Goal: Transaction & Acquisition: Purchase product/service

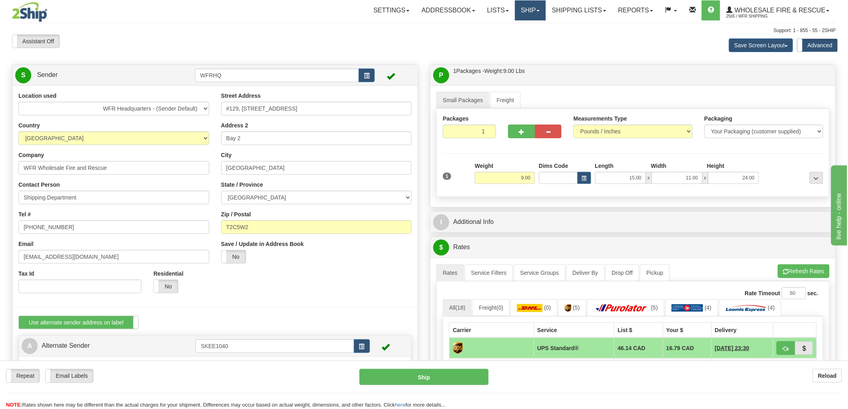
click at [537, 10] on span at bounding box center [538, 11] width 3 height 2
click at [586, 11] on link "Shipping lists" at bounding box center [579, 10] width 66 height 20
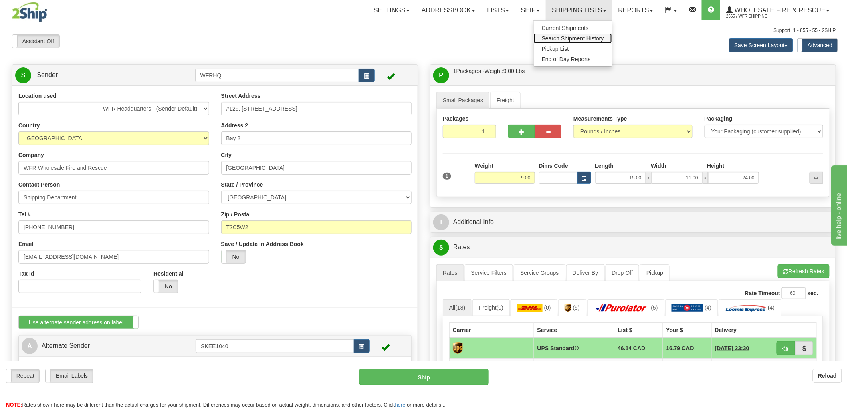
click at [579, 38] on span "Search Shipment History" at bounding box center [573, 38] width 62 height 6
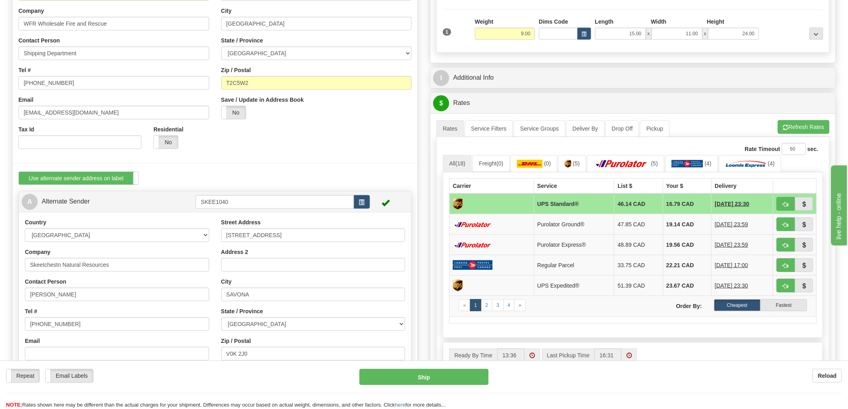
scroll to position [178, 0]
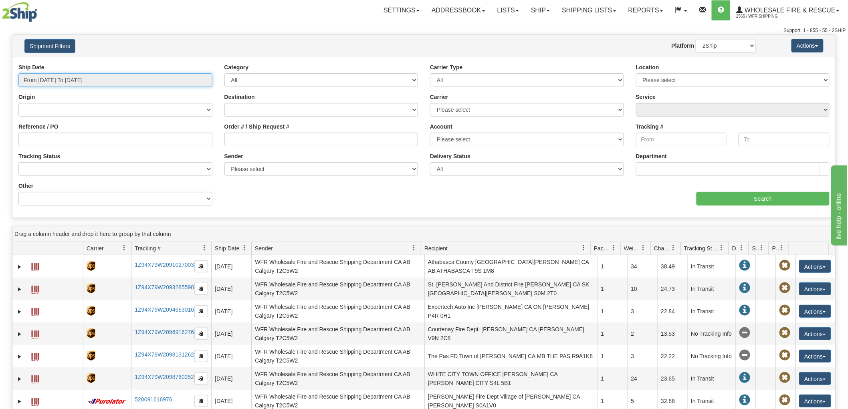
click at [150, 80] on input "From 10/07/2025 To 10/08/2025" at bounding box center [115, 80] width 194 height 14
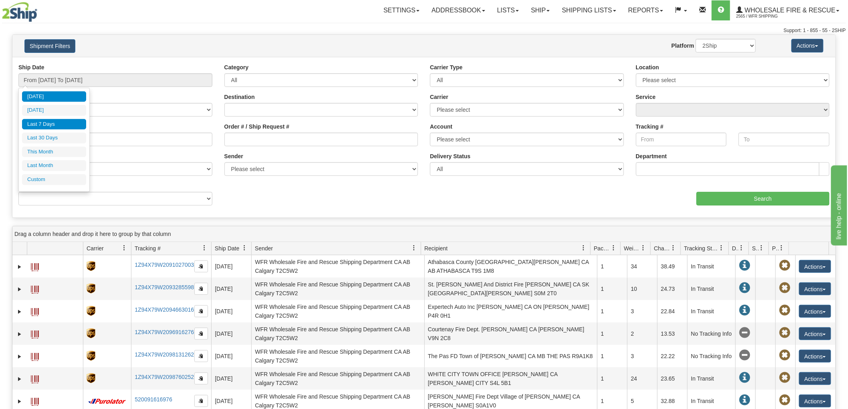
click at [61, 122] on li "Last 7 Days" at bounding box center [54, 124] width 64 height 11
type input "From 10/02/2025 To 10/08/2025"
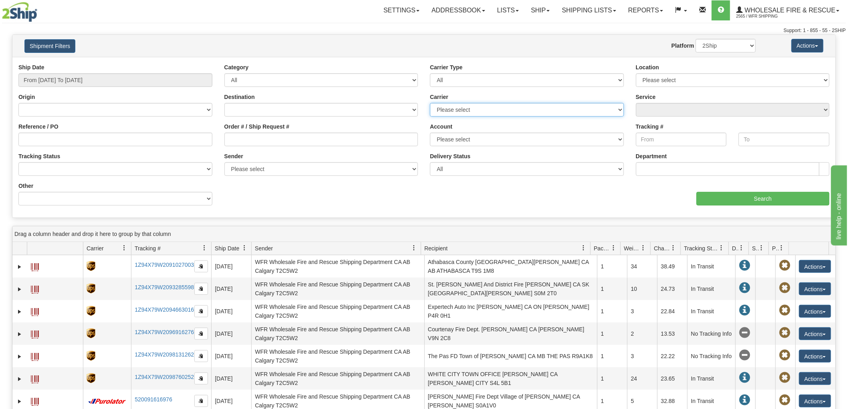
click at [578, 110] on select "Please select 2SHIP LTL Ace Courier Buffalo Air Canada Post Canadian Freightway…" at bounding box center [527, 110] width 194 height 14
select select "8"
click at [430, 103] on select "Please select 2SHIP LTL Ace Courier Buffalo Air Canada Post Canadian Freightway…" at bounding box center [527, 110] width 194 height 14
click at [126, 78] on input "From 10/02/2025 To 10/08/2025" at bounding box center [115, 80] width 194 height 14
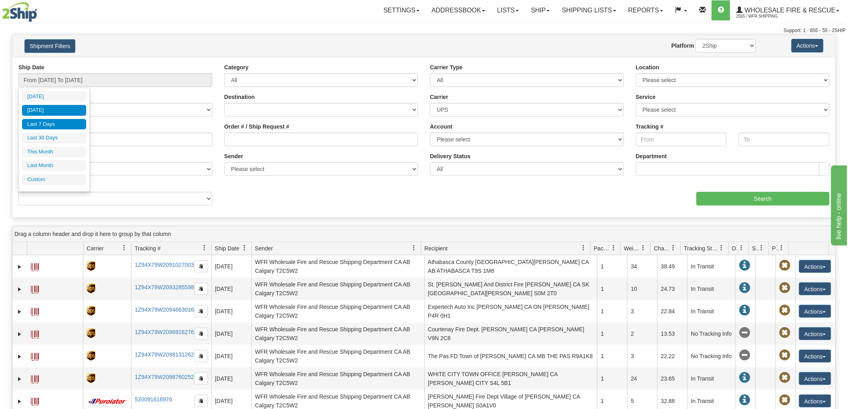
click at [57, 113] on li "Yesterday" at bounding box center [54, 110] width 64 height 11
type input "From 10/07/2025 To 10/07/2025"
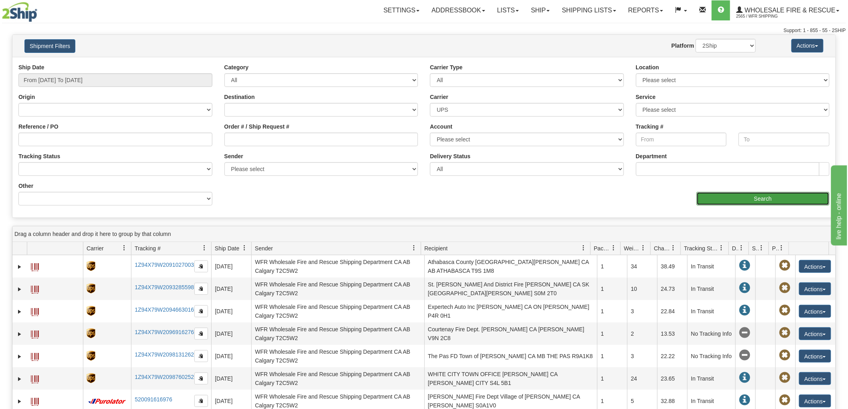
click at [764, 197] on input "Search" at bounding box center [763, 199] width 133 height 14
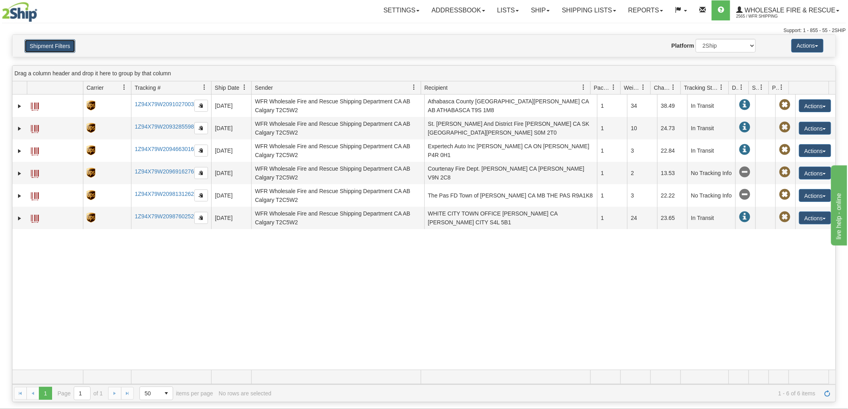
click at [63, 45] on button "Shipment Filters" at bounding box center [49, 46] width 51 height 14
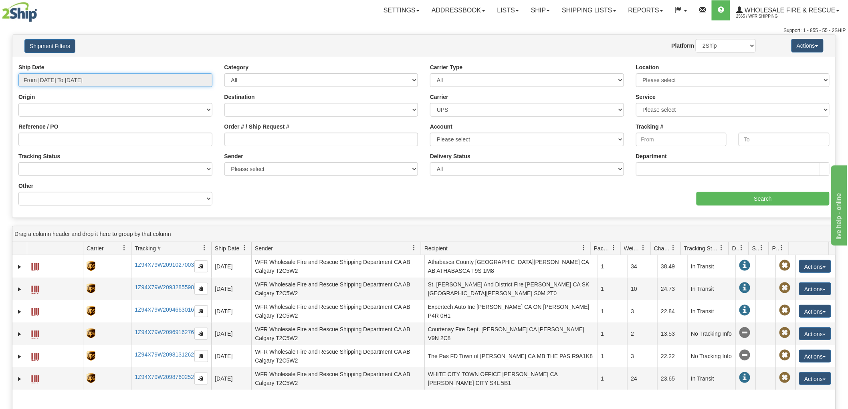
click at [75, 78] on input "From 10/07/2025 To 10/07/2025" at bounding box center [115, 80] width 194 height 14
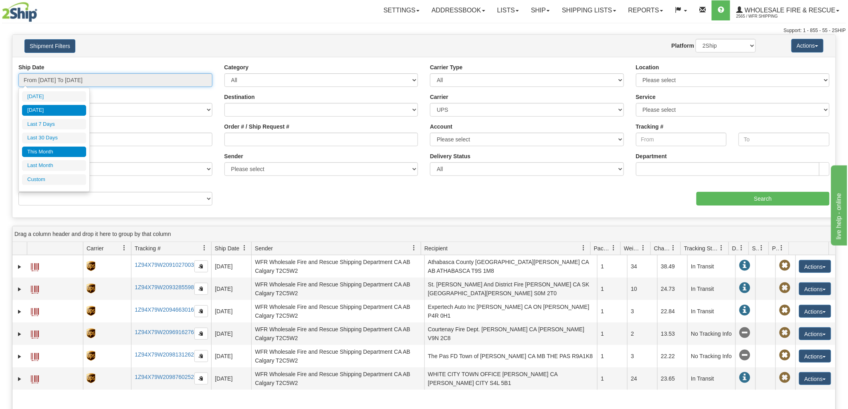
type input "[DATE]"
type input "09/09/2025"
type input "10/08/2025"
type input "10/01/2025"
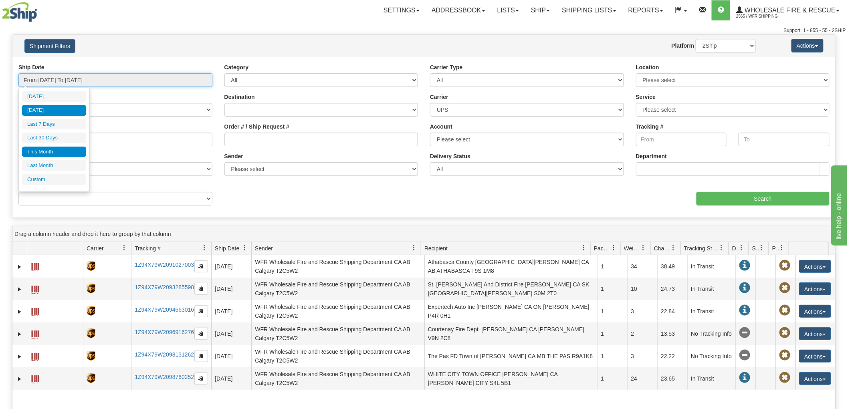
type input "10/31/2025"
type input "[DATE]"
type input "09/01/2025"
type input "09/30/2025"
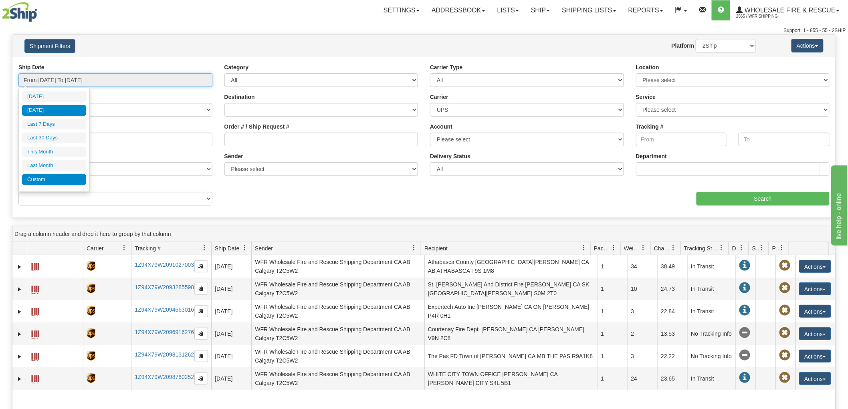
type input "[DATE]"
click at [48, 177] on li "Custom" at bounding box center [54, 179] width 64 height 11
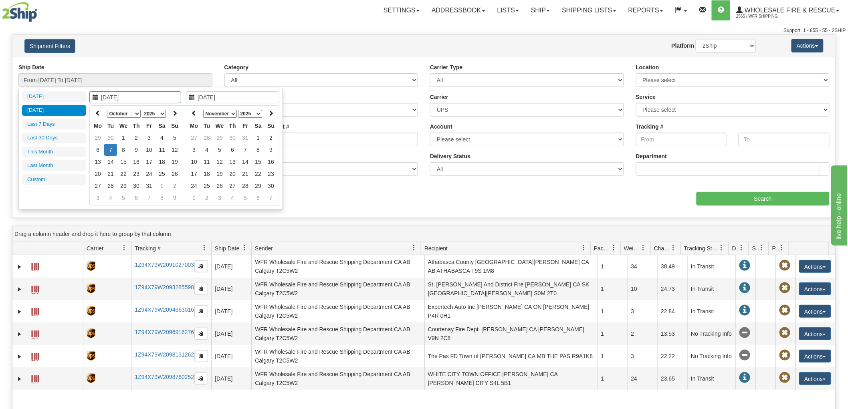
type input "09/01/2025"
type input "09/30/2025"
type input "[DATE]"
type input "10/03/2025"
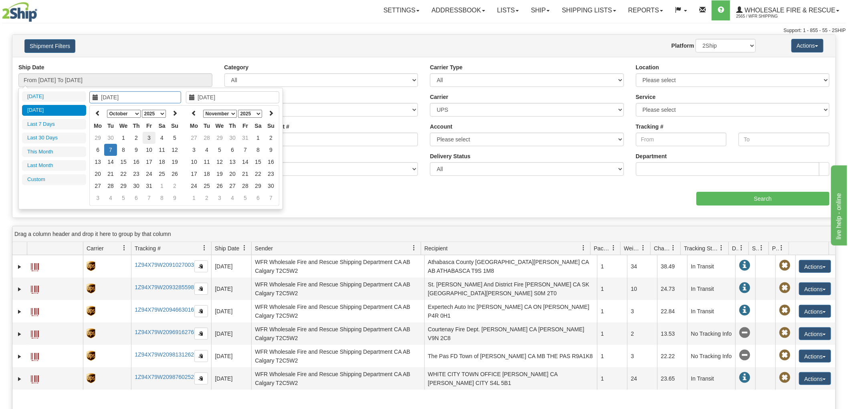
click at [153, 135] on td "3" at bounding box center [149, 138] width 13 height 12
type input "10/08/2025"
click at [120, 152] on td "8" at bounding box center [123, 150] width 13 height 12
type input "From 10/03/2025 To 10/08/2025"
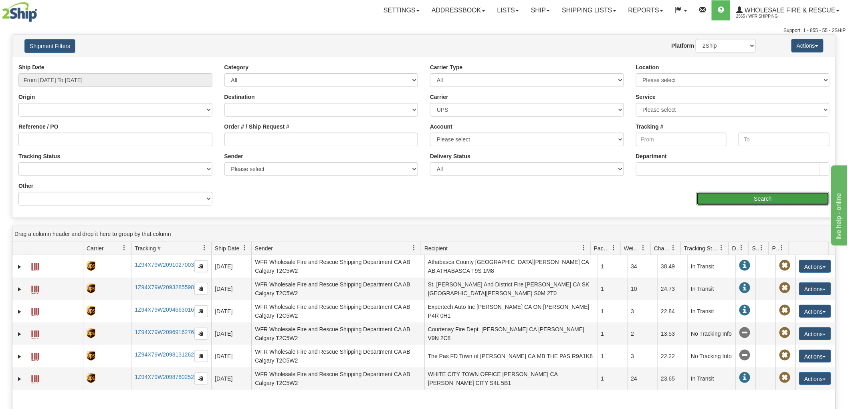
click at [788, 198] on input "Search" at bounding box center [763, 199] width 133 height 14
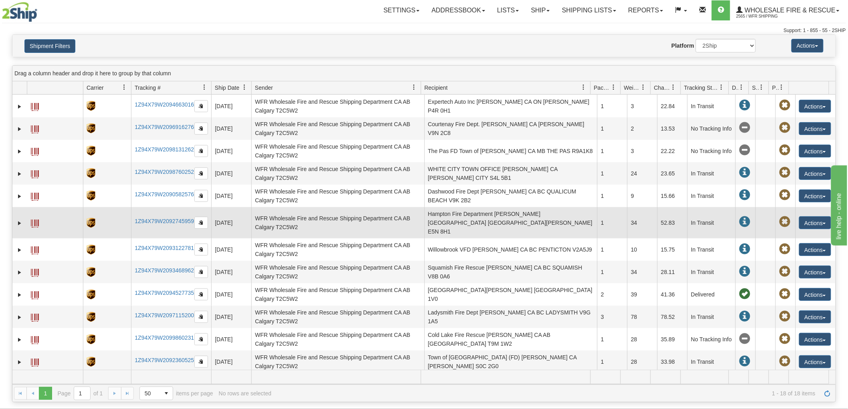
scroll to position [89, 0]
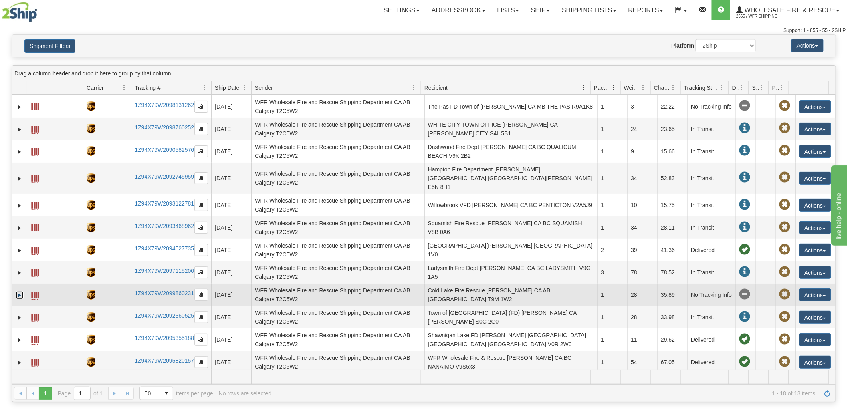
click at [21, 291] on link "Expand" at bounding box center [20, 295] width 8 height 8
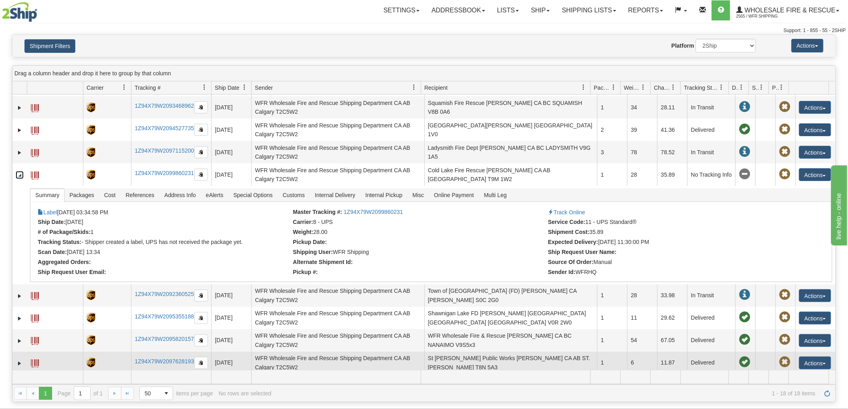
scroll to position [222, 0]
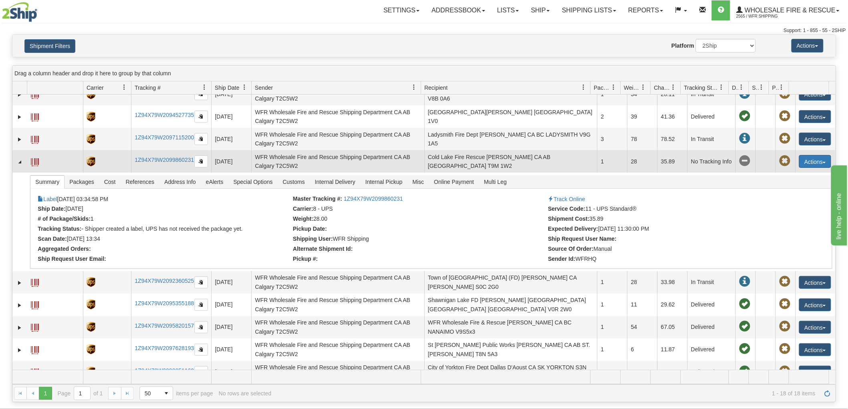
click at [816, 155] on button "Actions" at bounding box center [815, 161] width 32 height 13
click at [822, 155] on button "Actions" at bounding box center [815, 161] width 32 height 13
click at [823, 162] on span "button" at bounding box center [824, 163] width 3 height 2
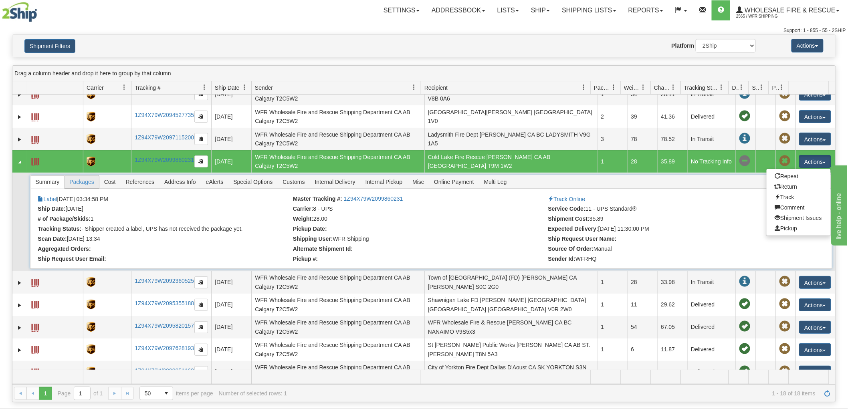
click at [91, 177] on span "Packages" at bounding box center [82, 182] width 34 height 13
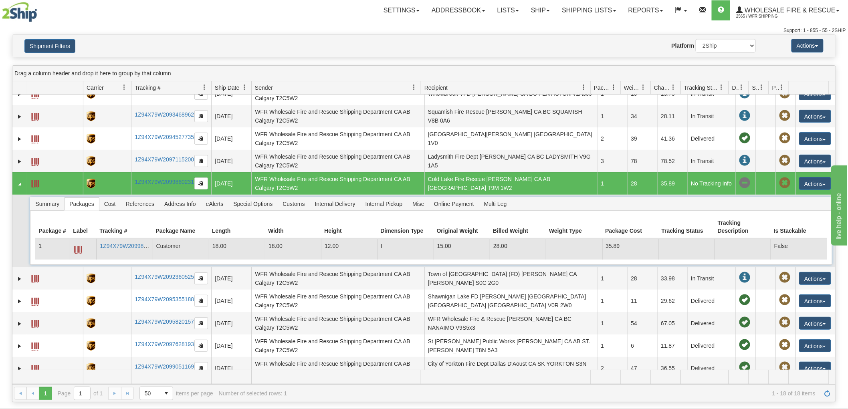
scroll to position [201, 0]
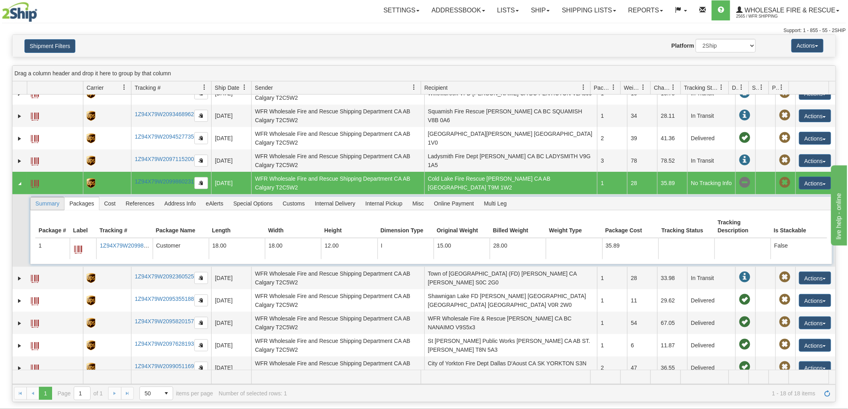
click at [40, 197] on span "Summary" at bounding box center [47, 203] width 34 height 13
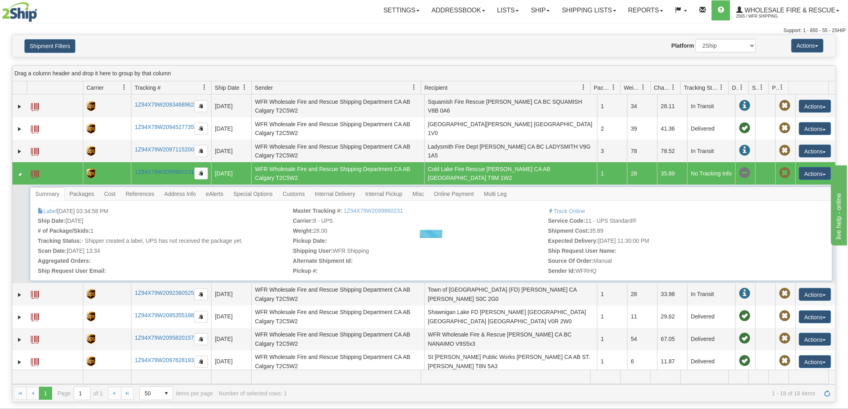
scroll to position [222, 0]
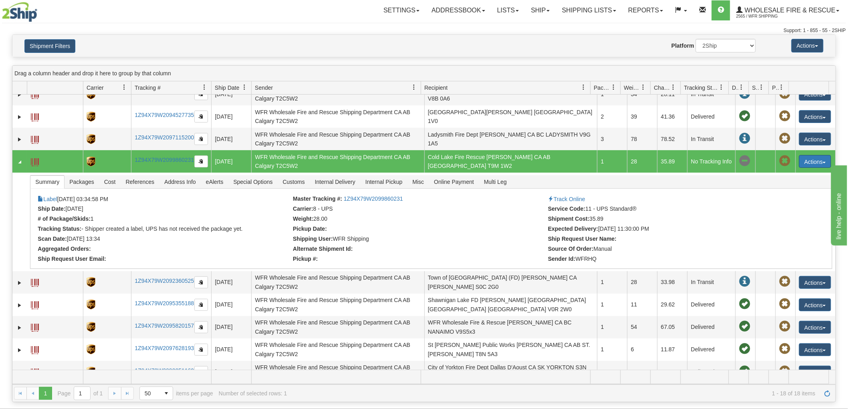
click at [818, 155] on button "Actions" at bounding box center [815, 161] width 32 height 13
click at [792, 171] on link "Repeat" at bounding box center [799, 176] width 64 height 10
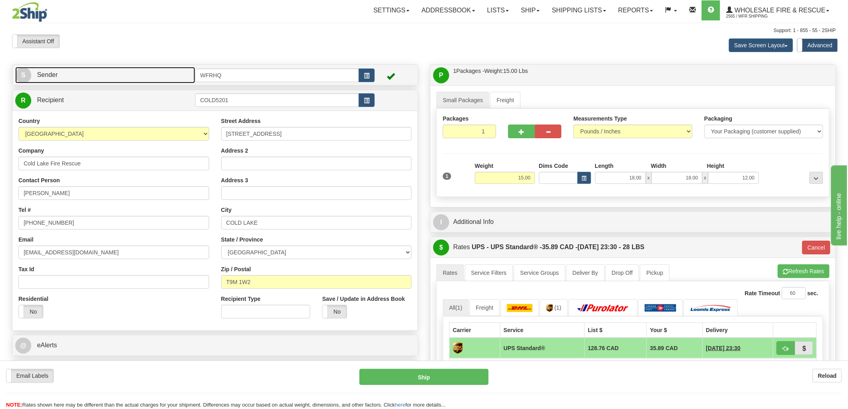
click at [37, 77] on span "Sender" at bounding box center [47, 74] width 21 height 7
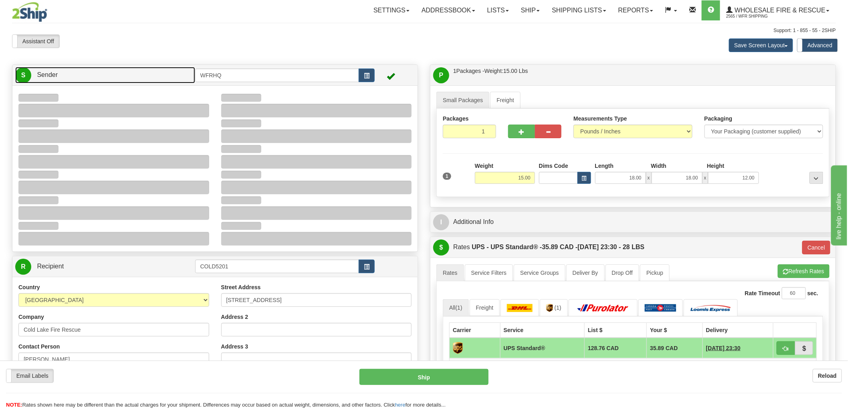
type input "12:18"
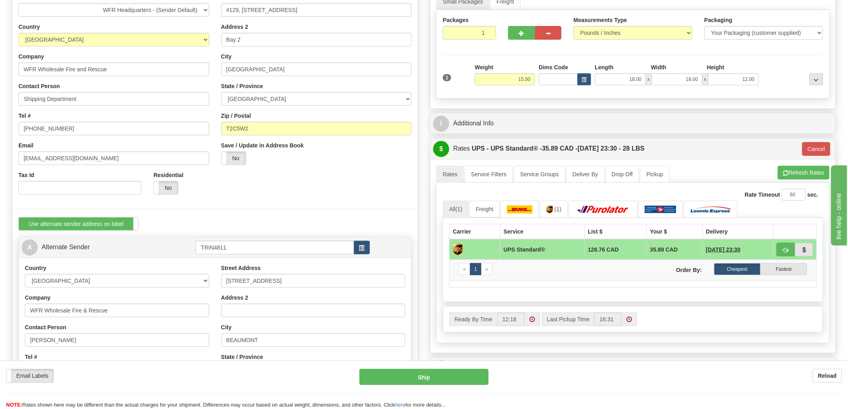
scroll to position [44, 0]
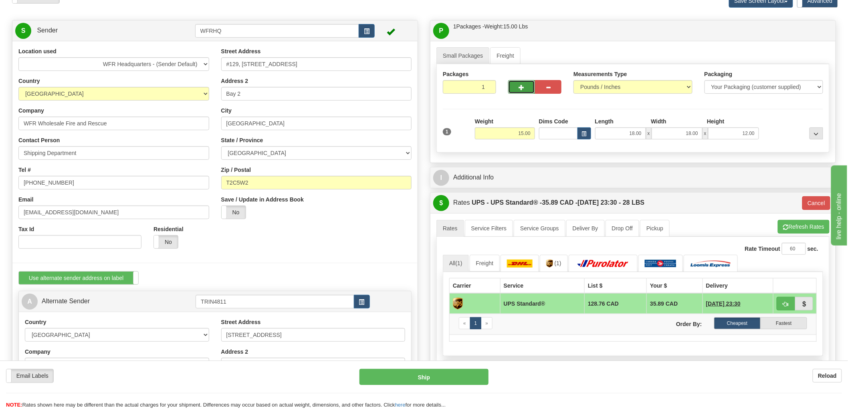
click at [519, 89] on span "button" at bounding box center [522, 87] width 6 height 5
radio input "true"
type input "2"
type input "11"
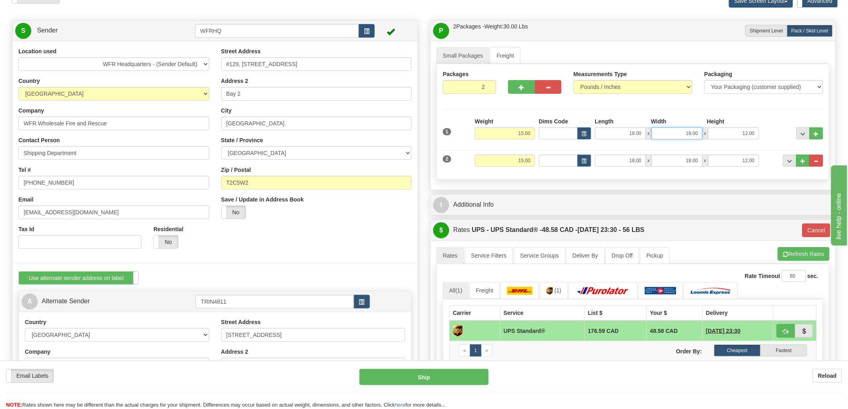
click at [690, 133] on input "18.00" at bounding box center [677, 133] width 51 height 12
type input "10.00"
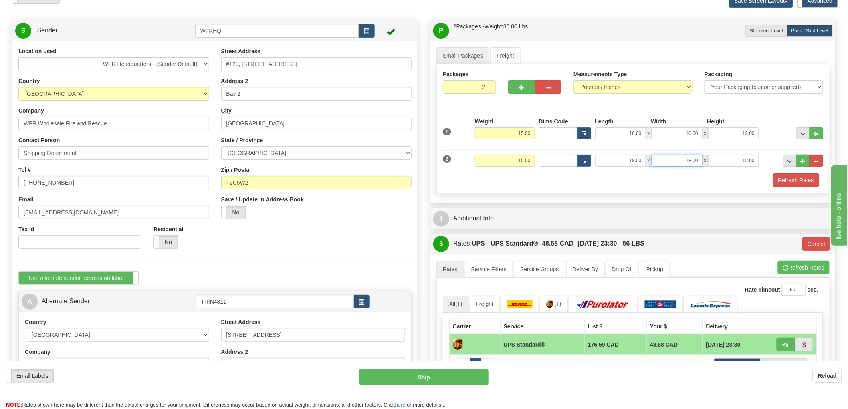
click at [691, 159] on input "18.00" at bounding box center [677, 161] width 51 height 12
type input "10.00"
drag, startPoint x: 551, startPoint y: 130, endPoint x: 574, endPoint y: 127, distance: 22.7
click at [574, 127] on div "1 Weight 15.00 Dims Code x x" at bounding box center [633, 131] width 384 height 28
type input "7"
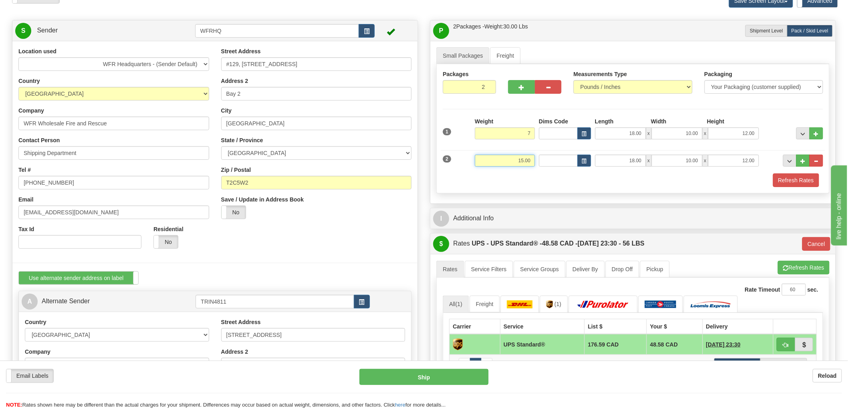
type input "11"
type input "7.00"
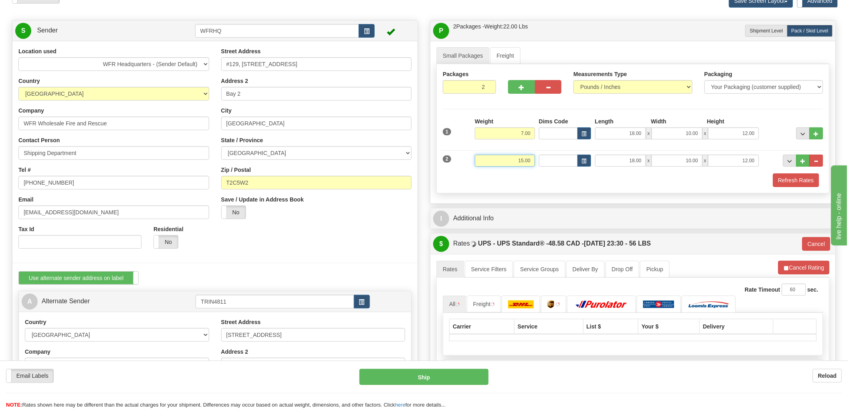
drag, startPoint x: 533, startPoint y: 162, endPoint x: 575, endPoint y: 160, distance: 41.8
click at [574, 160] on div "2 Weight 15.00 Dims Code Length Width Height" at bounding box center [633, 159] width 384 height 27
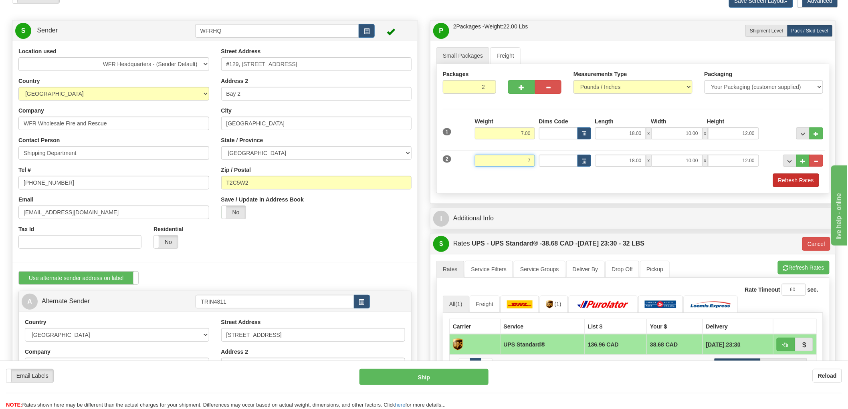
type input "7"
type input "11"
type input "7.00"
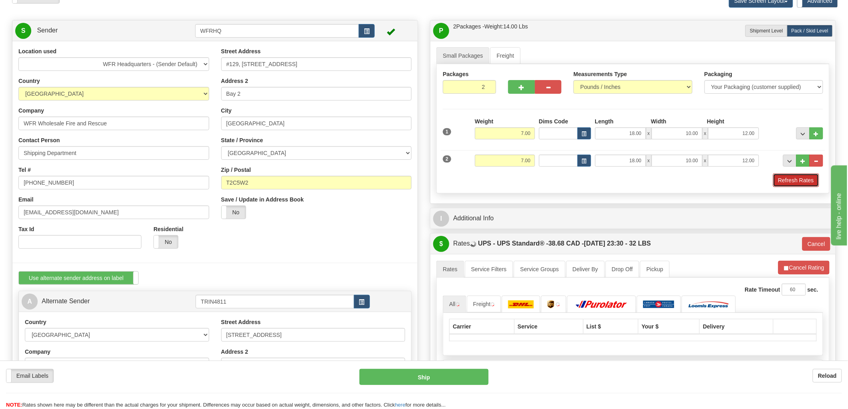
click at [805, 184] on button "Refresh Rates" at bounding box center [796, 181] width 46 height 14
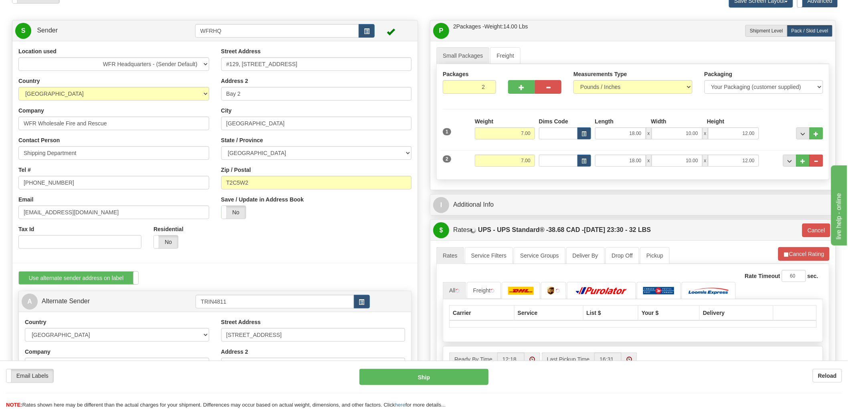
type input "11"
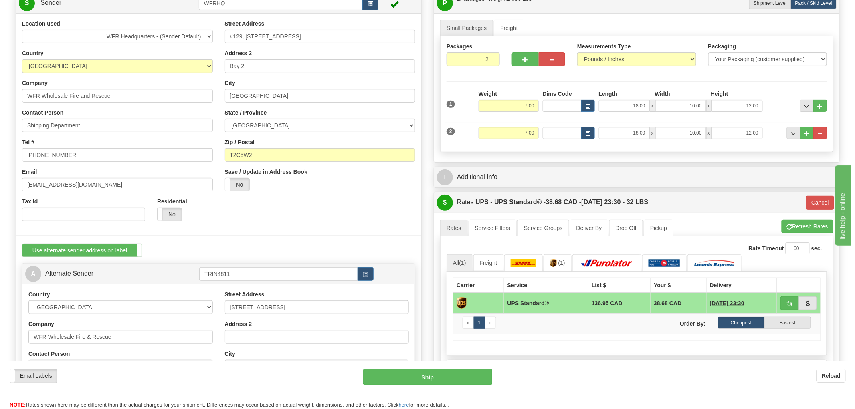
scroll to position [178, 0]
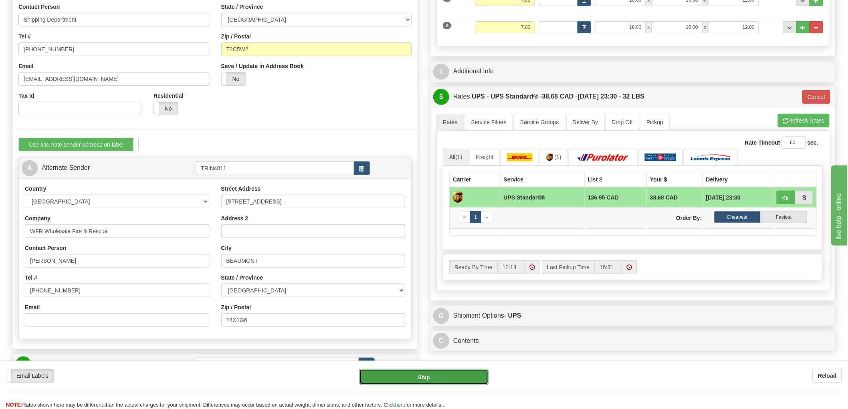
click at [431, 375] on button "Ship" at bounding box center [424, 377] width 129 height 16
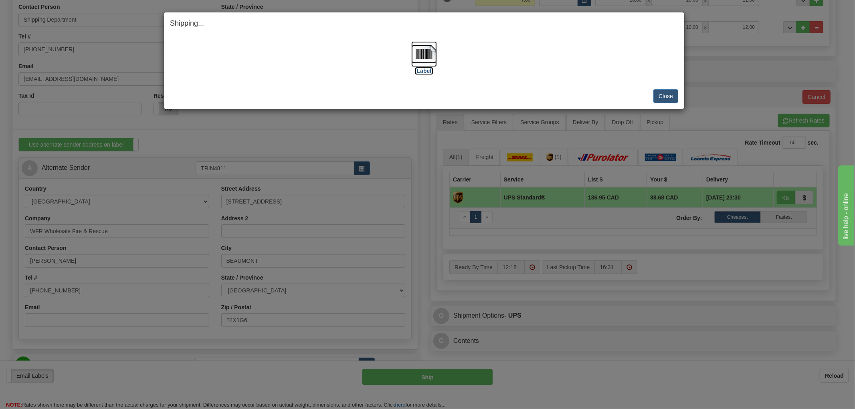
click at [429, 54] on img at bounding box center [424, 54] width 26 height 26
click at [598, 72] on div "[Label]" at bounding box center [424, 59] width 508 height 36
click at [664, 97] on button "Close" at bounding box center [665, 96] width 25 height 14
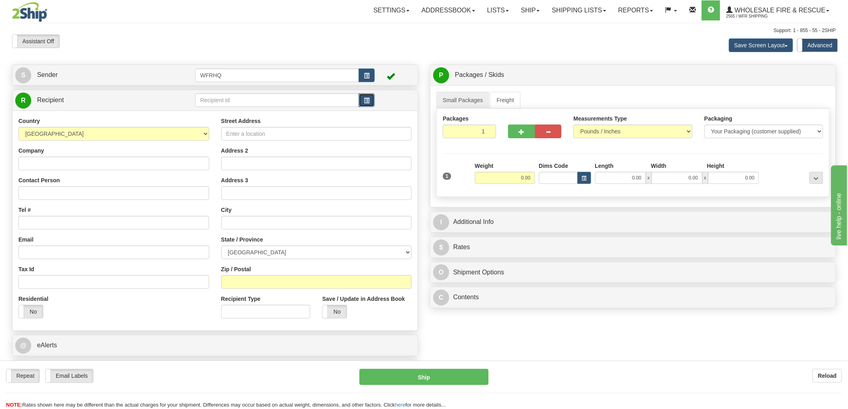
click at [364, 100] on span "button" at bounding box center [367, 100] width 6 height 5
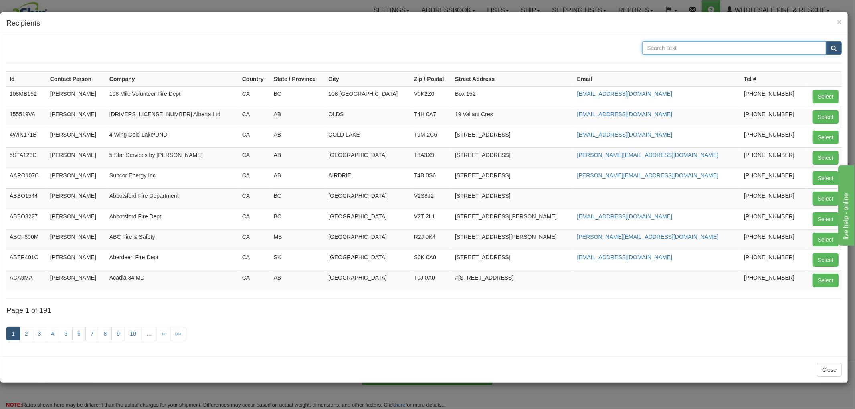
click at [696, 50] on input "text" at bounding box center [734, 48] width 184 height 14
type input "Pitt"
click at [826, 41] on button "submit" at bounding box center [834, 48] width 16 height 14
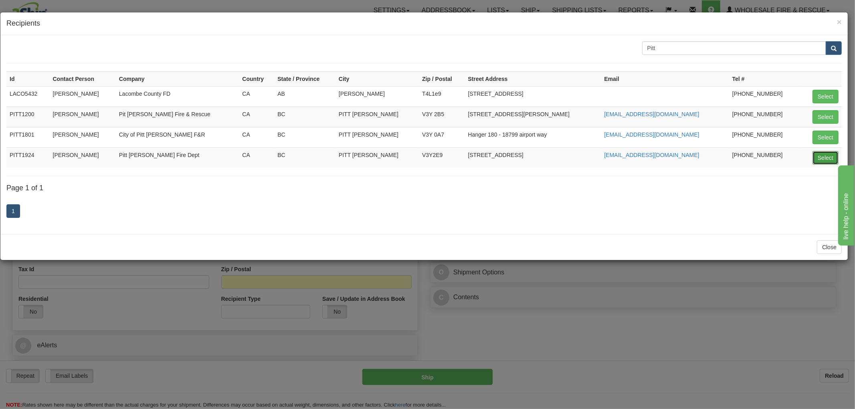
click at [818, 160] on button "Select" at bounding box center [826, 158] width 26 height 14
type input "PITT1924"
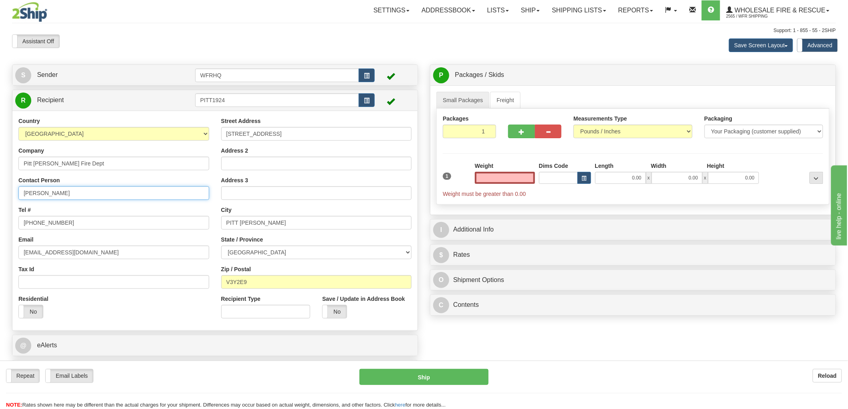
type input "0.00"
drag, startPoint x: 77, startPoint y: 194, endPoint x: -106, endPoint y: 202, distance: 182.6
click at [0, 202] on html "Training Course Close Toggle navigation Settings Shipping Preferences New Sende…" at bounding box center [424, 204] width 848 height 409
type input "Vanessa Reid"
click at [523, 178] on input "0.00" at bounding box center [505, 178] width 60 height 12
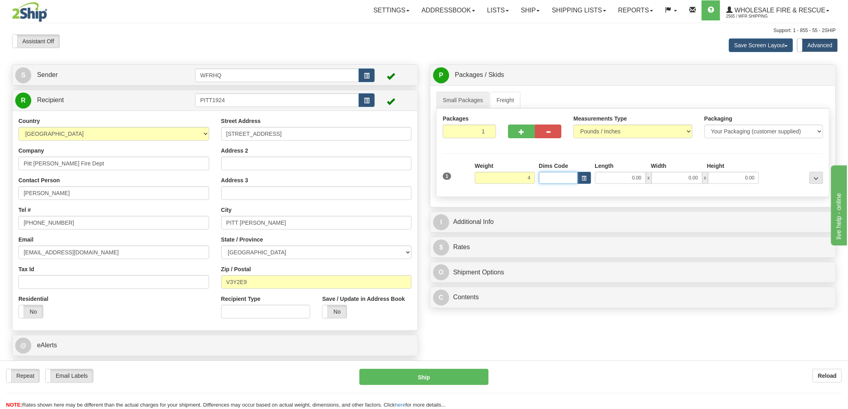
type input "4.00"
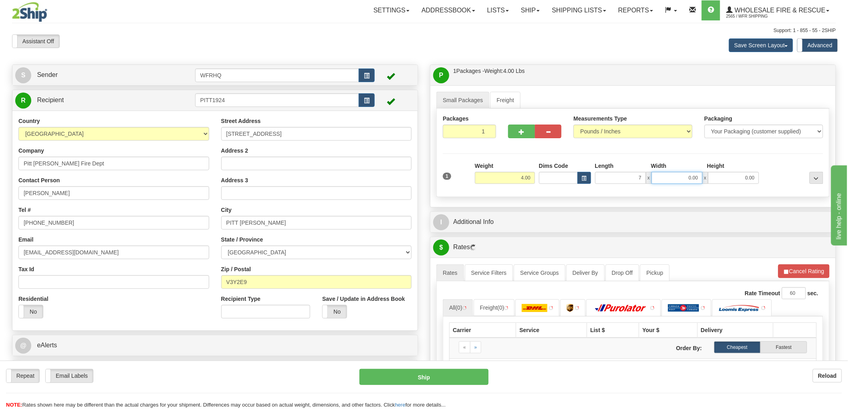
type input "7.00"
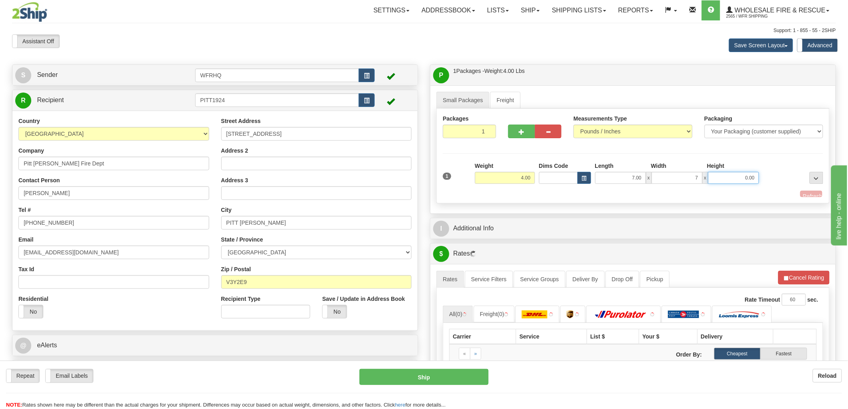
type input "7.00"
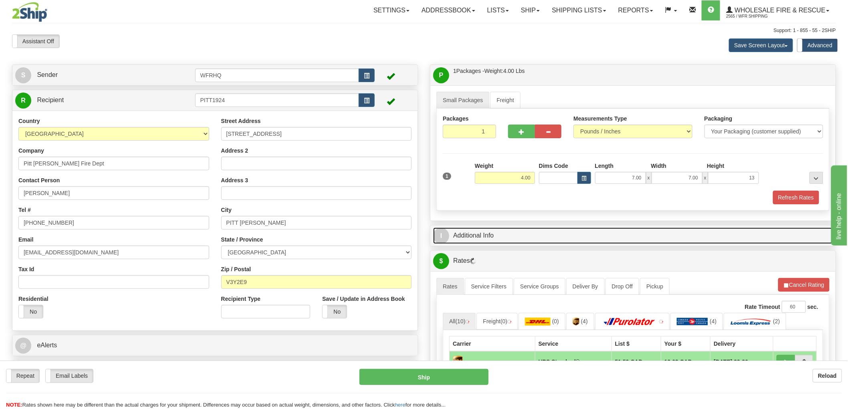
type input "13.00"
click at [482, 236] on link "I Additional Info" at bounding box center [633, 236] width 400 height 16
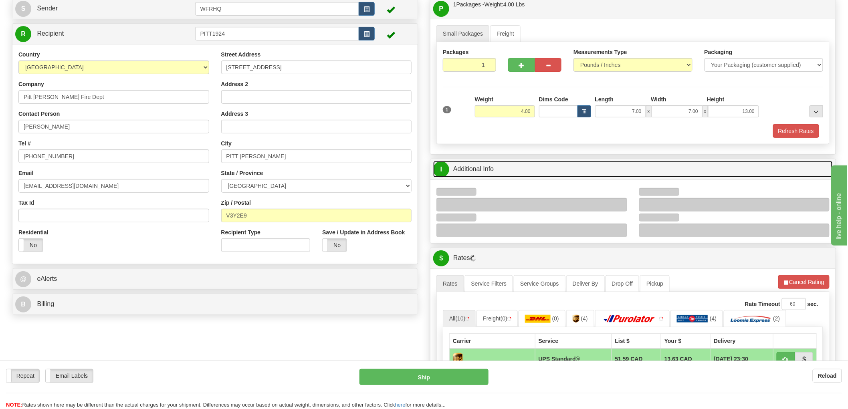
scroll to position [133, 0]
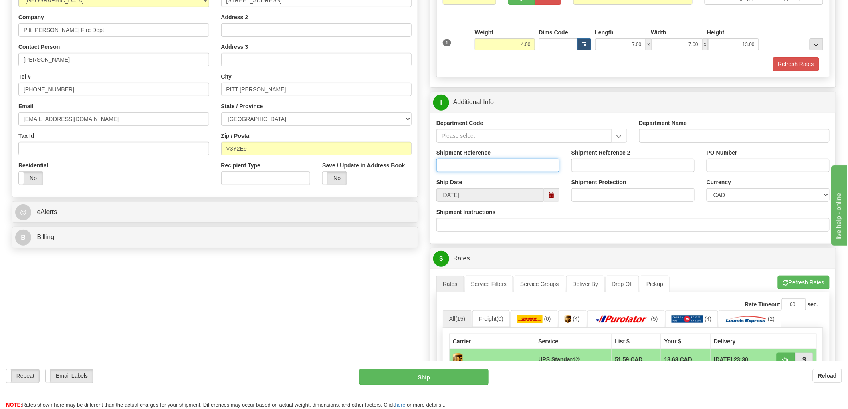
click at [489, 165] on input "Shipment Reference" at bounding box center [498, 166] width 123 height 14
type input "S45910 - 30318"
click at [589, 163] on input "Shipment Reference 2" at bounding box center [633, 166] width 123 height 14
type input "S46337 - 30609"
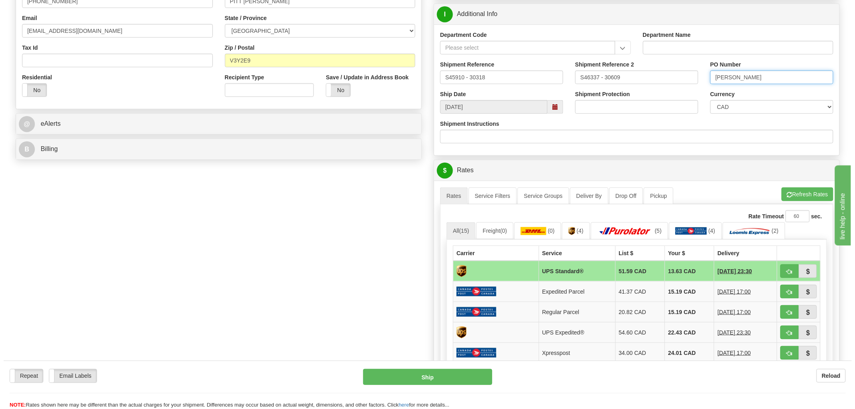
scroll to position [222, 0]
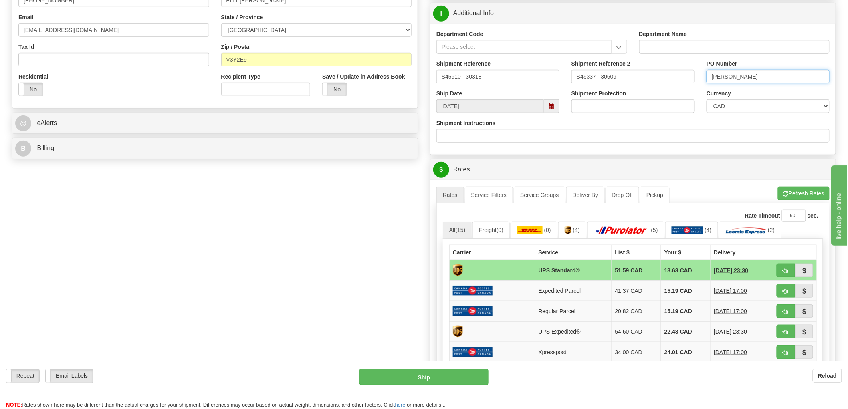
type input "Vanessa Reid"
click at [787, 271] on span "button" at bounding box center [786, 271] width 6 height 5
type input "11"
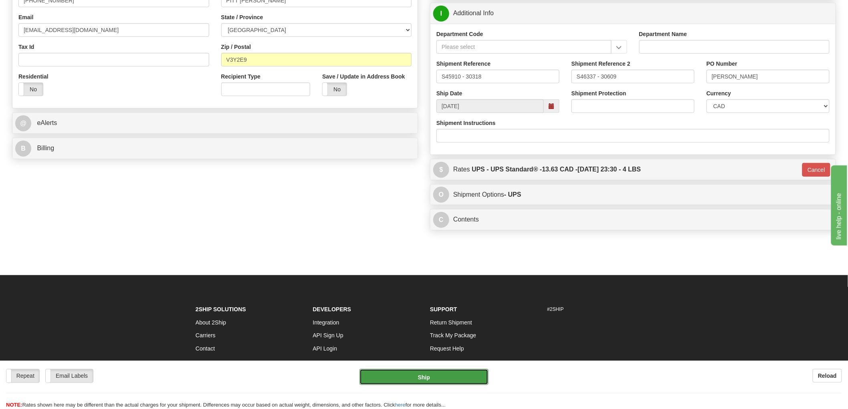
click at [435, 379] on button "Ship" at bounding box center [424, 377] width 129 height 16
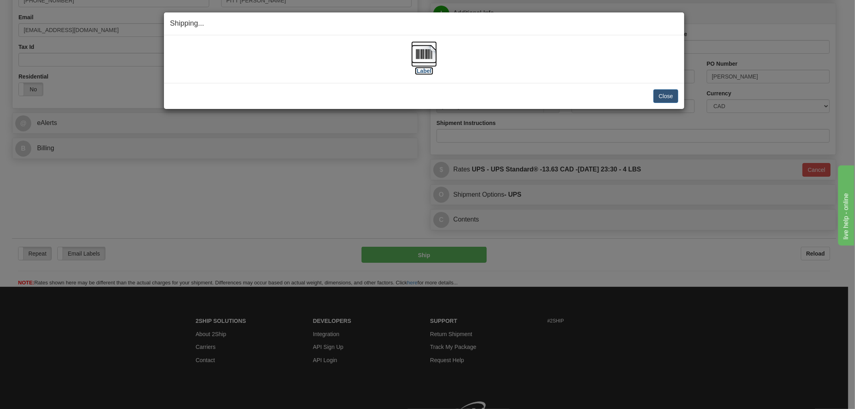
click at [431, 57] on img at bounding box center [424, 54] width 26 height 26
click at [305, 58] on div "[Label]" at bounding box center [424, 59] width 508 height 36
click at [666, 95] on button "Close" at bounding box center [665, 96] width 25 height 14
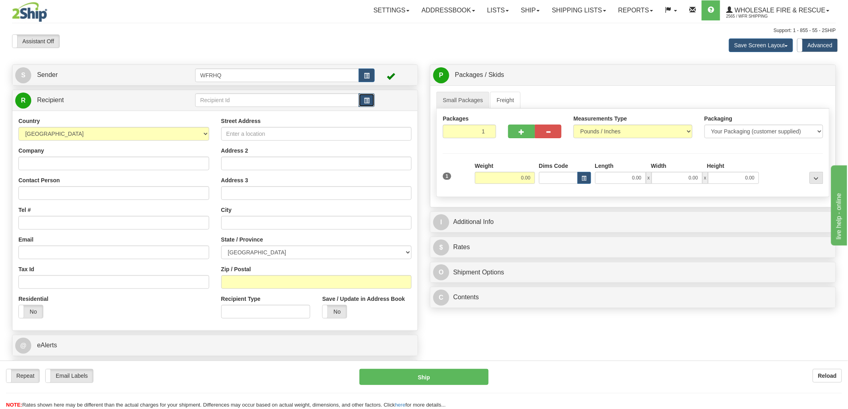
click at [364, 101] on button "button" at bounding box center [367, 100] width 16 height 14
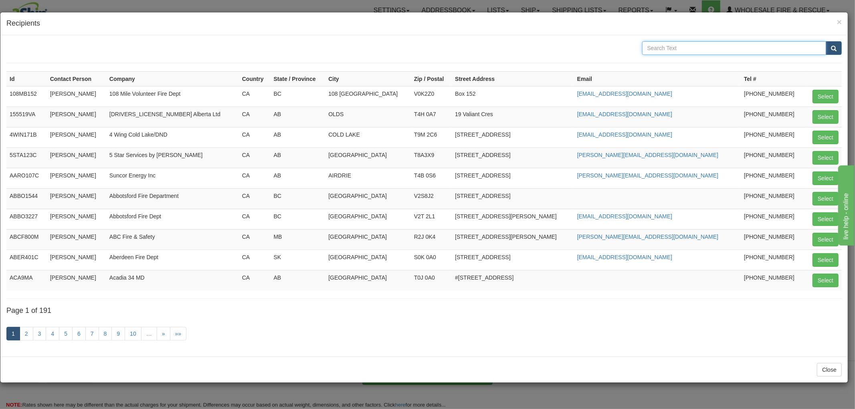
click at [689, 51] on input "text" at bounding box center [734, 48] width 184 height 14
type input "Preece"
click at [826, 41] on button "submit" at bounding box center [834, 48] width 16 height 14
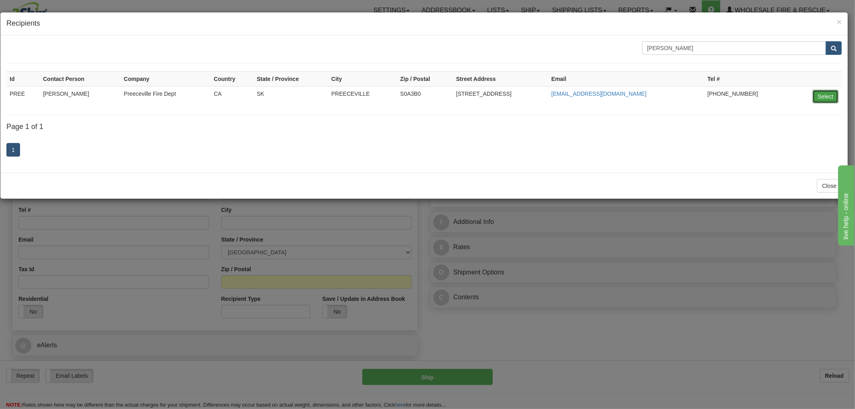
click at [832, 94] on button "Select" at bounding box center [826, 97] width 26 height 14
type input "PREE"
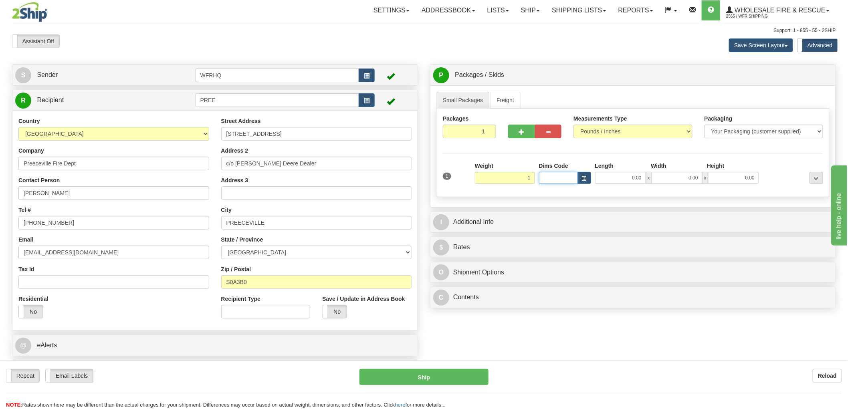
type input "1.00"
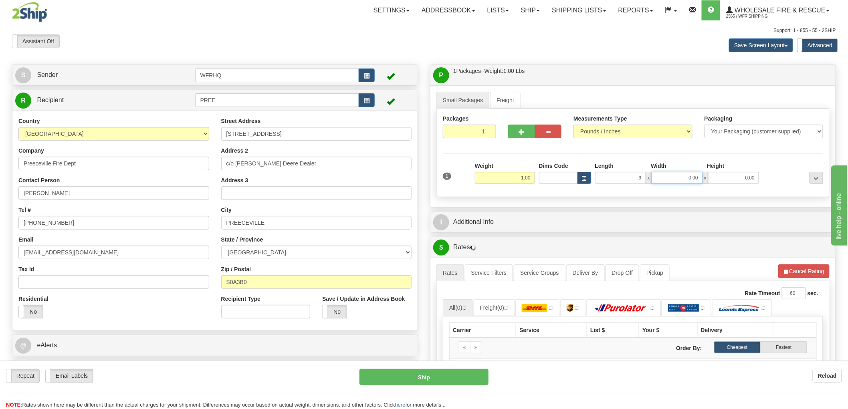
type input "9.00"
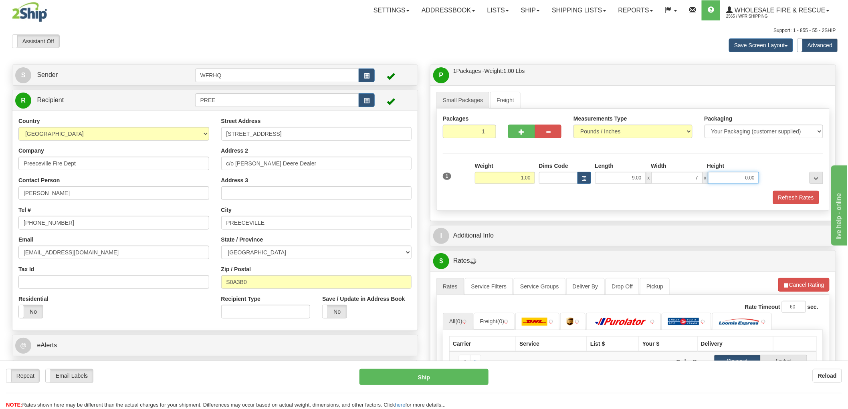
type input "7.00"
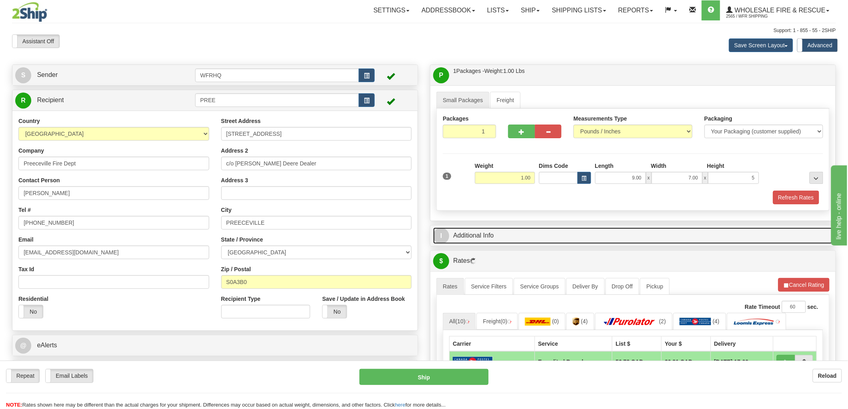
type input "5.00"
click at [477, 236] on link "I Additional Info" at bounding box center [633, 236] width 400 height 16
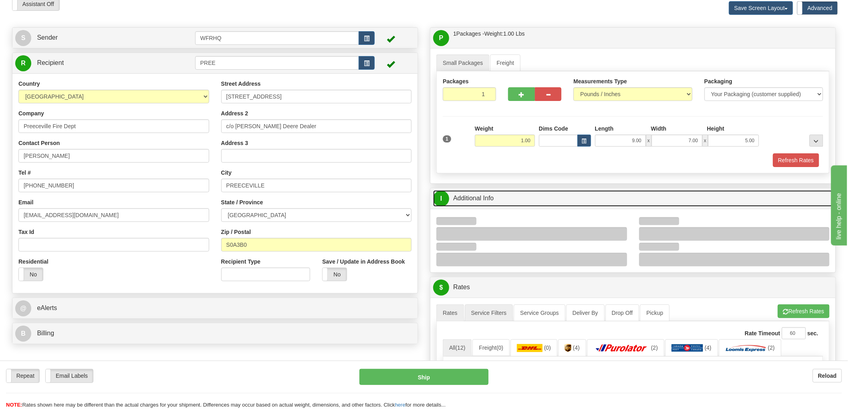
scroll to position [89, 0]
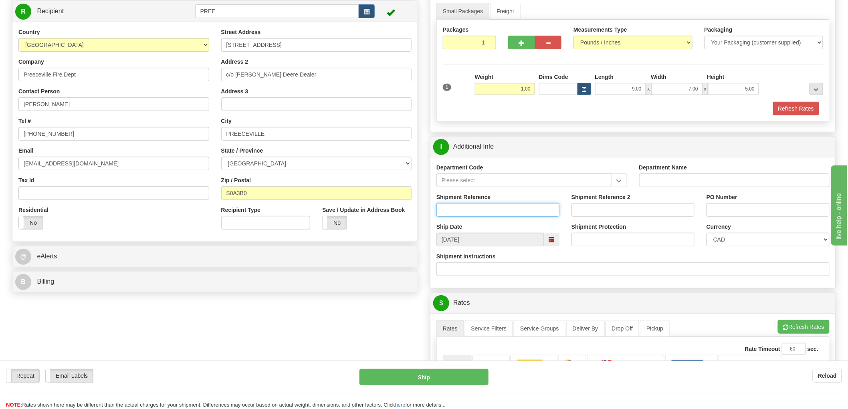
click at [468, 212] on input "Shipment Reference" at bounding box center [498, 210] width 123 height 14
type input "S45398 - 30491"
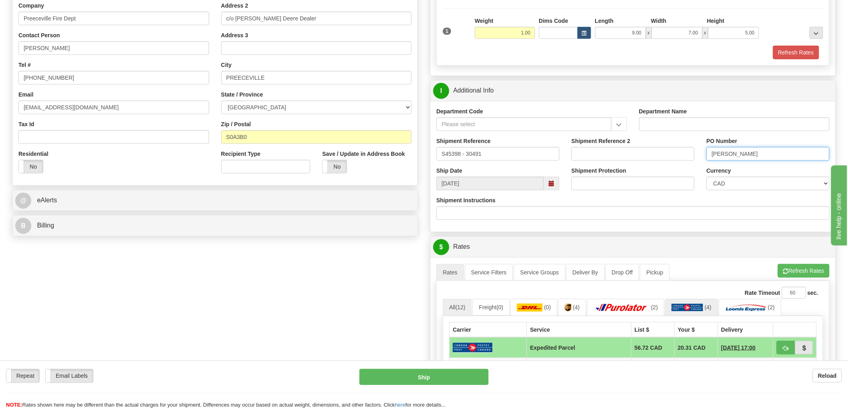
scroll to position [267, 0]
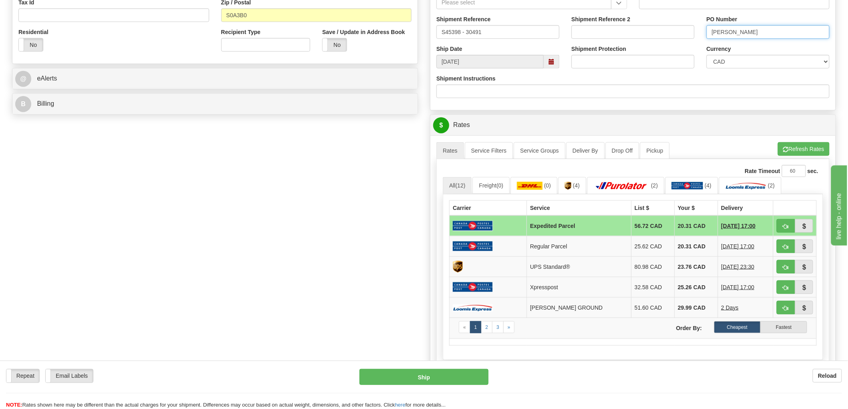
type input "Trevor"
click at [787, 265] on span "button" at bounding box center [786, 267] width 6 height 5
type input "11"
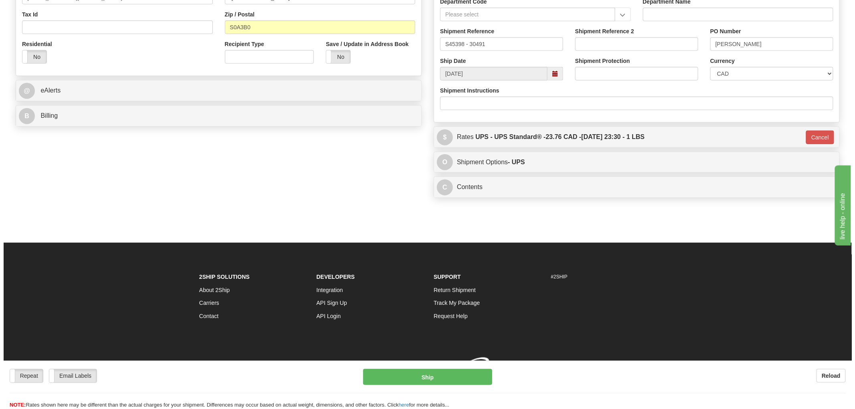
scroll to position [266, 0]
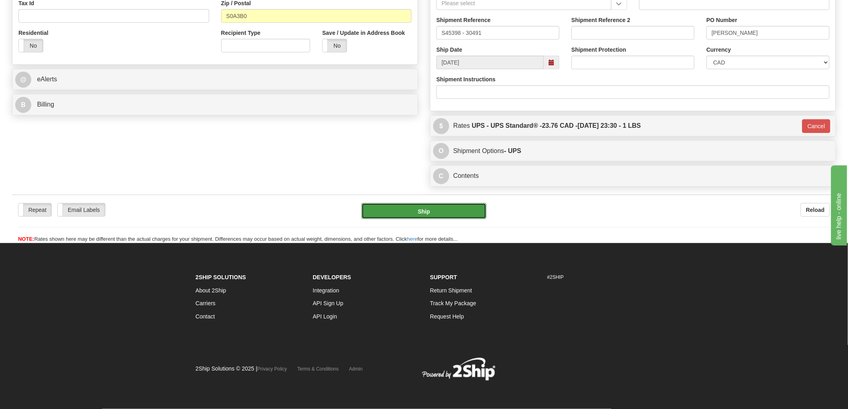
click at [409, 214] on button "Ship" at bounding box center [424, 211] width 125 height 16
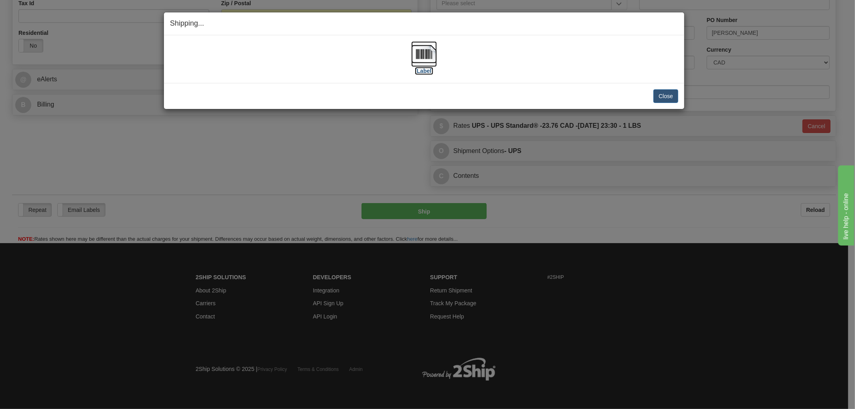
click at [418, 52] on img at bounding box center [424, 54] width 26 height 26
click at [354, 91] on div "Close Cancel" at bounding box center [424, 96] width 508 height 14
click at [660, 99] on button "Close" at bounding box center [665, 96] width 25 height 14
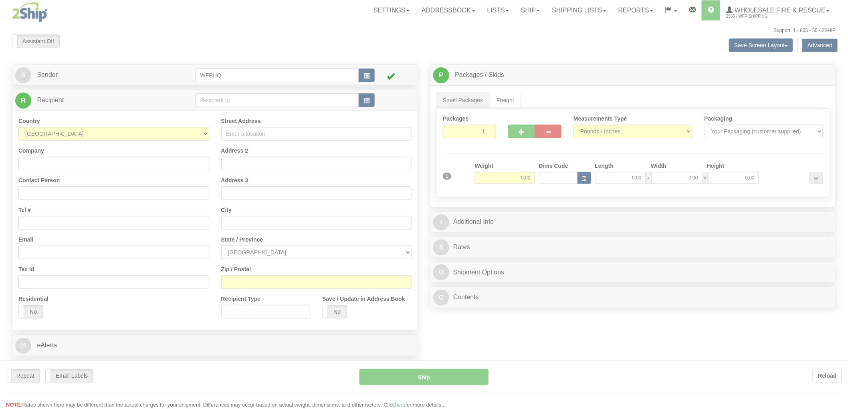
click at [372, 101] on div at bounding box center [424, 204] width 848 height 409
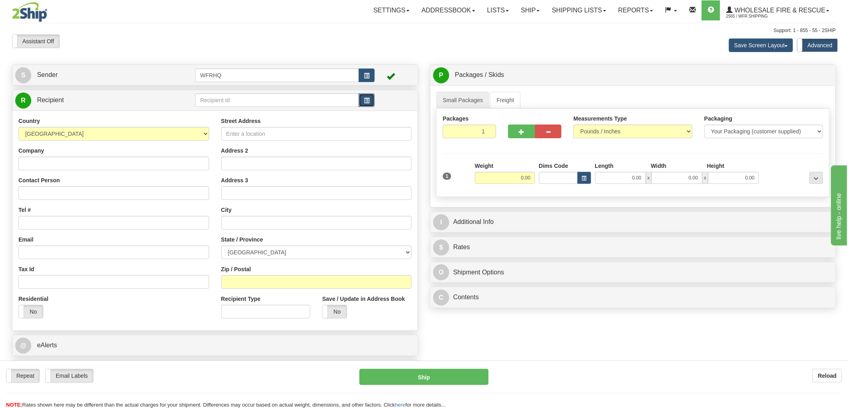
click at [370, 102] on span "button" at bounding box center [367, 100] width 6 height 5
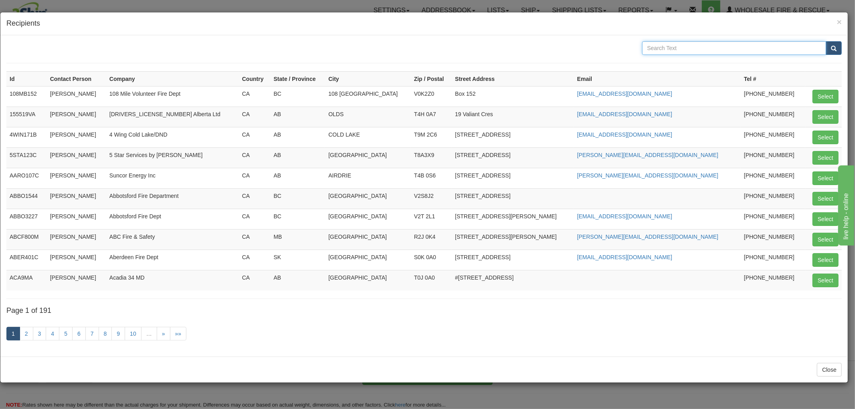
click at [682, 49] on input "text" at bounding box center [734, 48] width 184 height 14
type input "Qathet"
click at [826, 41] on button "submit" at bounding box center [834, 48] width 16 height 14
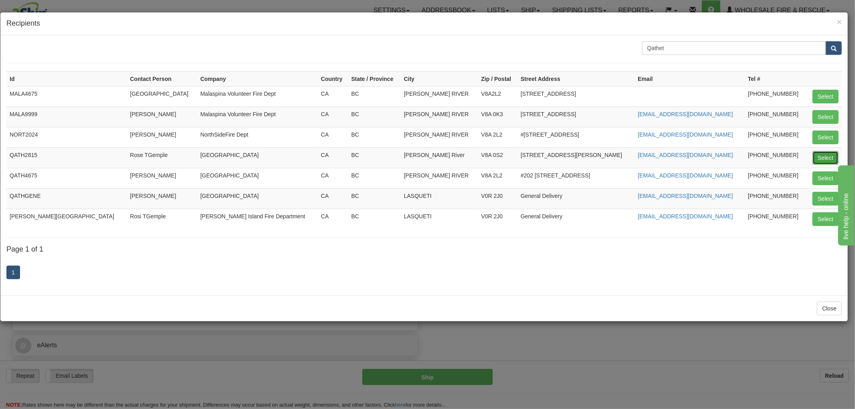
click at [827, 158] on button "Select" at bounding box center [826, 158] width 26 height 14
type input "QATH2815"
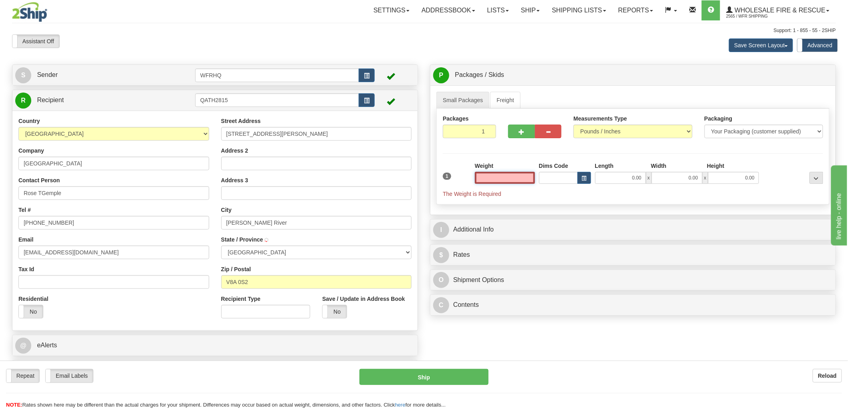
type input "[PERSON_NAME] RIVER"
type input "0.00"
click at [47, 193] on input "Rose TGemple" at bounding box center [113, 193] width 191 height 14
type input "Rose Temple"
click at [336, 314] on label "No" at bounding box center [335, 311] width 24 height 13
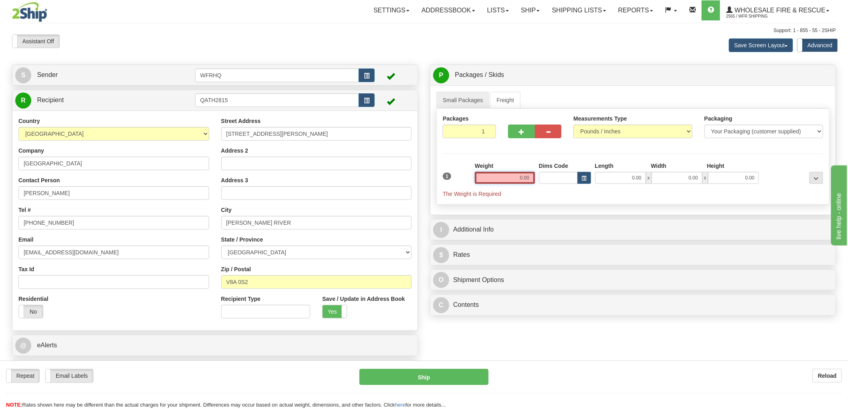
click at [508, 177] on input "0.00" at bounding box center [505, 178] width 60 height 12
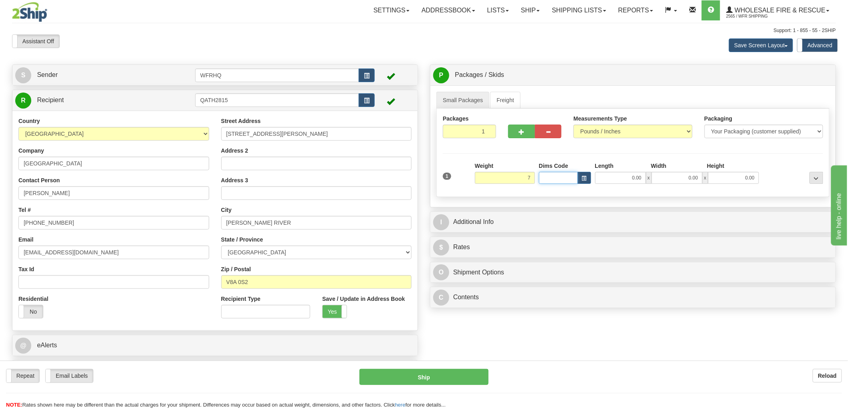
type input "7.00"
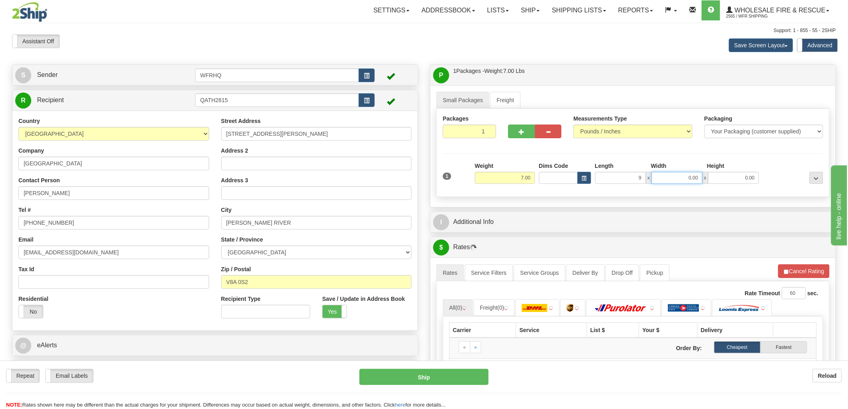
type input "9.00"
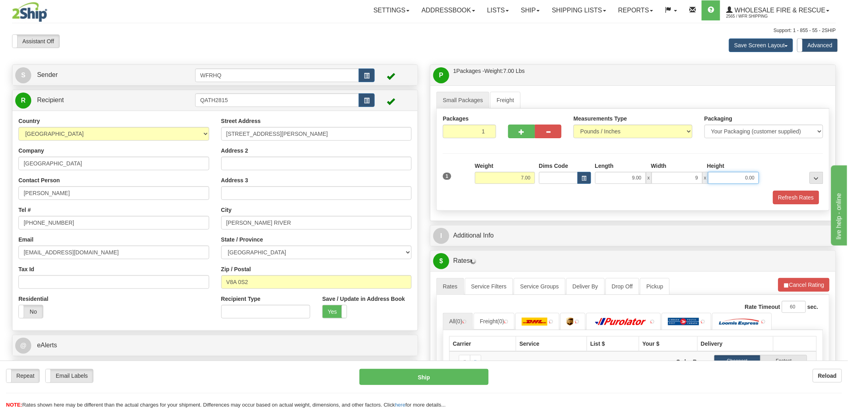
type input "9.00"
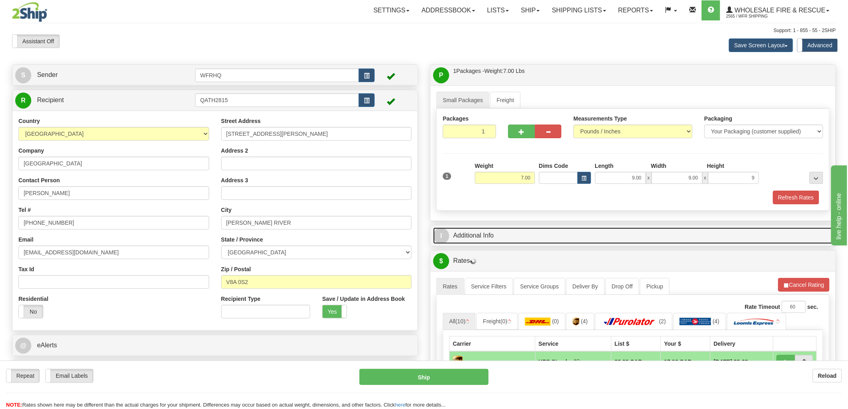
click at [497, 234] on link "I Additional Info" at bounding box center [633, 236] width 400 height 16
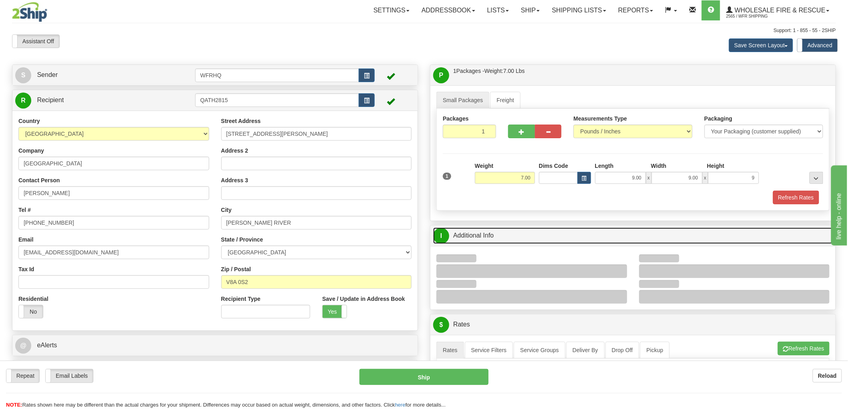
type input "9.00"
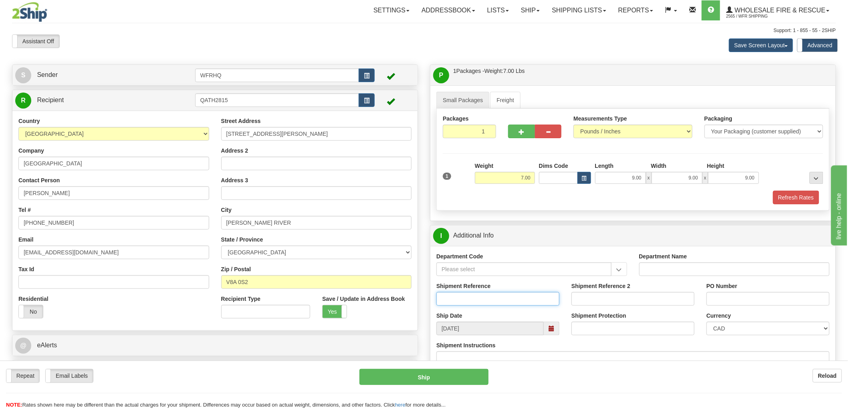
click at [460, 305] on input "Shipment Reference" at bounding box center [498, 299] width 123 height 14
type input "S45168 - 29801"
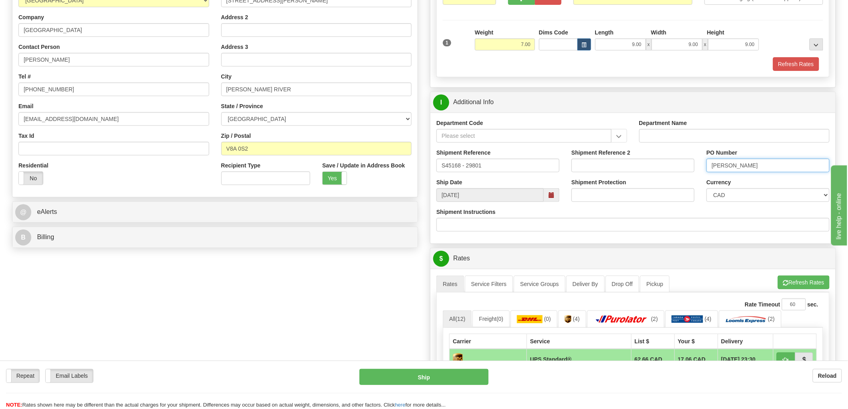
scroll to position [267, 0]
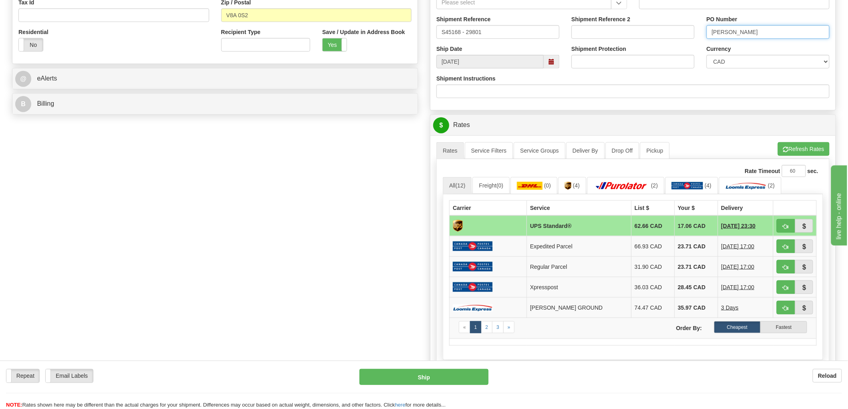
type input "Rosi Temple"
click at [788, 222] on button "button" at bounding box center [786, 226] width 18 height 14
type input "11"
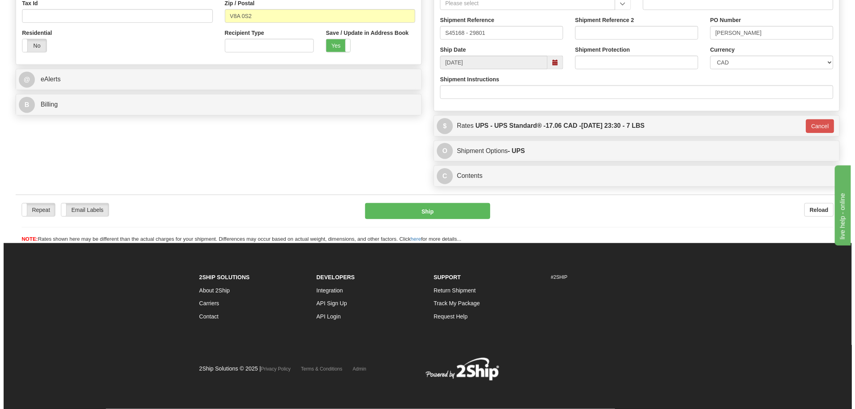
scroll to position [266, 0]
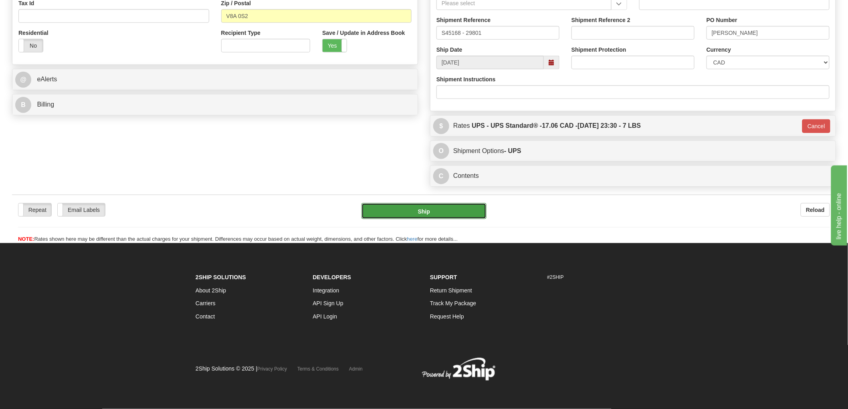
click at [435, 213] on button "Ship" at bounding box center [424, 211] width 125 height 16
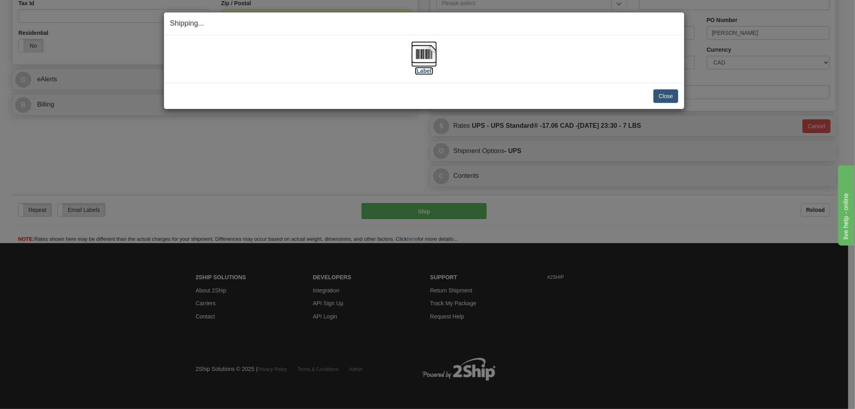
click at [426, 55] on img at bounding box center [424, 54] width 26 height 26
click at [303, 57] on div "[Label]" at bounding box center [424, 59] width 508 height 36
click at [668, 102] on button "Close" at bounding box center [665, 96] width 25 height 14
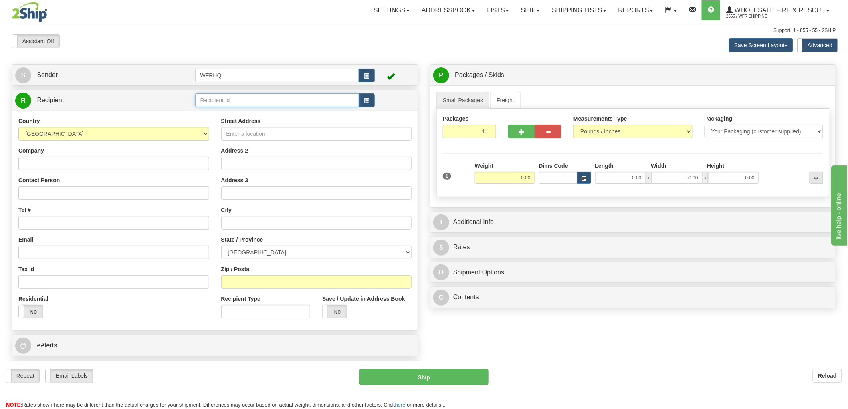
click at [311, 104] on input "text" at bounding box center [277, 100] width 164 height 14
click at [360, 103] on div at bounding box center [285, 100] width 180 height 14
click at [363, 103] on button "button" at bounding box center [367, 100] width 16 height 14
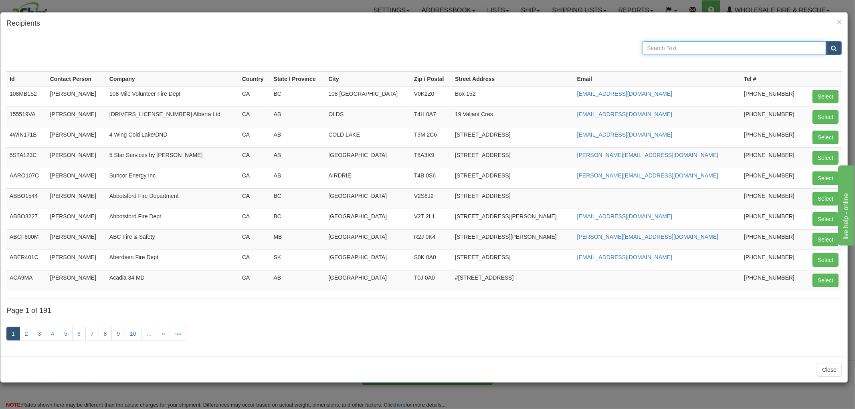
click at [684, 50] on input "text" at bounding box center [734, 48] width 184 height 14
type input "[DEMOGRAPHIC_DATA]"
click at [826, 41] on button "submit" at bounding box center [834, 48] width 16 height 14
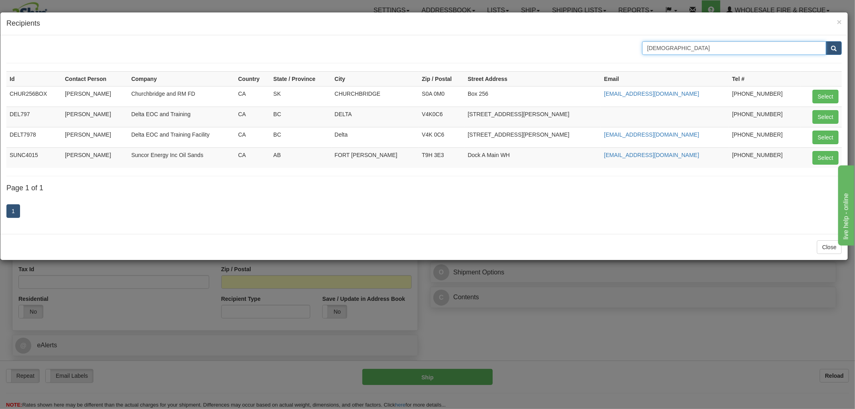
click at [714, 49] on input "[DEMOGRAPHIC_DATA]" at bounding box center [734, 48] width 184 height 14
drag, startPoint x: 716, startPoint y: 47, endPoint x: 554, endPoint y: 47, distance: 162.7
click at [554, 47] on div "[DEMOGRAPHIC_DATA]" at bounding box center [423, 48] width 847 height 14
type input "[PERSON_NAME]"
click at [826, 41] on button "submit" at bounding box center [834, 48] width 16 height 14
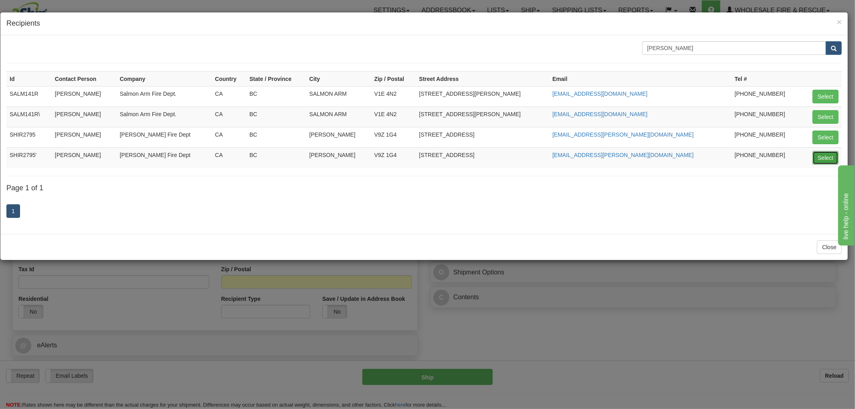
click at [825, 160] on button "Select" at bounding box center [826, 158] width 26 height 14
type input "SHIR2795'"
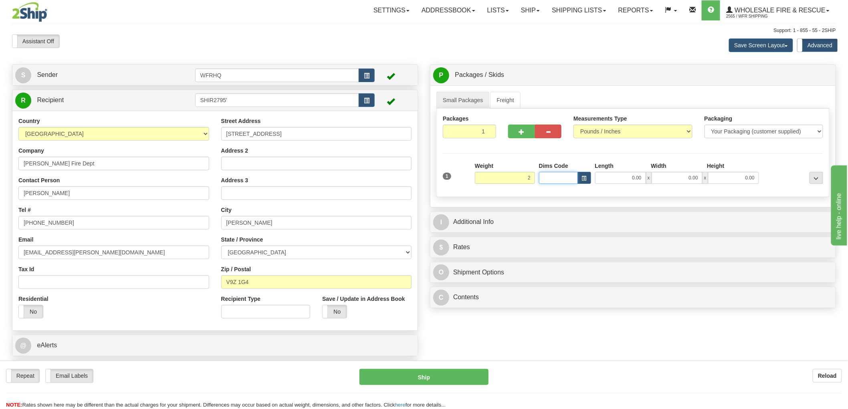
type input "2.00"
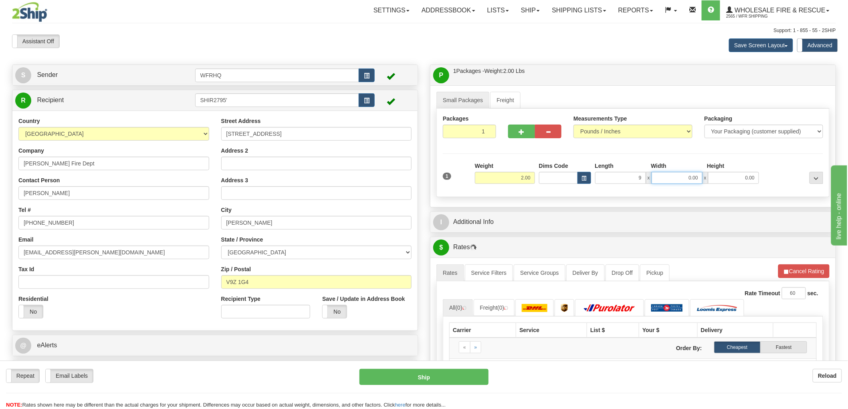
type input "9.00"
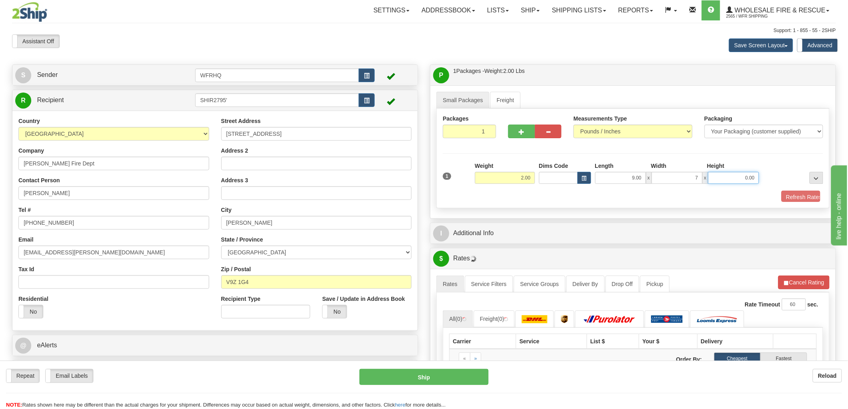
type input "7.00"
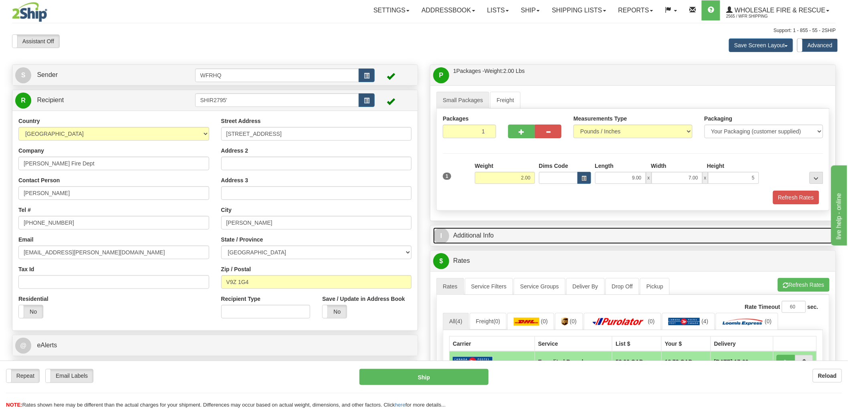
type input "5.00"
click at [478, 236] on link "I Additional Info" at bounding box center [633, 236] width 400 height 16
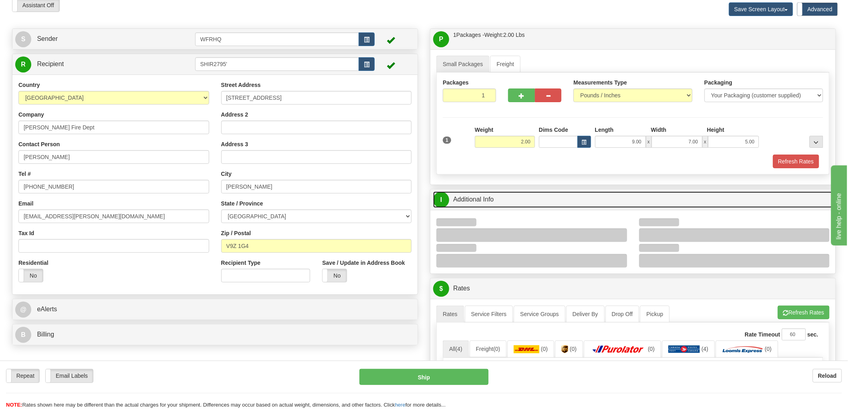
scroll to position [89, 0]
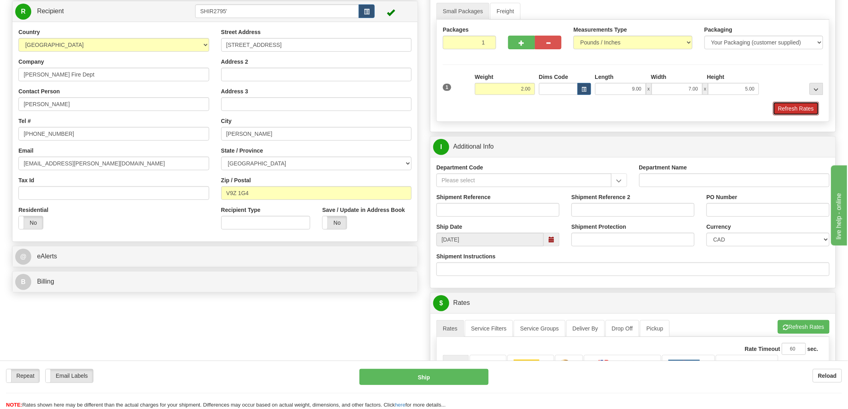
click at [804, 113] on button "Refresh Rates" at bounding box center [796, 109] width 46 height 14
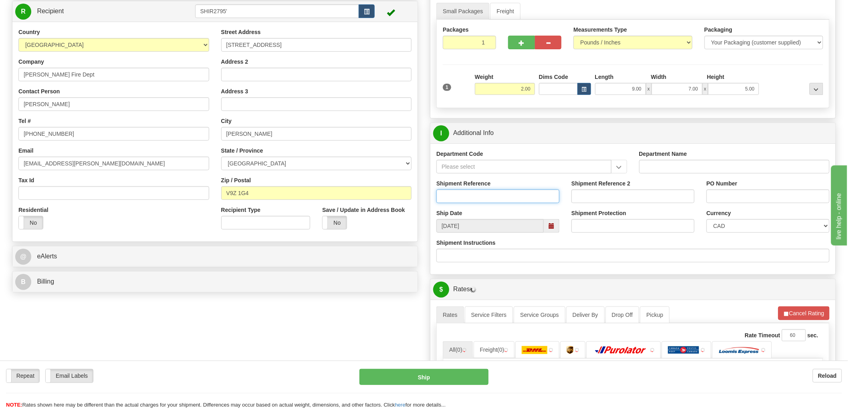
click at [486, 198] on input "Shipment Reference" at bounding box center [498, 197] width 123 height 14
type input "S44730 - 30404"
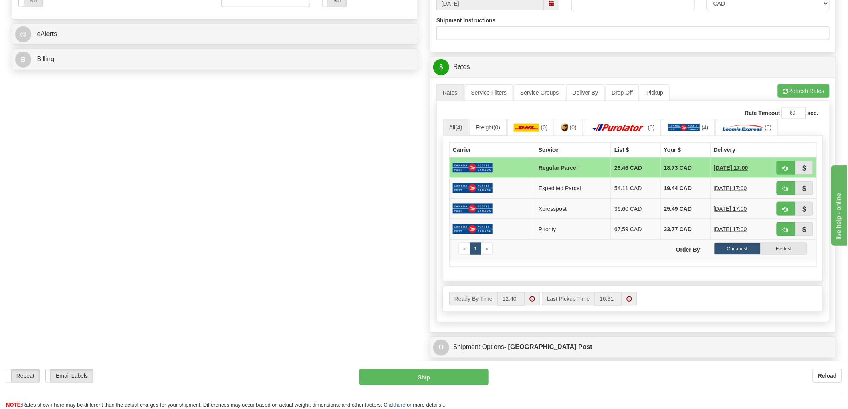
scroll to position [267, 0]
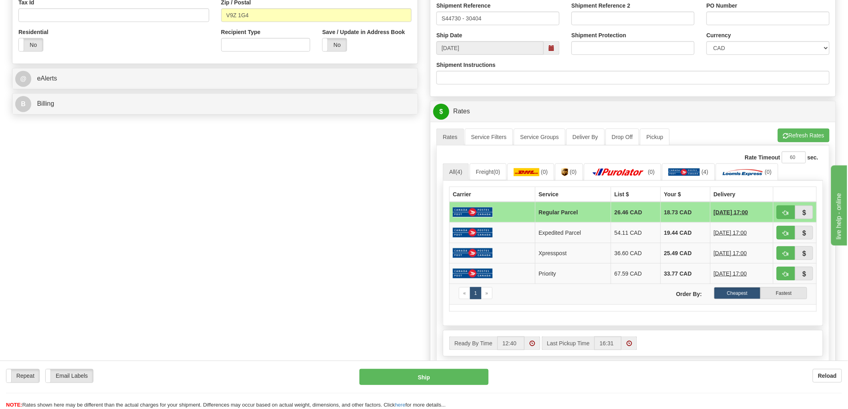
click at [804, 128] on div "A change has been made which could impact your rate estimate. To ensure the est…" at bounding box center [633, 249] width 405 height 255
click at [804, 132] on button "Refresh Rates" at bounding box center [804, 136] width 52 height 14
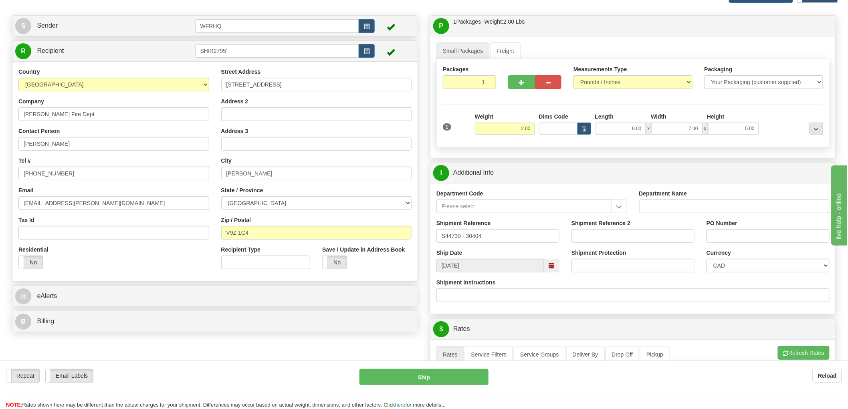
scroll to position [0, 0]
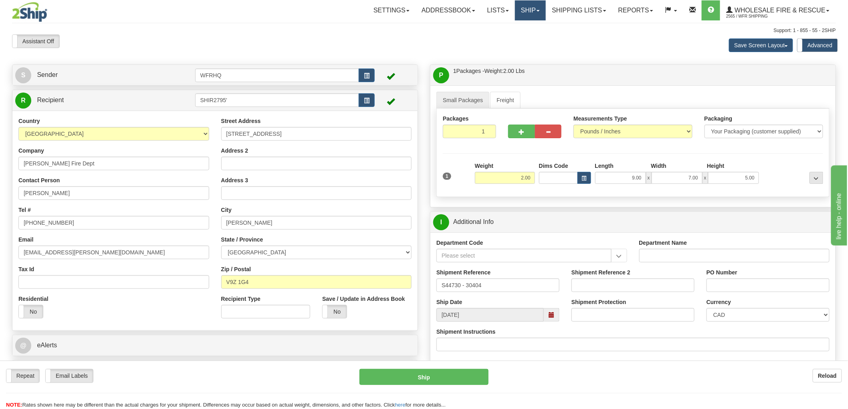
click at [534, 12] on link "Ship" at bounding box center [530, 10] width 31 height 20
click at [513, 27] on span "Ship Screen" at bounding box center [505, 28] width 30 height 6
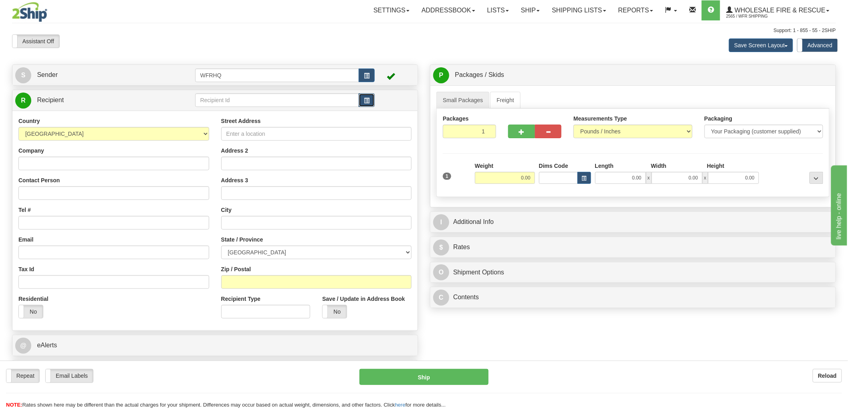
click at [372, 105] on button "button" at bounding box center [367, 100] width 16 height 14
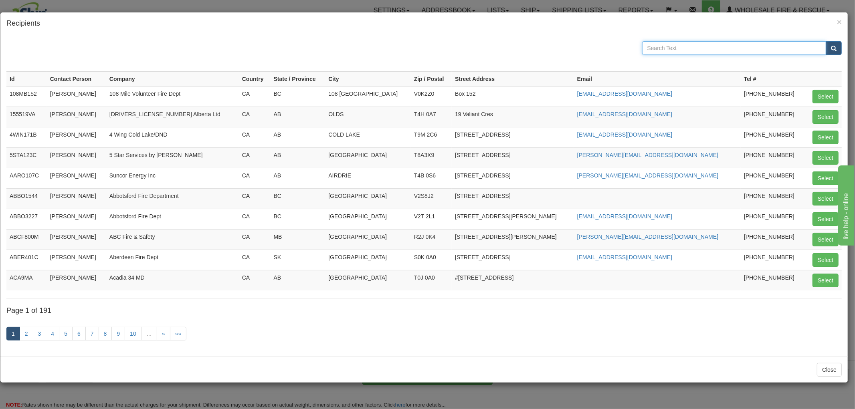
click at [695, 43] on input "text" at bounding box center [734, 48] width 184 height 14
click at [677, 45] on input "text" at bounding box center [734, 48] width 184 height 14
type input "[PERSON_NAME]"
click at [826, 41] on button "submit" at bounding box center [834, 48] width 16 height 14
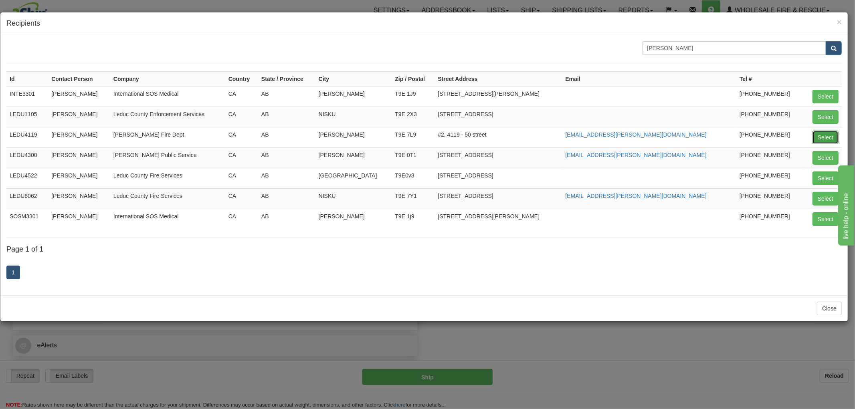
click at [823, 137] on button "Select" at bounding box center [826, 138] width 26 height 14
type input "LEDU4119"
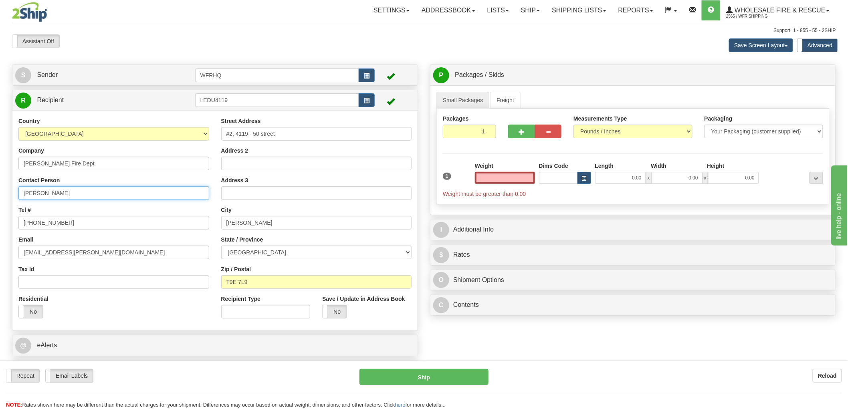
type input "0.00"
drag, startPoint x: 82, startPoint y: 194, endPoint x: -45, endPoint y: 198, distance: 127.1
click at [0, 198] on html "Training Course Close Toggle navigation Settings Shipping Preferences New Sende…" at bounding box center [424, 204] width 848 height 409
type input "Harry Krabbes"
drag, startPoint x: -3, startPoint y: 229, endPoint x: -95, endPoint y: 229, distance: 92.2
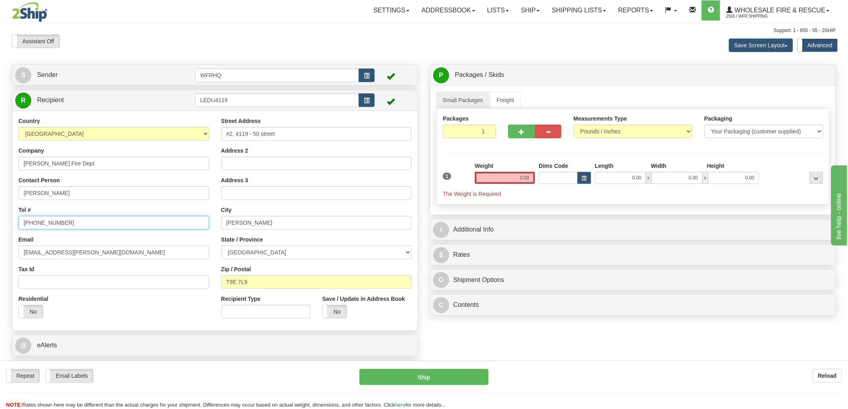
click at [0, 229] on html "Training Course Close Toggle navigation Settings Shipping Preferences New Sende…" at bounding box center [424, 204] width 848 height 409
type input "825-995-5275"
click at [519, 177] on input "0.00" at bounding box center [505, 178] width 60 height 12
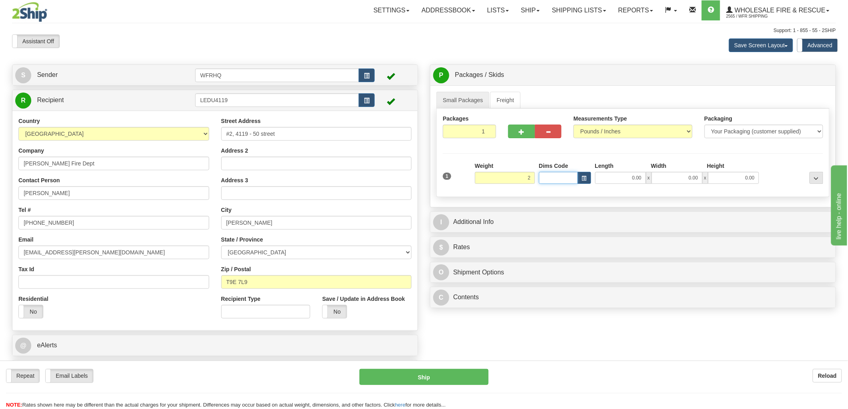
type input "2.00"
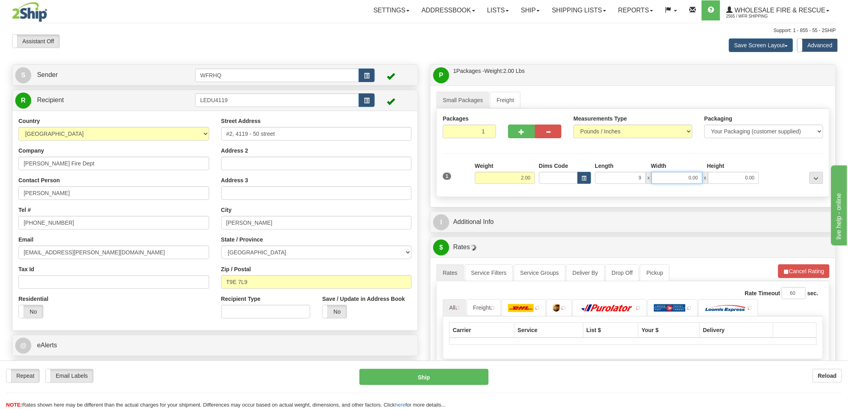
type input "9.00"
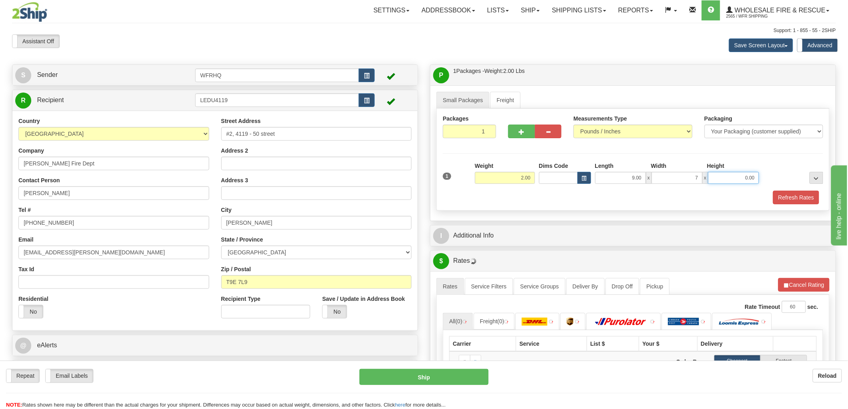
type input "7.00"
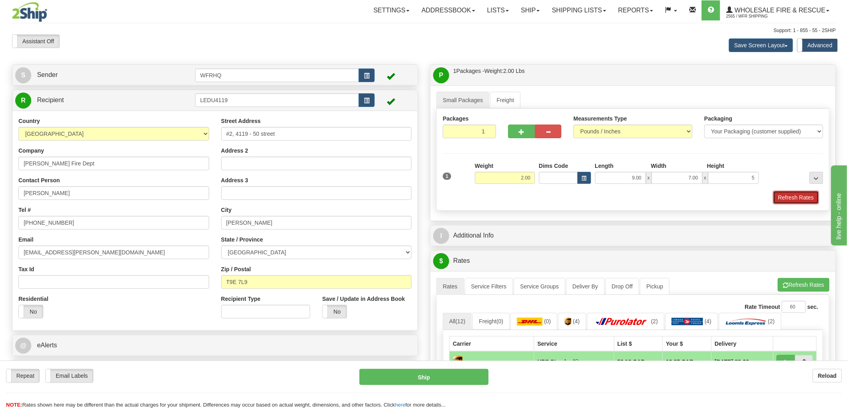
type input "5.00"
click at [804, 192] on button "Refresh Rates" at bounding box center [796, 198] width 46 height 14
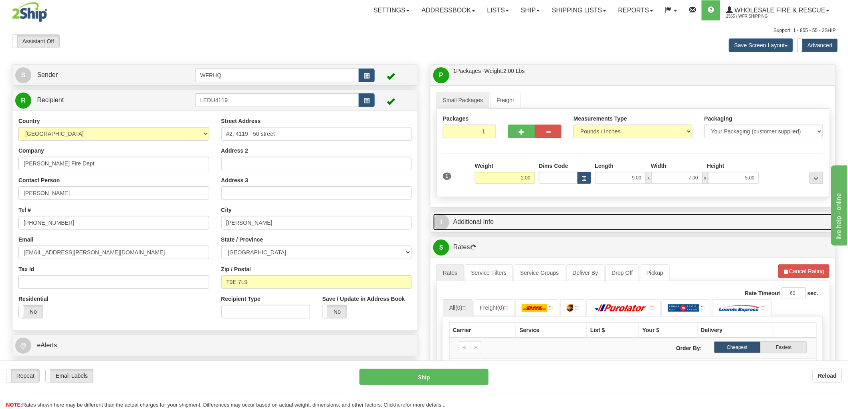
click at [479, 226] on link "I Additional Info" at bounding box center [633, 222] width 400 height 16
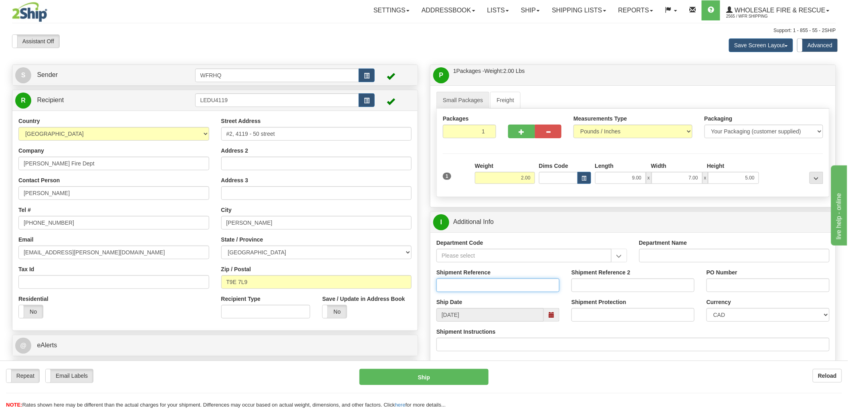
click at [468, 286] on input "Shipment Reference" at bounding box center [498, 286] width 123 height 14
click at [471, 283] on input "S" at bounding box center [498, 286] width 123 height 14
type input "S44588 - 29449"
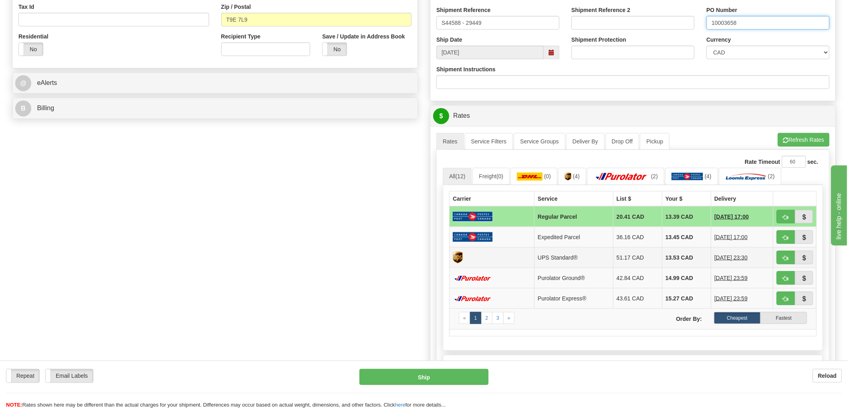
scroll to position [311, 0]
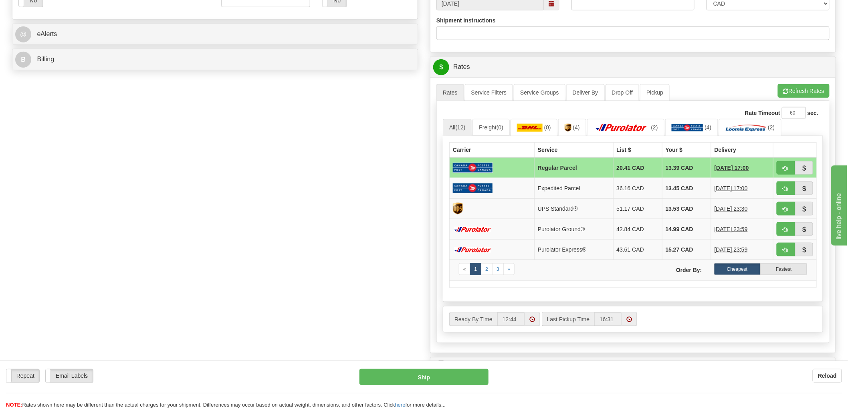
type input "10003658"
click at [787, 214] on button "button" at bounding box center [786, 209] width 18 height 14
type input "11"
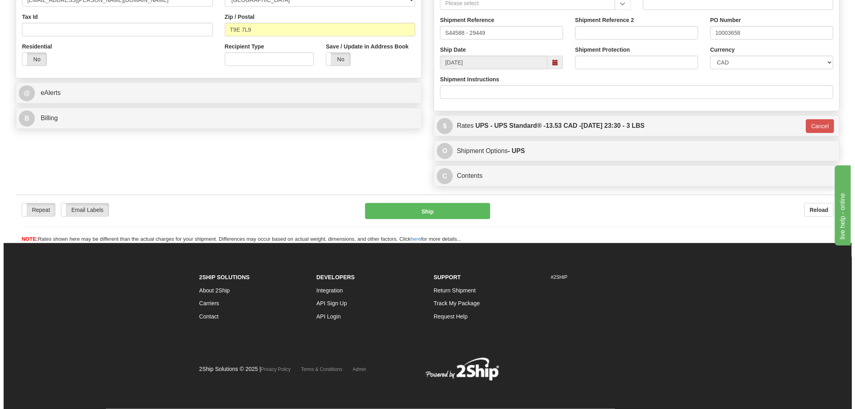
scroll to position [255, 0]
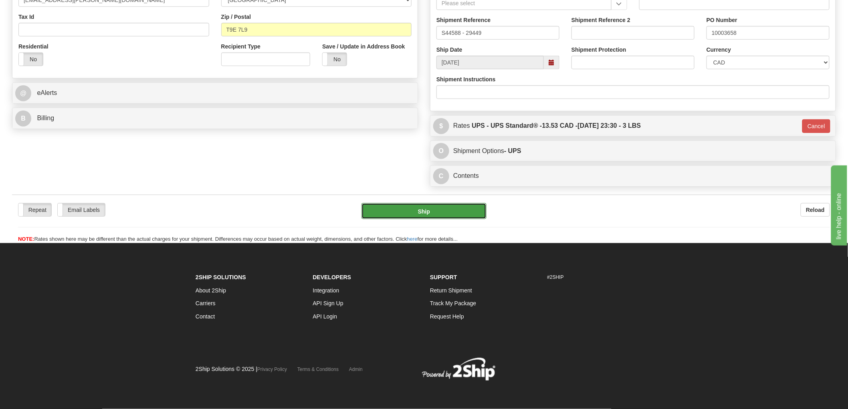
click at [431, 210] on button "Ship" at bounding box center [424, 211] width 125 height 16
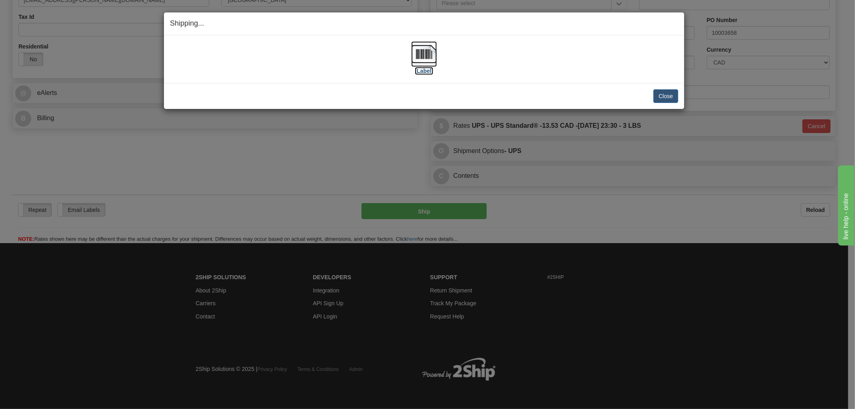
click at [426, 51] on img at bounding box center [424, 54] width 26 height 26
click at [274, 103] on div "Close [PERSON_NAME] Shipment and Quit Pickup Quit Pickup ONLY" at bounding box center [424, 96] width 520 height 26
drag, startPoint x: 342, startPoint y: 95, endPoint x: 357, endPoint y: 93, distance: 14.6
click at [342, 95] on div "Close Cancel" at bounding box center [424, 96] width 508 height 14
click at [667, 97] on button "Close" at bounding box center [665, 96] width 25 height 14
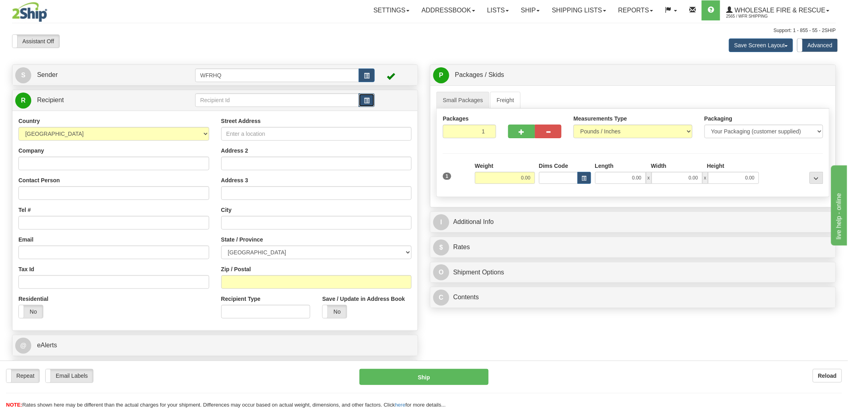
click at [370, 102] on span "button" at bounding box center [367, 100] width 6 height 5
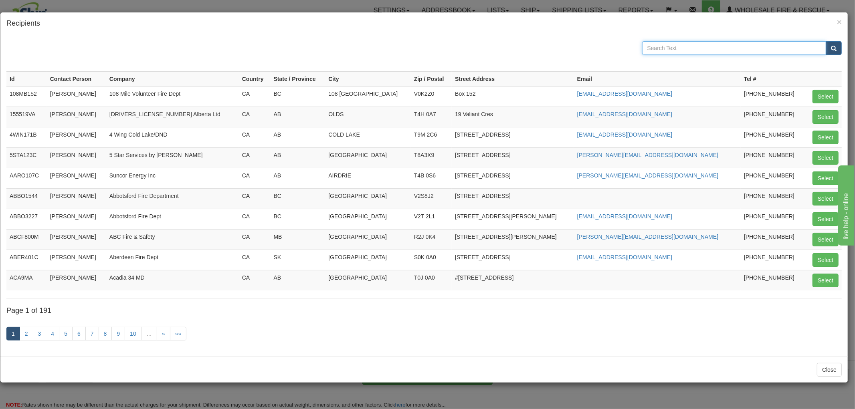
click at [712, 53] on input "text" at bounding box center [734, 48] width 184 height 14
type input "St. Al"
click at [826, 41] on button "submit" at bounding box center [834, 48] width 16 height 14
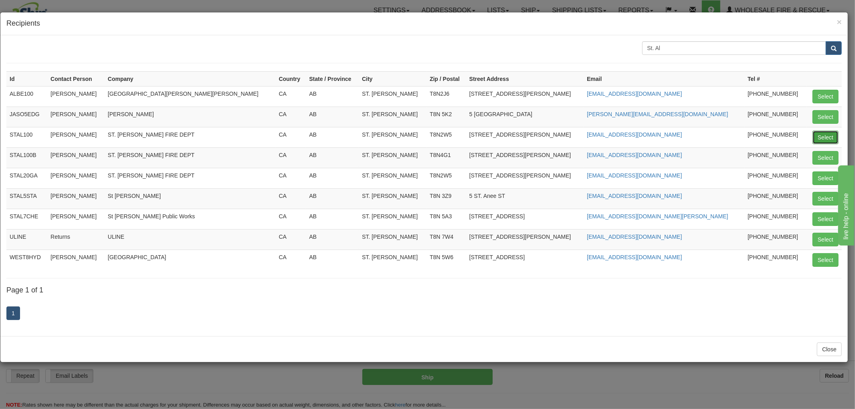
click at [819, 140] on button "Select" at bounding box center [826, 138] width 26 height 14
type input "STAL100"
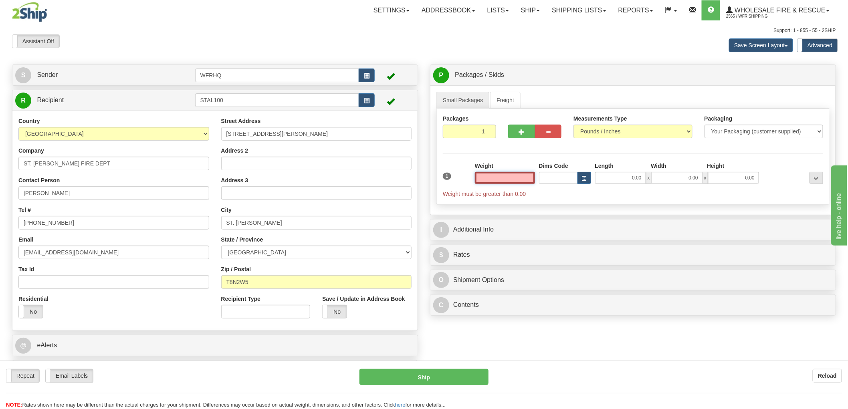
click at [493, 179] on input "text" at bounding box center [505, 178] width 60 height 12
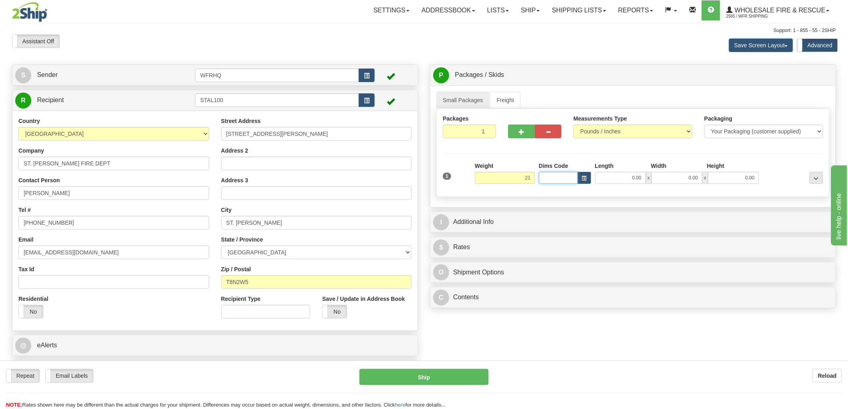
type input "21.00"
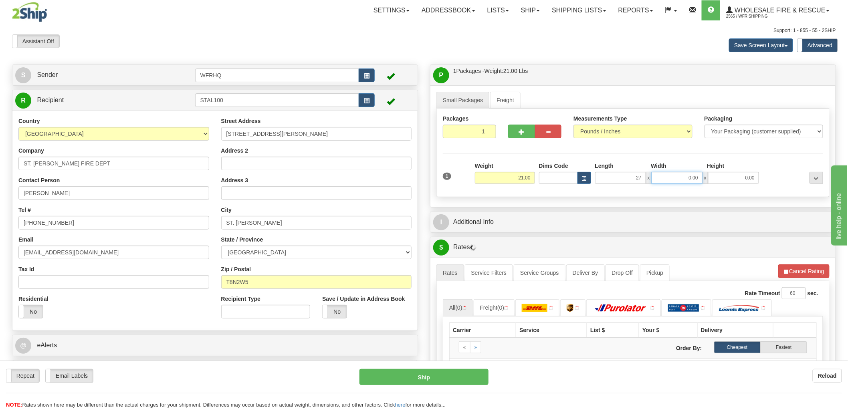
type input "27.00"
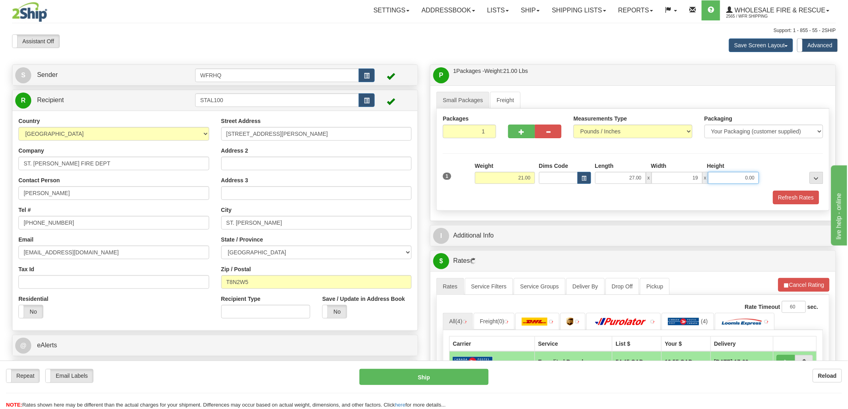
type input "19.00"
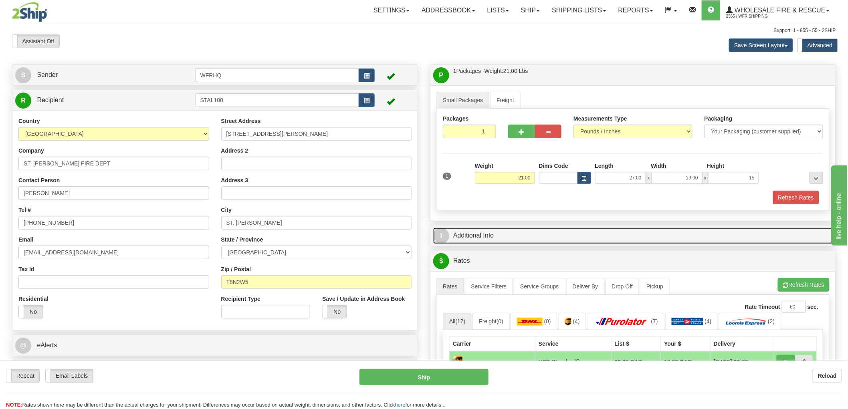
type input "15.00"
click at [484, 244] on link "I Additional Info" at bounding box center [633, 236] width 400 height 16
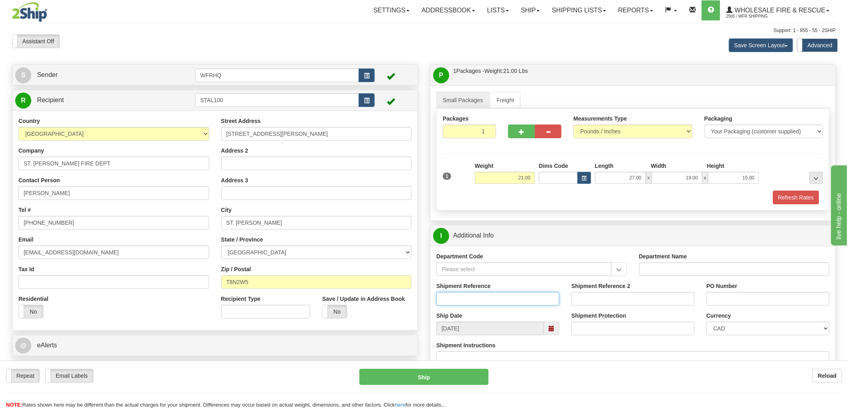
click at [470, 299] on input "Shipment Reference" at bounding box center [498, 299] width 123 height 14
type input "S44135 - 31304"
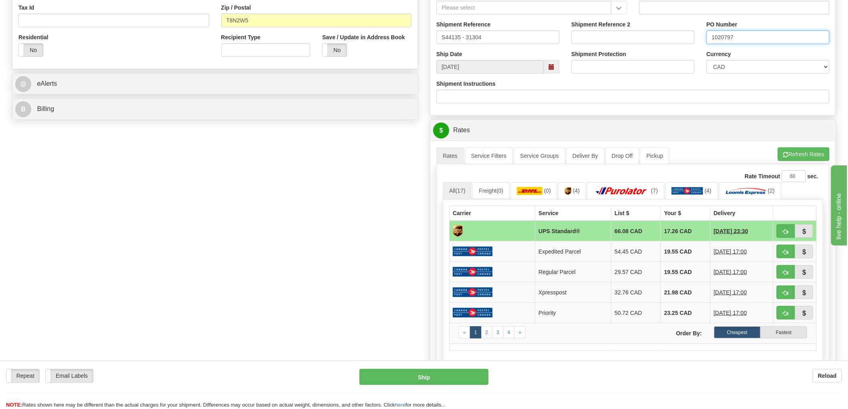
scroll to position [356, 0]
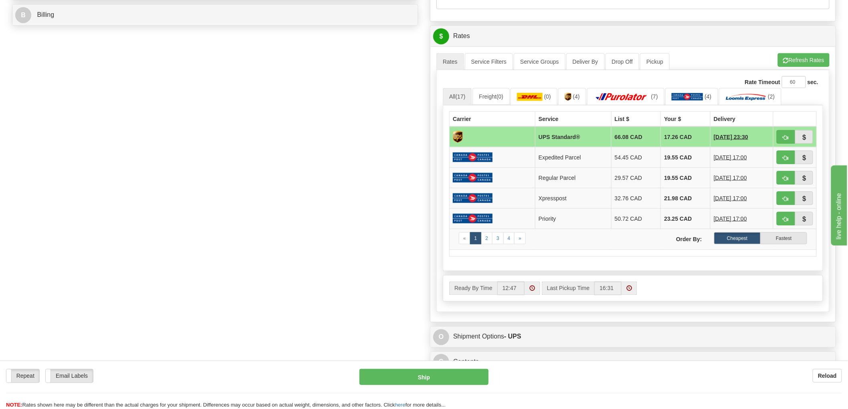
type input "1020797"
click at [782, 134] on button "button" at bounding box center [786, 137] width 18 height 14
type input "11"
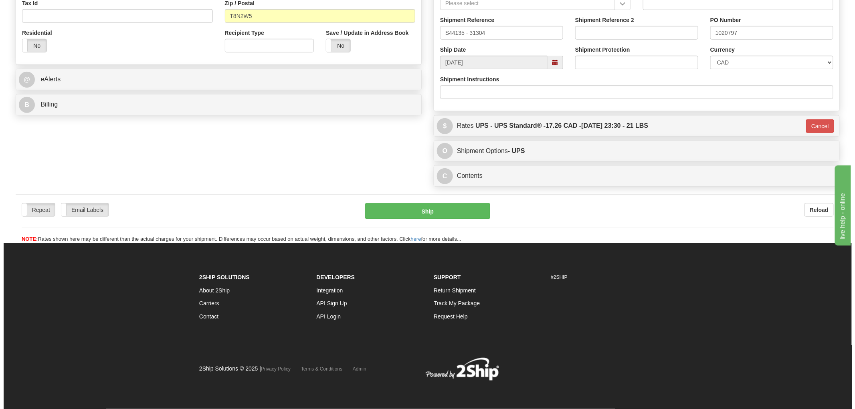
scroll to position [268, 0]
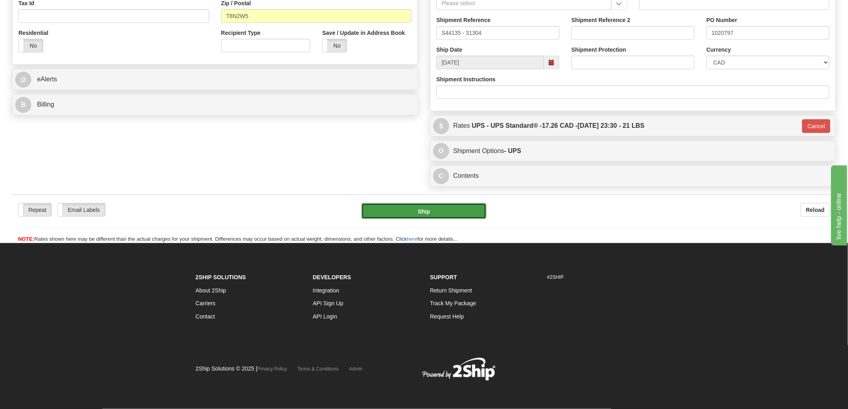
click at [428, 209] on button "Ship" at bounding box center [424, 211] width 125 height 16
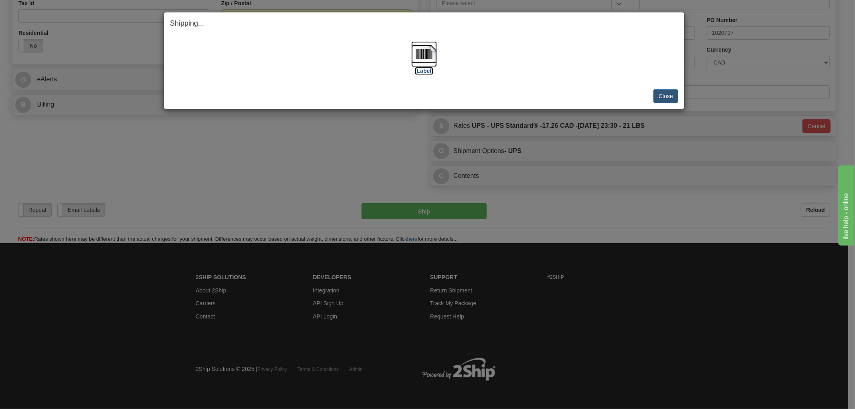
click at [423, 62] on img at bounding box center [424, 54] width 26 height 26
click at [501, 94] on div "Close Cancel" at bounding box center [424, 96] width 508 height 14
click at [667, 91] on button "Close" at bounding box center [665, 96] width 25 height 14
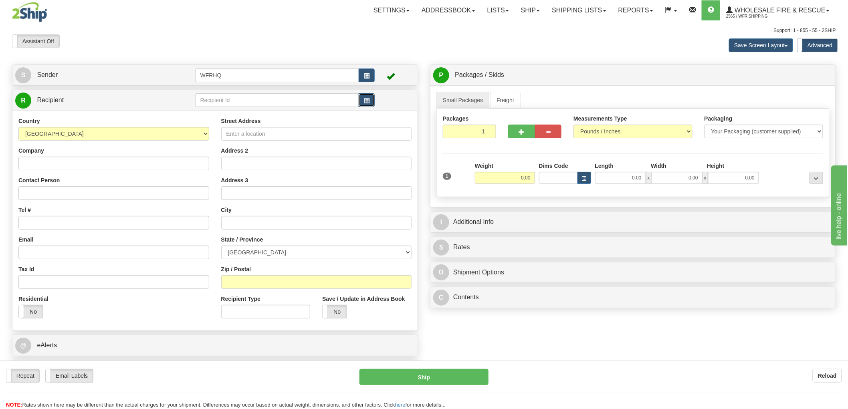
click at [366, 99] on span "button" at bounding box center [367, 100] width 6 height 5
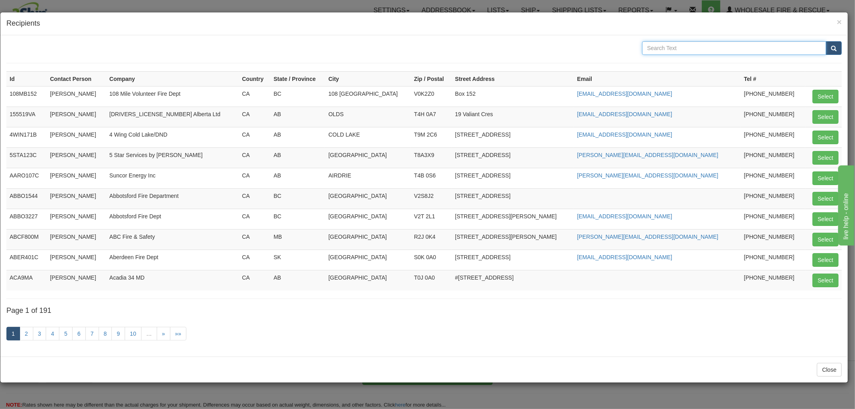
click at [721, 42] on input "text" at bounding box center [734, 48] width 184 height 14
type input "[PERSON_NAME]"
click at [826, 41] on button "submit" at bounding box center [834, 48] width 16 height 14
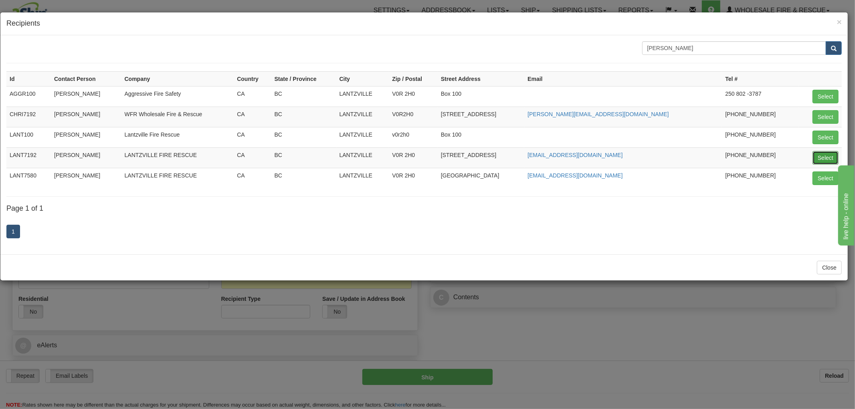
click at [819, 155] on button "Select" at bounding box center [826, 158] width 26 height 14
type input "LANT7192"
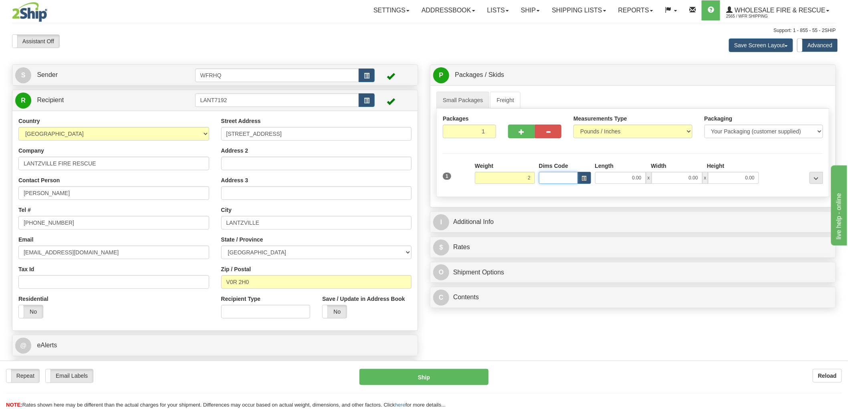
type input "2.00"
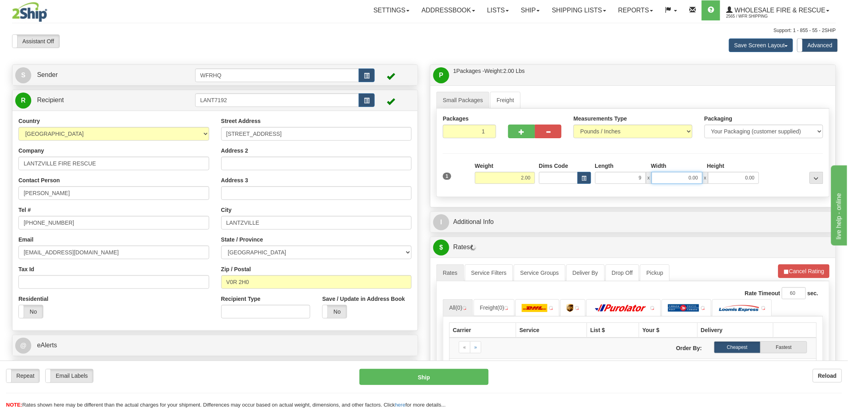
type input "9.00"
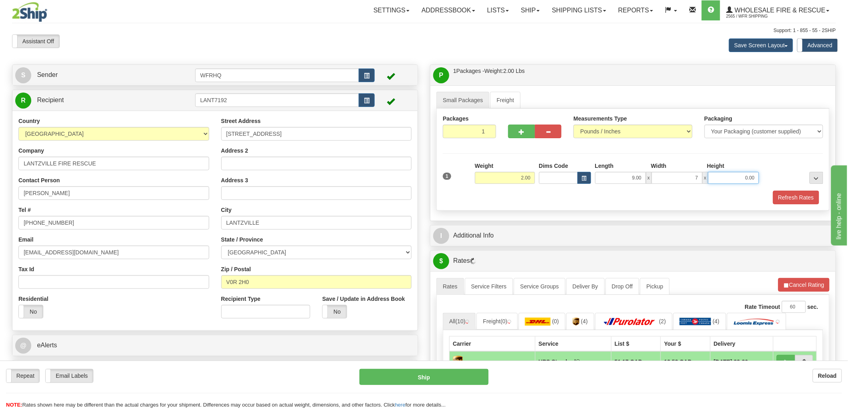
type input "7.00"
type input "5.00"
click at [804, 202] on button "Refresh Rates" at bounding box center [796, 198] width 46 height 14
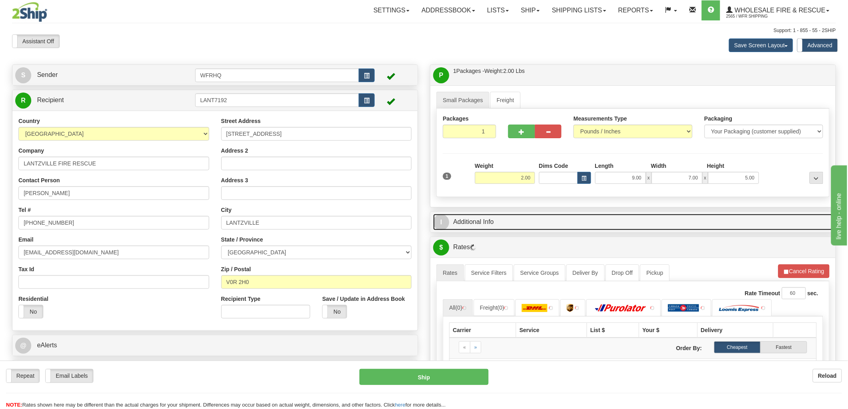
click at [471, 222] on link "I Additional Info" at bounding box center [633, 222] width 400 height 16
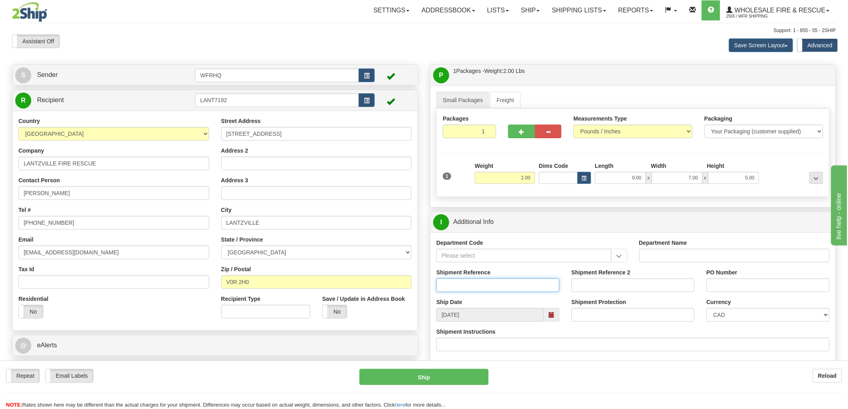
click at [470, 282] on input "Shipment Reference" at bounding box center [498, 286] width 123 height 14
type input "S44602 - 29415"
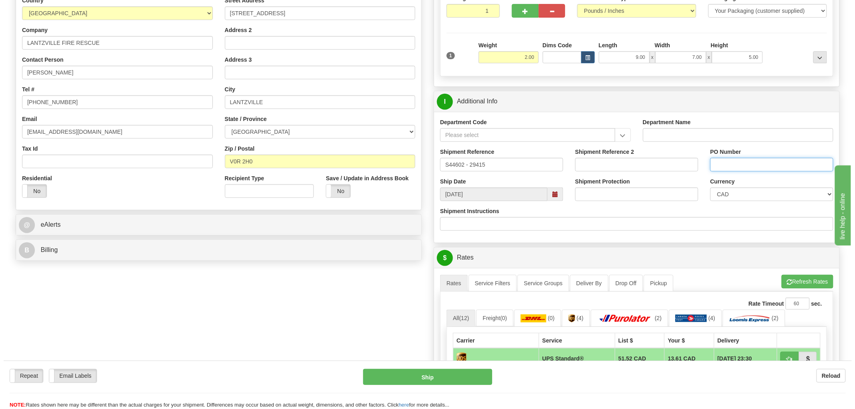
scroll to position [222, 0]
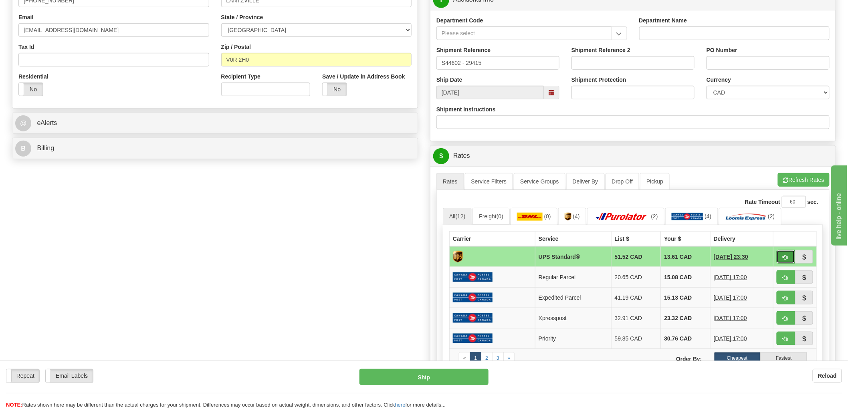
click at [784, 258] on span "button" at bounding box center [786, 257] width 6 height 5
type input "11"
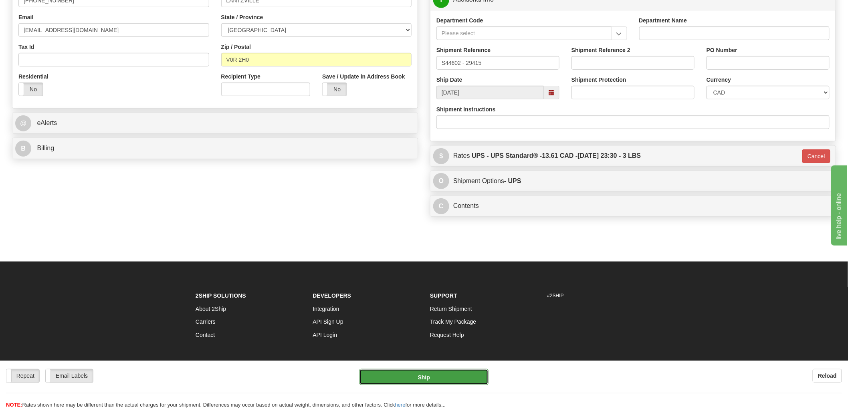
click at [435, 374] on button "Ship" at bounding box center [424, 377] width 129 height 16
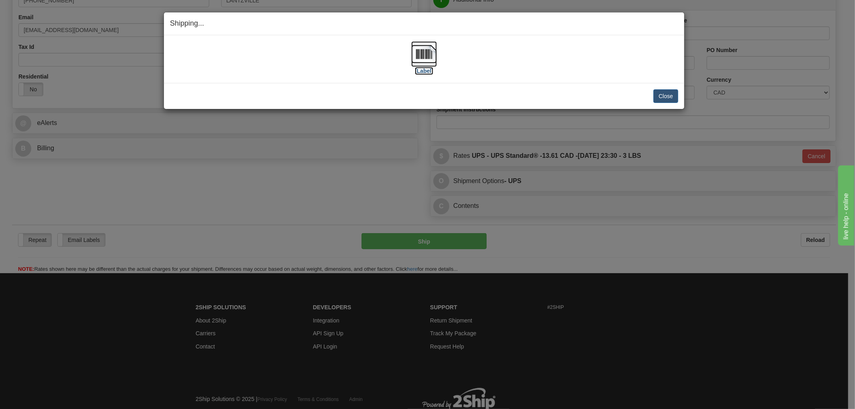
click at [424, 51] on img at bounding box center [424, 54] width 26 height 26
drag, startPoint x: 345, startPoint y: 87, endPoint x: 452, endPoint y: 87, distance: 106.6
click at [345, 87] on div "Close Cancel Cancel Shipment and Quit Pickup Quit Pickup ONLY" at bounding box center [424, 96] width 520 height 26
click at [667, 94] on button "Close" at bounding box center [665, 96] width 25 height 14
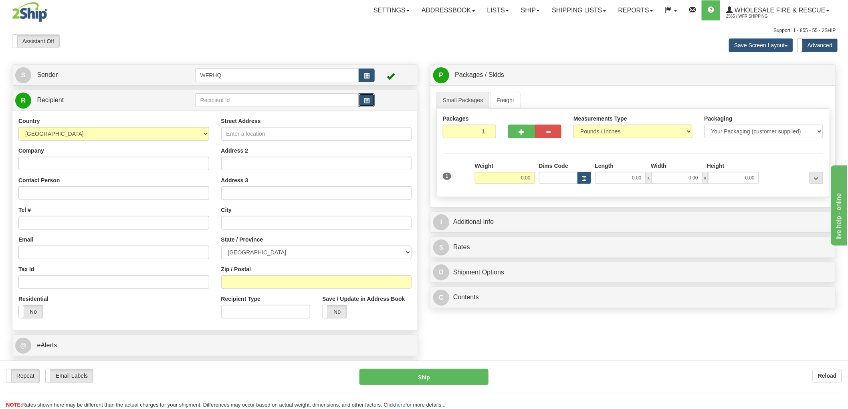
click at [368, 103] on button "button" at bounding box center [367, 100] width 16 height 14
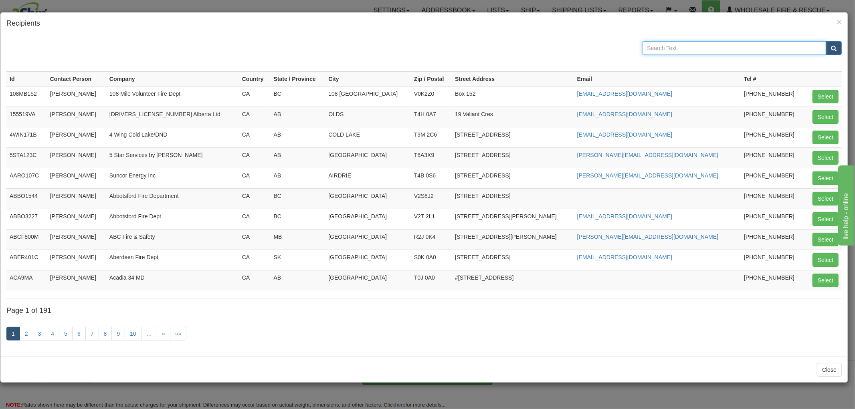
click at [702, 46] on input "text" at bounding box center [734, 48] width 184 height 14
type input "Backburn"
click at [826, 41] on button "submit" at bounding box center [834, 48] width 16 height 14
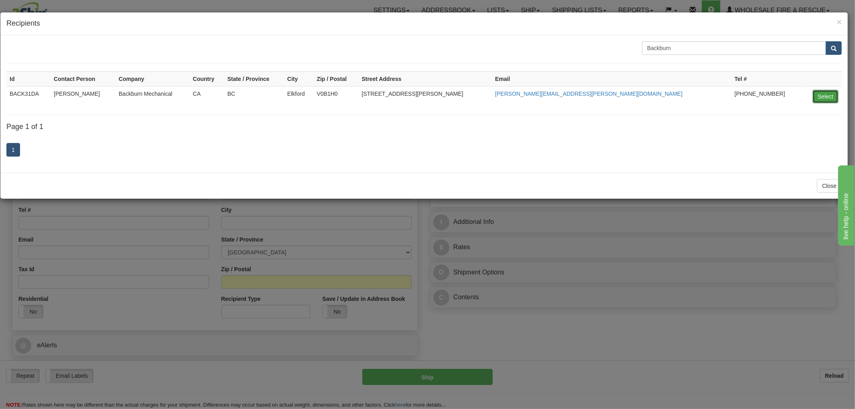
click at [830, 97] on button "Select" at bounding box center [826, 97] width 26 height 14
type input "BACK31DA"
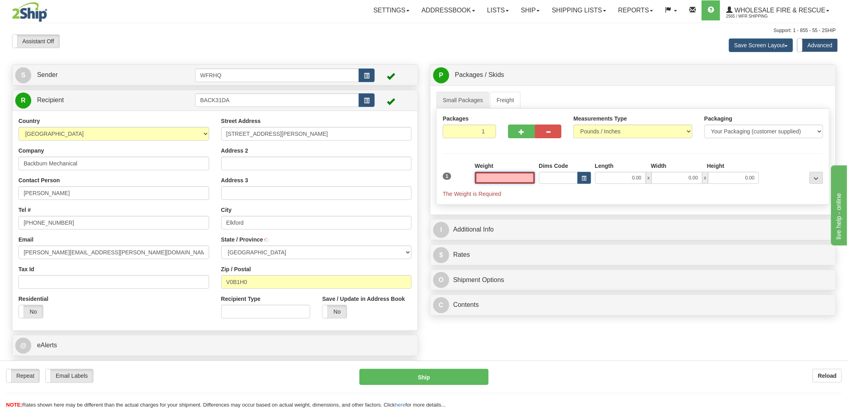
type input "ELKFORD"
click at [511, 176] on input "text" at bounding box center [505, 178] width 60 height 12
type input "2.00"
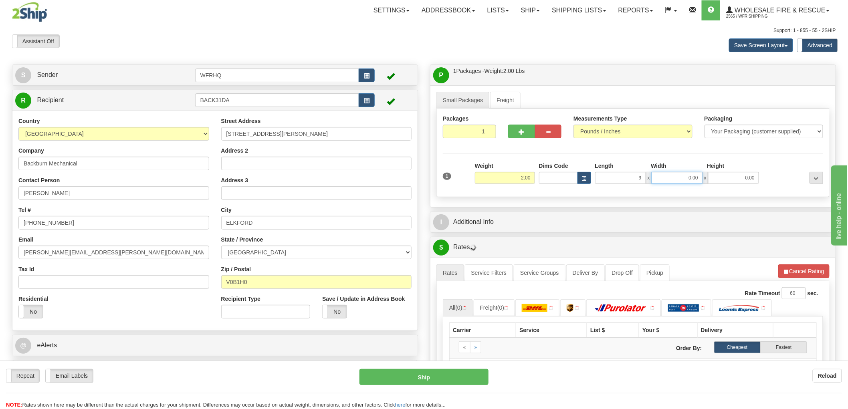
type input "9.00"
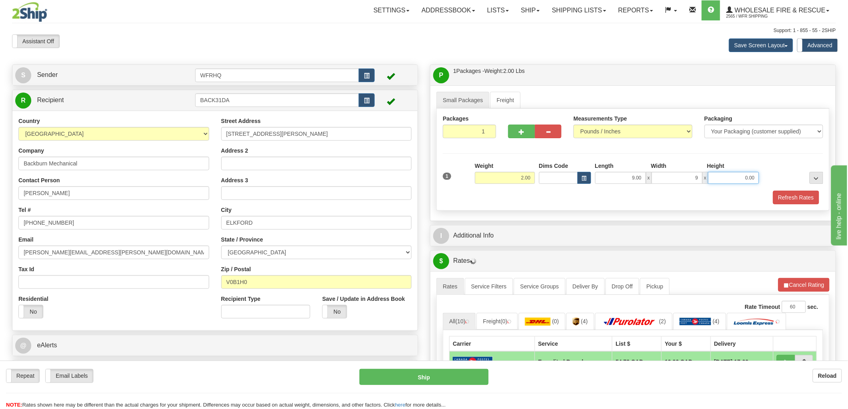
type input "9.00"
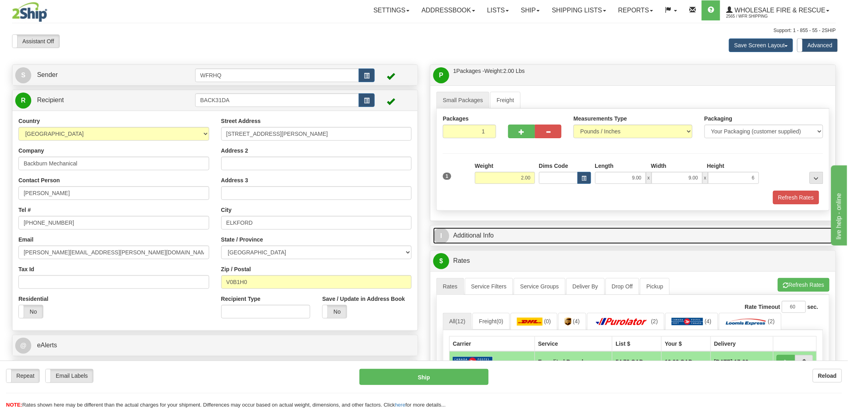
type input "6.00"
click at [485, 236] on link "I Additional Info" at bounding box center [633, 236] width 400 height 16
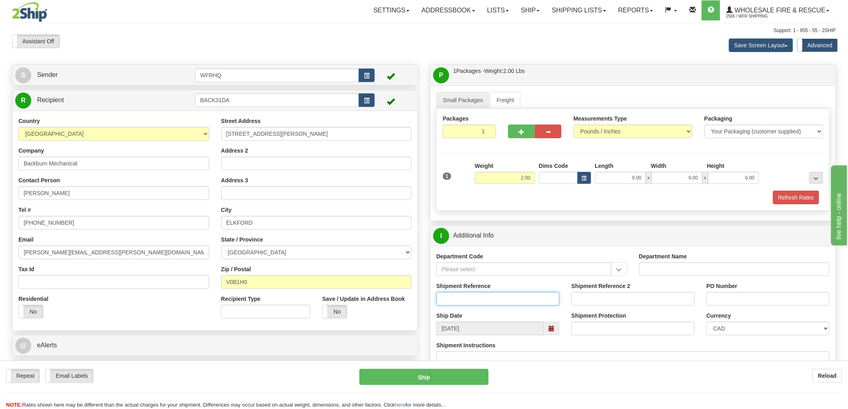
click at [469, 297] on input "Shipment Reference" at bounding box center [498, 299] width 123 height 14
type input "S44016 - 30349"
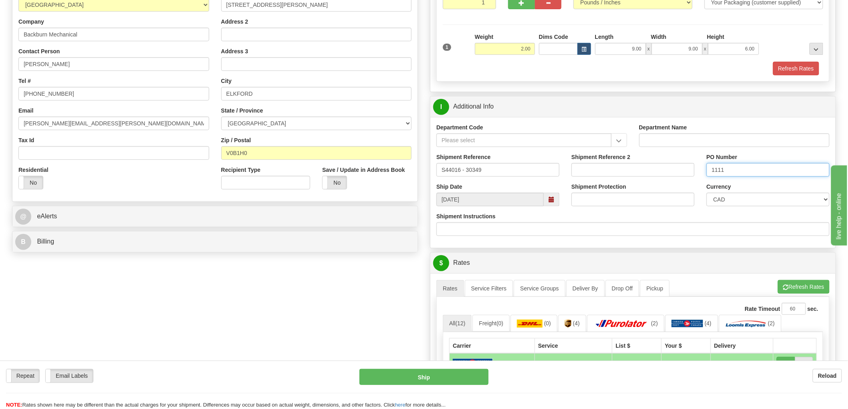
scroll to position [267, 0]
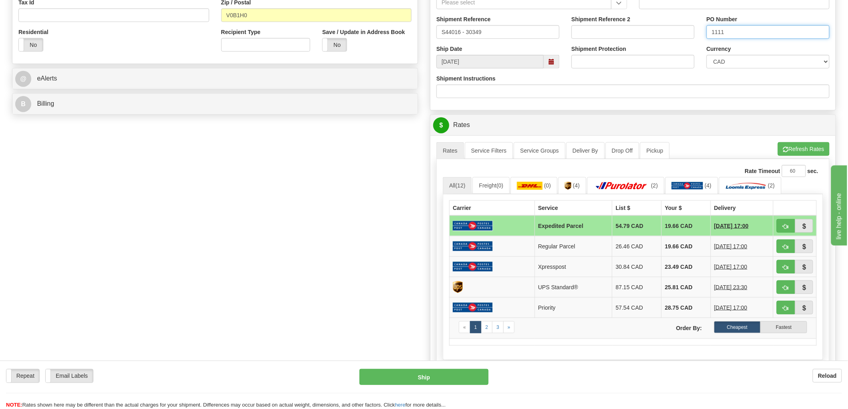
type input "1111"
drag, startPoint x: 787, startPoint y: 287, endPoint x: 782, endPoint y: 293, distance: 7.7
click at [787, 287] on span "button" at bounding box center [786, 287] width 6 height 5
type input "11"
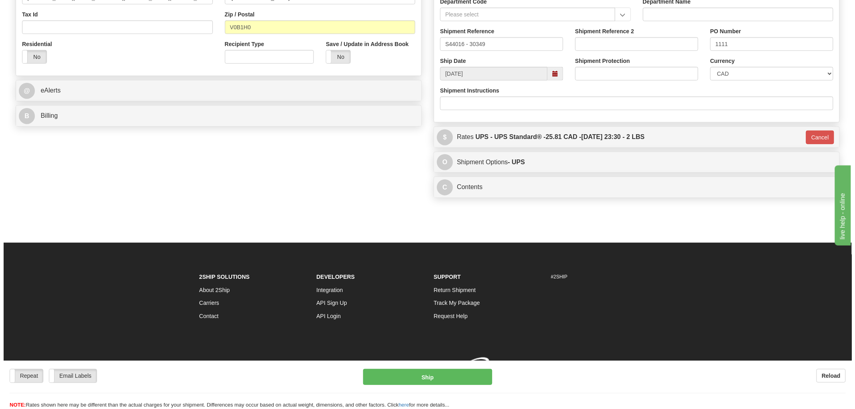
scroll to position [267, 0]
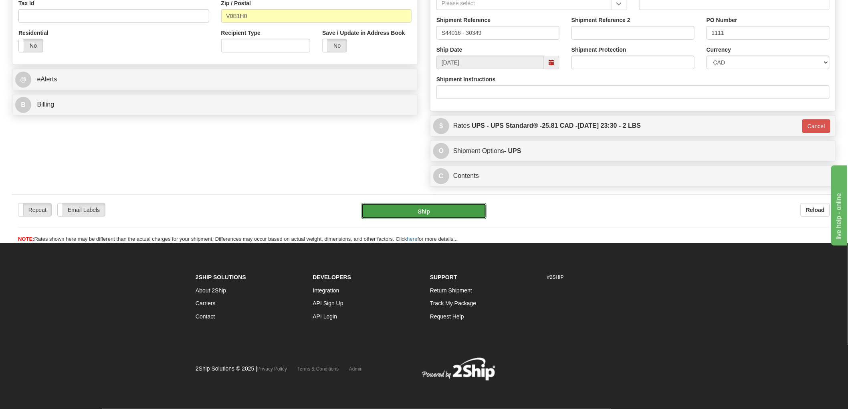
click at [438, 217] on button "Ship" at bounding box center [424, 211] width 125 height 16
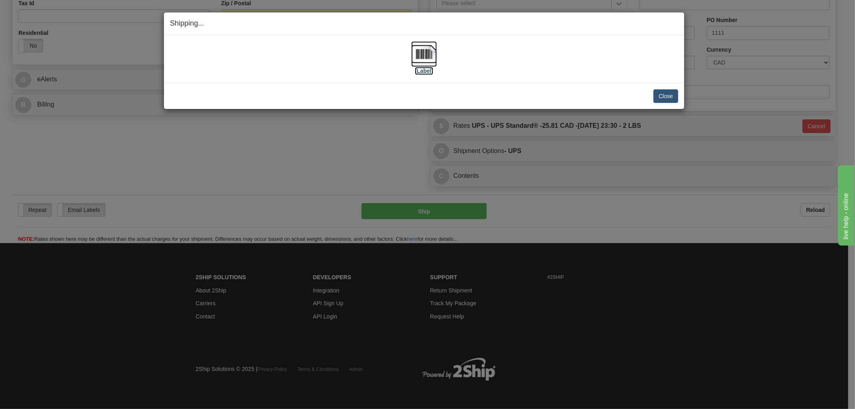
click at [423, 62] on img at bounding box center [424, 54] width 26 height 26
click at [575, 69] on div "[Label]" at bounding box center [424, 59] width 508 height 36
drag, startPoint x: 520, startPoint y: 93, endPoint x: 560, endPoint y: 83, distance: 40.4
click at [520, 93] on div "Close Cancel" at bounding box center [424, 96] width 508 height 14
click at [665, 91] on button "Close" at bounding box center [665, 96] width 25 height 14
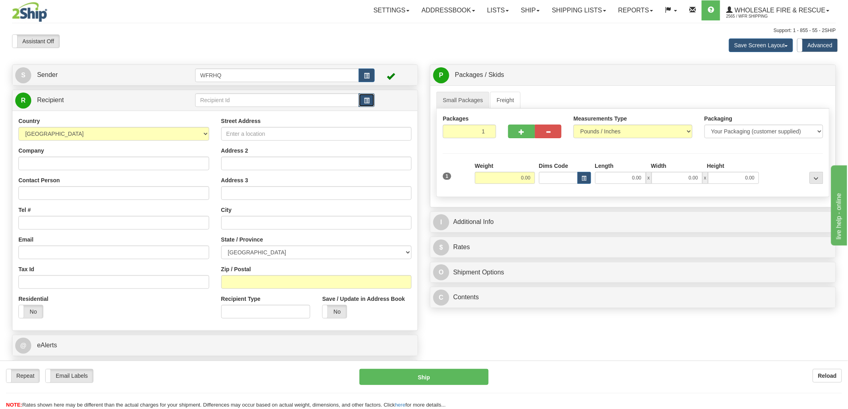
click at [370, 97] on button "button" at bounding box center [367, 100] width 16 height 14
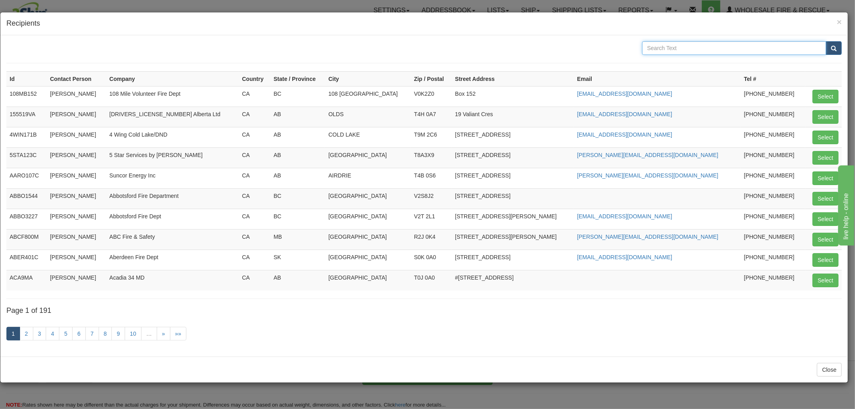
click at [698, 49] on input "text" at bounding box center [734, 48] width 184 height 14
type input "Bawlf"
click at [826, 41] on button "submit" at bounding box center [834, 48] width 16 height 14
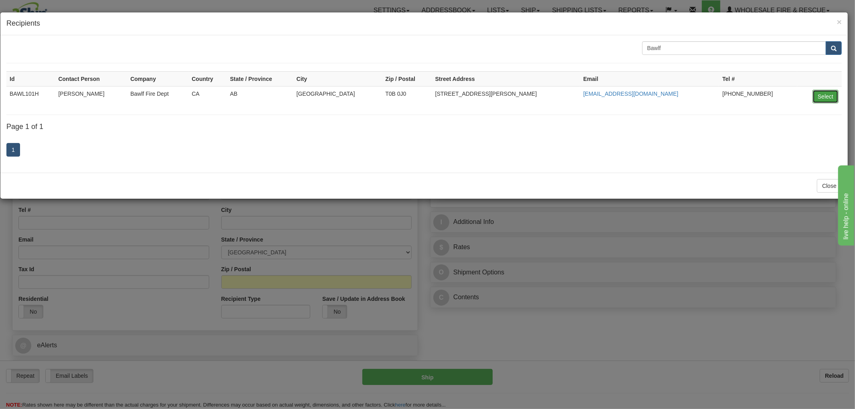
click at [821, 95] on button "Select" at bounding box center [826, 97] width 26 height 14
type input "BAWL101H"
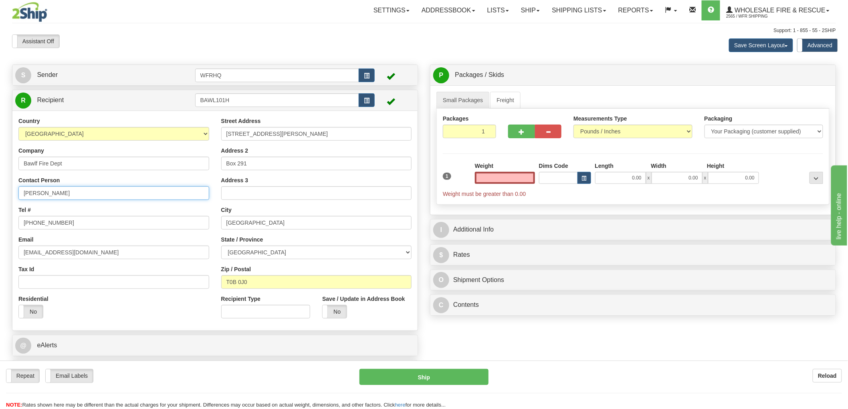
type input "0.00"
drag, startPoint x: 85, startPoint y: 195, endPoint x: -59, endPoint y: 195, distance: 144.3
click at [0, 195] on html "Training Course Close Toggle navigation Settings Shipping Preferences New Sende…" at bounding box center [424, 204] width 848 height 409
type input "Justin Harty"
drag, startPoint x: 80, startPoint y: 227, endPoint x: 38, endPoint y: 226, distance: 42.1
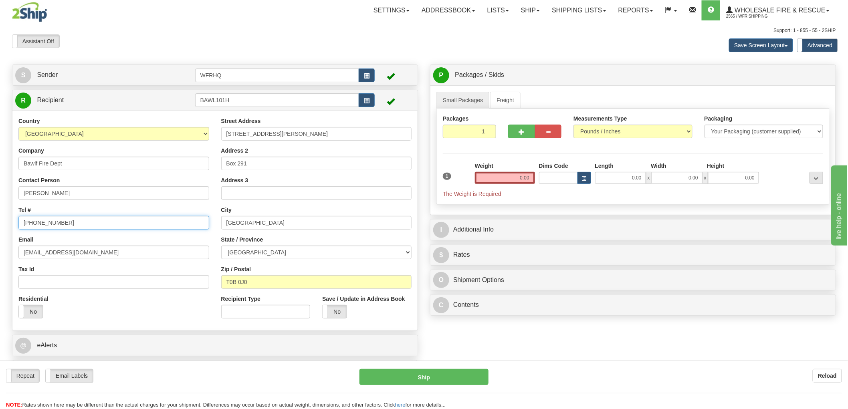
click at [38, 226] on input "780-679-4633" at bounding box center [113, 223] width 191 height 14
type input "780-608-9968"
drag, startPoint x: 106, startPoint y: 254, endPoint x: -4, endPoint y: 254, distance: 109.8
click at [0, 254] on html "Training Course Close Toggle navigation Settings Shipping Preferences New Sende…" at bounding box center [424, 204] width 848 height 409
paste input "[EMAIL_ADDRESS][DOMAIN_NAME]"
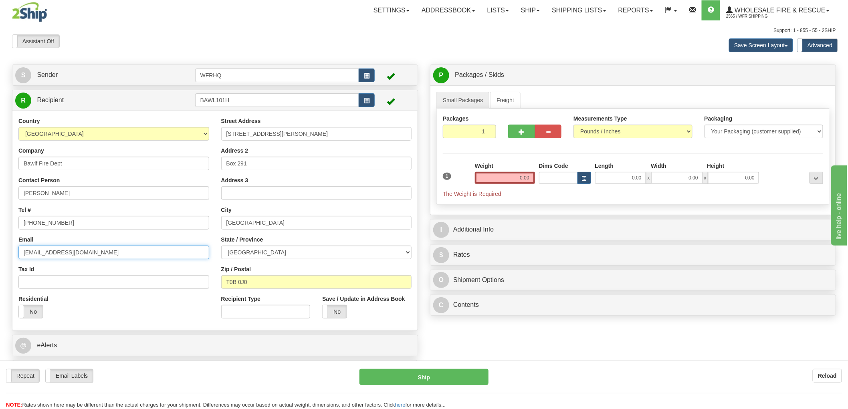
type input "[EMAIL_ADDRESS][DOMAIN_NAME]"
click at [505, 176] on input "0.00" at bounding box center [505, 178] width 60 height 12
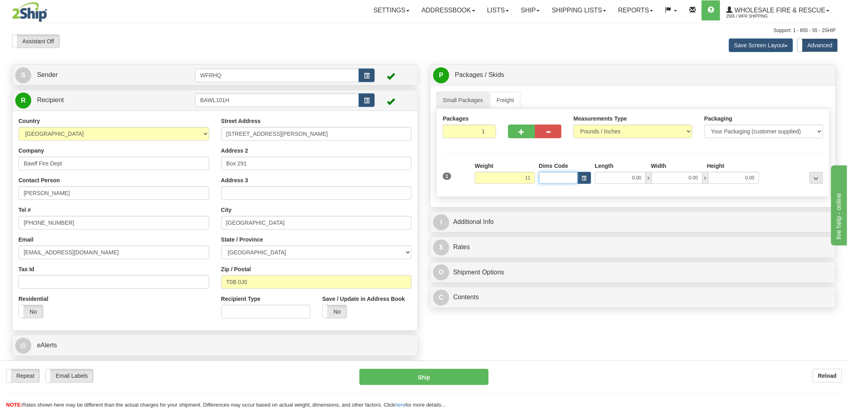
type input "11.00"
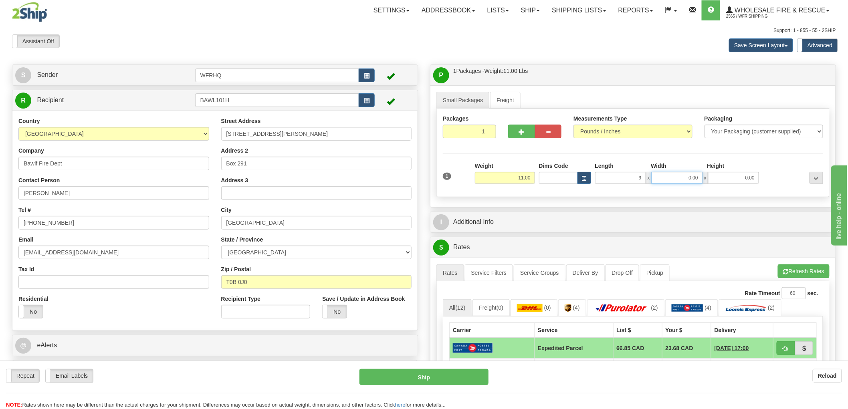
type input "9.00"
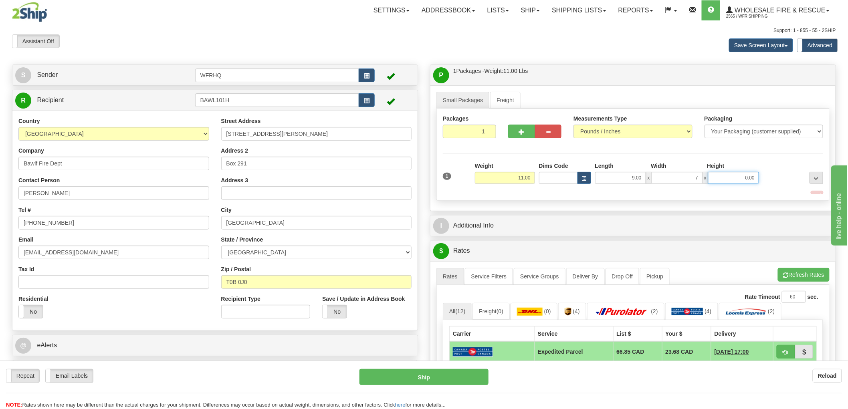
type input "7.00"
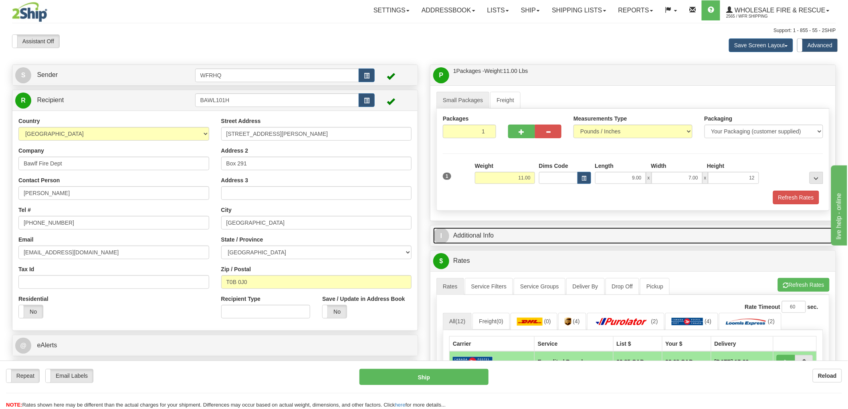
type input "12.00"
click at [481, 233] on link "I Additional Info" at bounding box center [633, 236] width 400 height 16
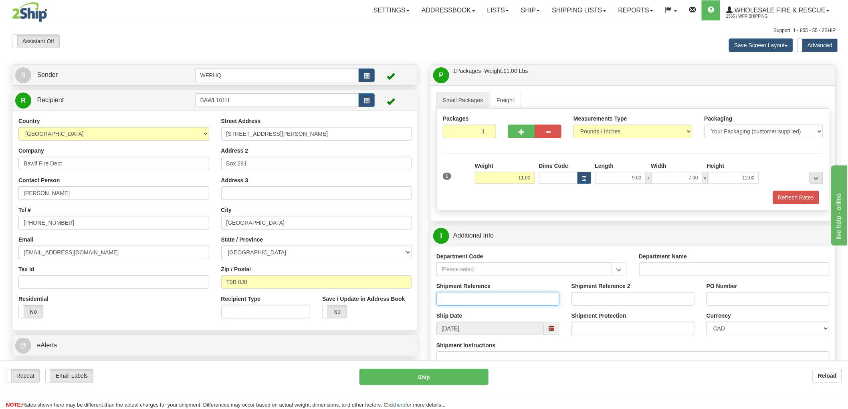
click at [457, 300] on input "Shipment Reference" at bounding box center [498, 299] width 123 height 14
type input "S46586 - 31162"
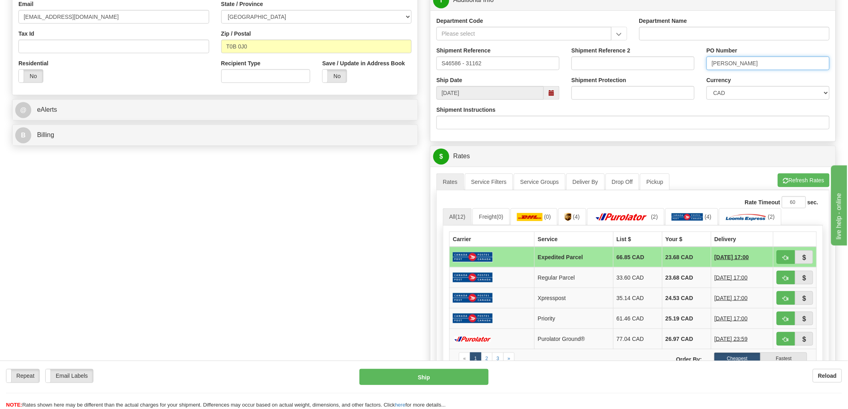
scroll to position [356, 0]
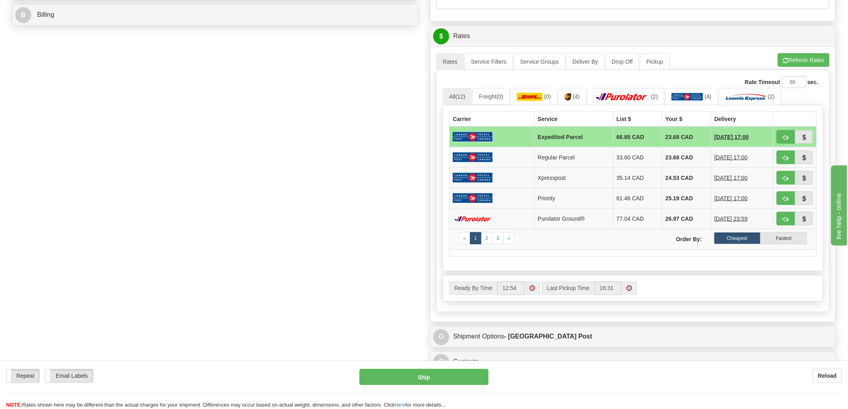
type input "Justin"
click at [782, 218] on button "button" at bounding box center [786, 219] width 18 height 14
type input "260"
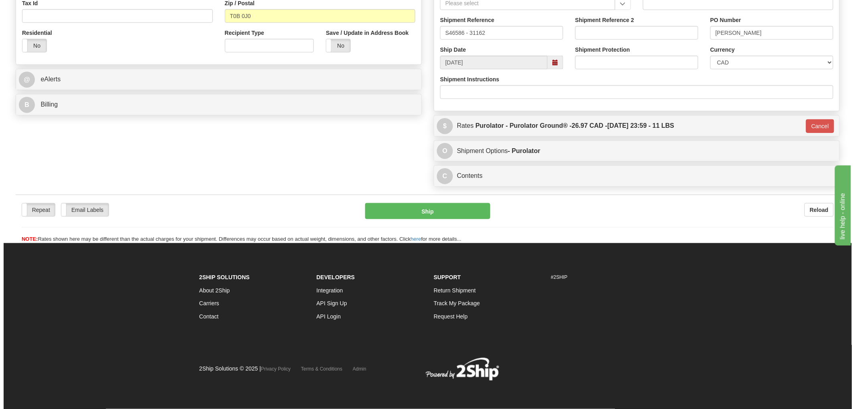
scroll to position [268, 0]
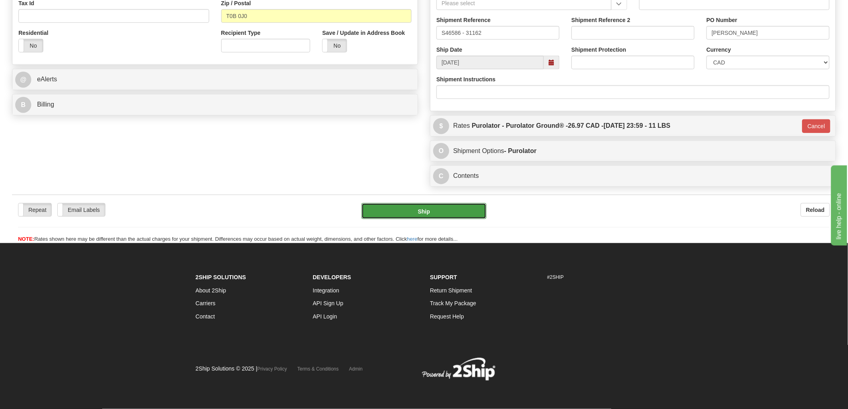
click at [422, 212] on button "Ship" at bounding box center [424, 211] width 125 height 16
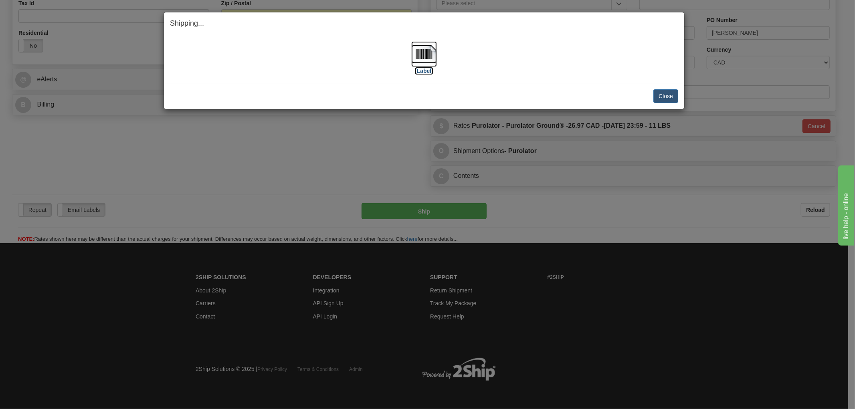
click at [425, 62] on img at bounding box center [424, 54] width 26 height 26
click at [421, 46] on img at bounding box center [424, 54] width 26 height 26
click at [369, 167] on div "Shipping... Your SHIPMENT will EXPIRE in [Label] IMPORTANT NOTICE Embassy / Con…" at bounding box center [427, 204] width 855 height 409
click at [574, 72] on div "[Label]" at bounding box center [424, 59] width 508 height 36
click at [663, 97] on button "Close" at bounding box center [665, 96] width 25 height 14
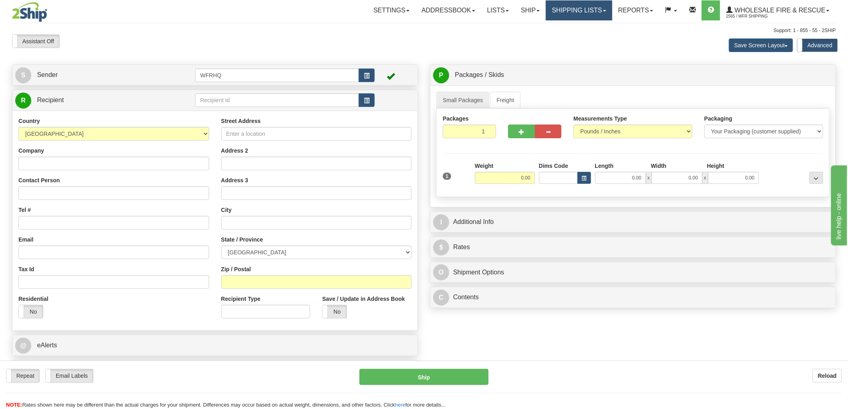
click at [571, 15] on link "Shipping lists" at bounding box center [579, 10] width 66 height 20
click at [560, 35] on span "Search Shipment History" at bounding box center [573, 38] width 62 height 6
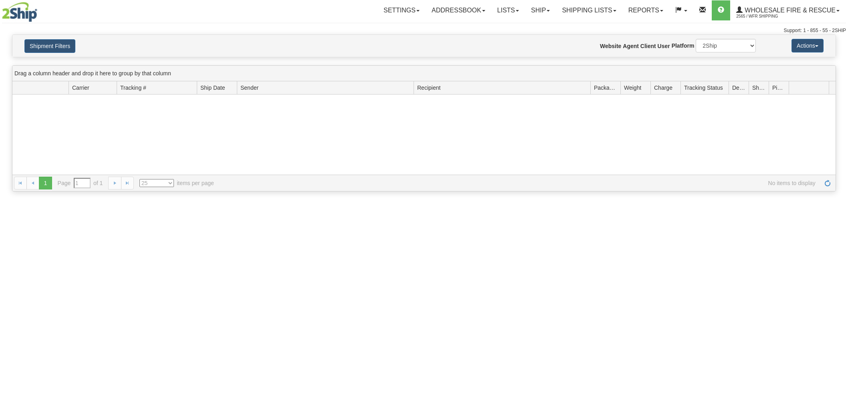
type input "From [DATE] To [DATE]"
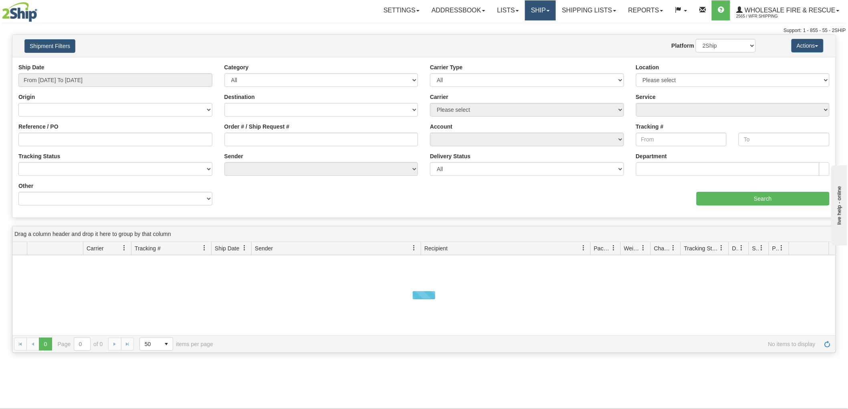
click at [540, 11] on link "Ship" at bounding box center [540, 10] width 31 height 20
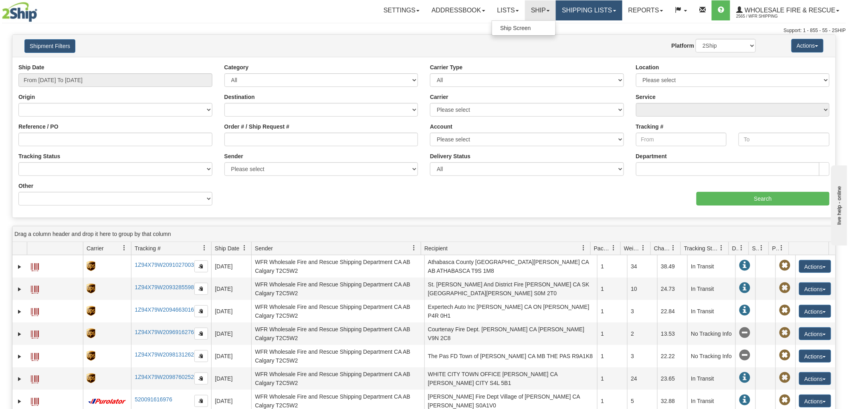
click at [580, 8] on link "Shipping lists" at bounding box center [589, 10] width 66 height 20
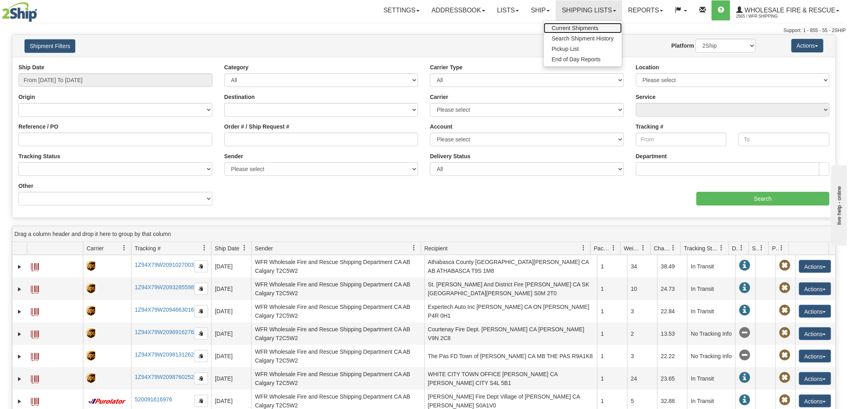
click at [577, 26] on span "Current Shipments" at bounding box center [575, 28] width 47 height 6
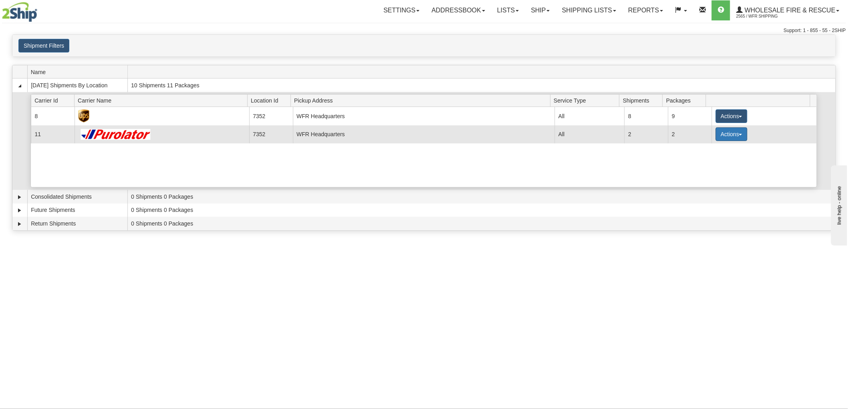
click at [722, 134] on button "Actions" at bounding box center [732, 134] width 32 height 14
click at [712, 148] on span "Details" at bounding box center [702, 149] width 22 height 6
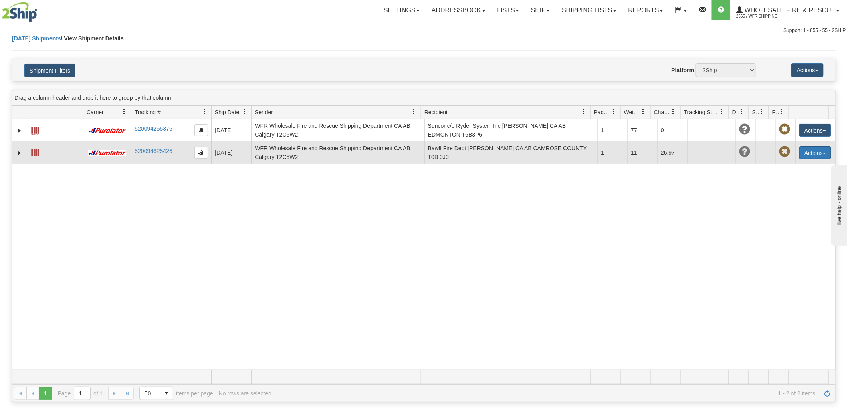
click at [815, 151] on button "Actions" at bounding box center [815, 152] width 32 height 13
click at [782, 168] on link "Edit" at bounding box center [799, 167] width 64 height 10
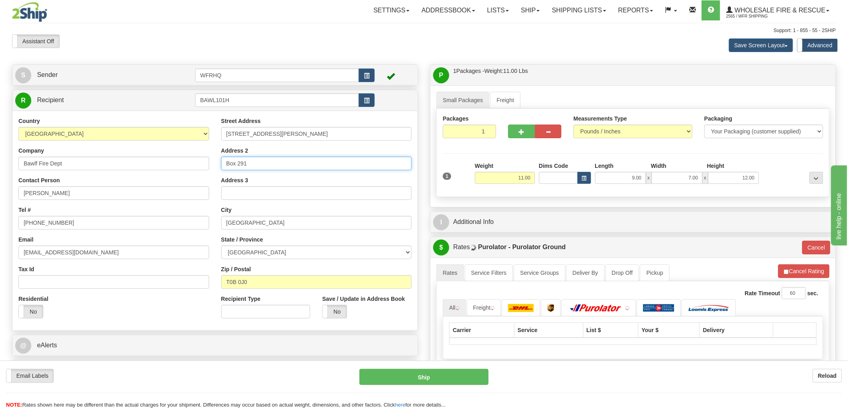
drag, startPoint x: 271, startPoint y: 162, endPoint x: 146, endPoint y: 162, distance: 125.5
click at [146, 162] on div "Country AFGHANISTAN ALAND ISLANDS ALBANIA ALGERIA AMERICAN SAMOA ANDORRA ANGOLA…" at bounding box center [214, 221] width 405 height 208
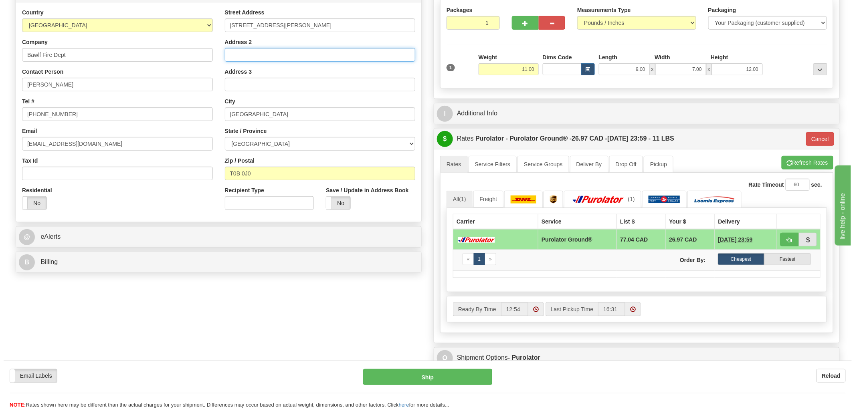
scroll to position [89, 0]
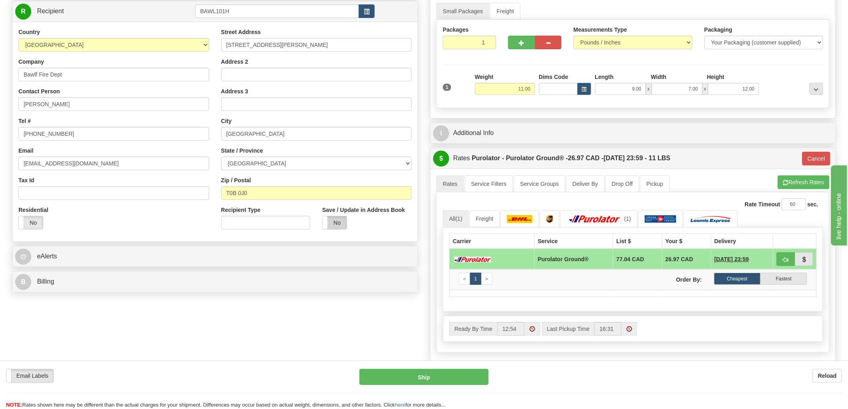
click at [336, 224] on label "No" at bounding box center [335, 222] width 24 height 13
click at [422, 379] on button "Ship" at bounding box center [424, 377] width 129 height 16
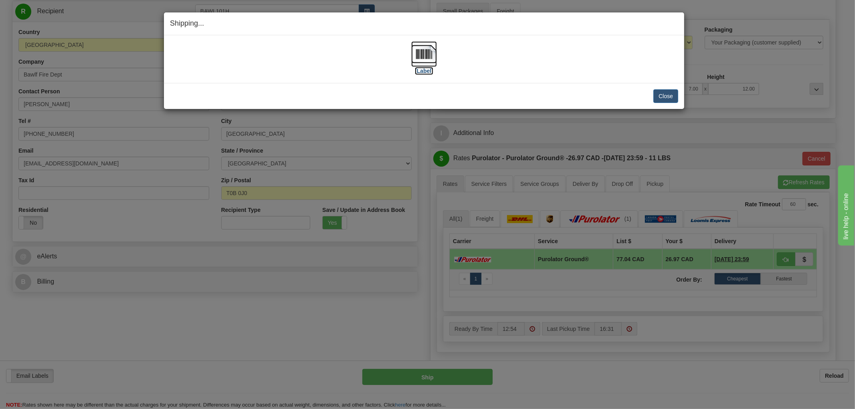
click at [427, 57] on img at bounding box center [424, 54] width 26 height 26
drag, startPoint x: 564, startPoint y: 79, endPoint x: 580, endPoint y: 75, distance: 16.8
click at [564, 79] on div "[Label] IMPORTANT NOTICE Embassy / Consulate / Government Building / Hospital C…" at bounding box center [424, 59] width 520 height 48
click at [666, 97] on button "Close" at bounding box center [665, 96] width 25 height 14
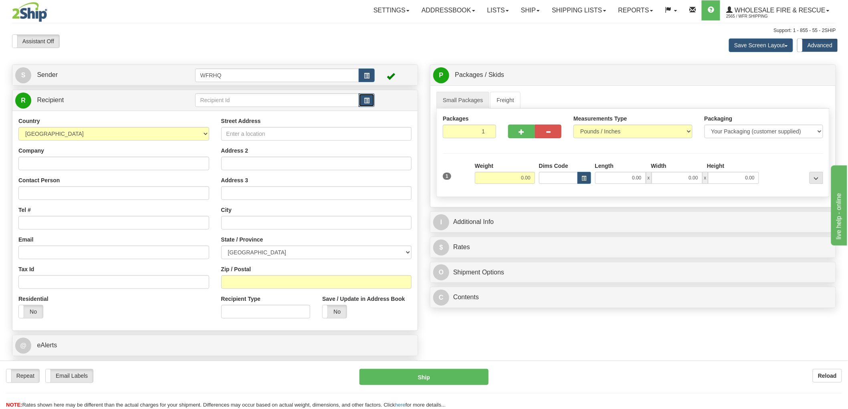
click at [366, 99] on span "button" at bounding box center [367, 100] width 6 height 5
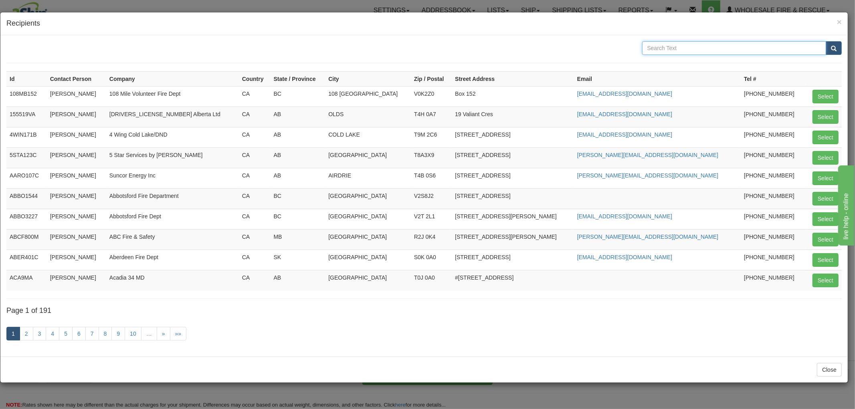
click at [675, 46] on input "text" at bounding box center [734, 48] width 184 height 14
type input "Peace River"
click at [826, 41] on button "submit" at bounding box center [834, 48] width 16 height 14
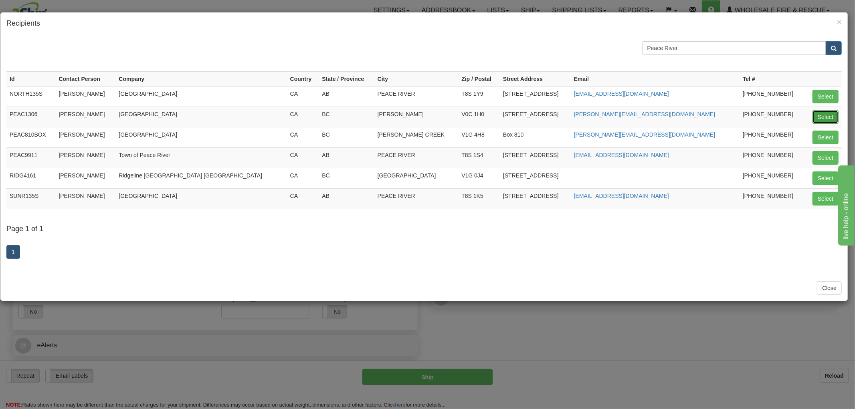
click at [829, 119] on button "Select" at bounding box center [826, 117] width 26 height 14
type input "PEAC1306"
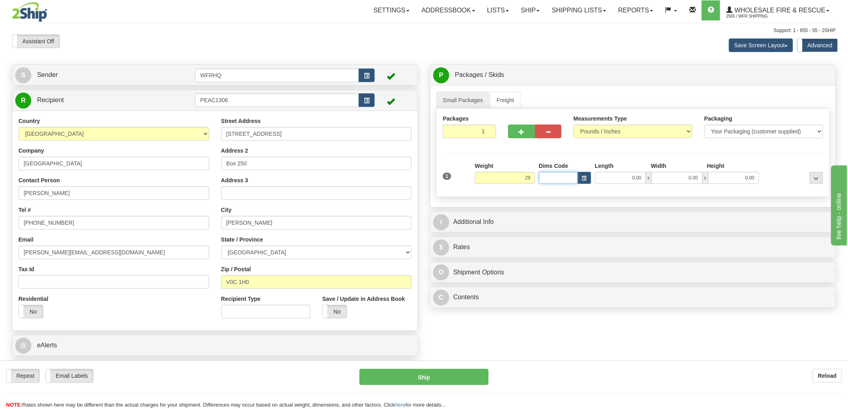
type input "29.00"
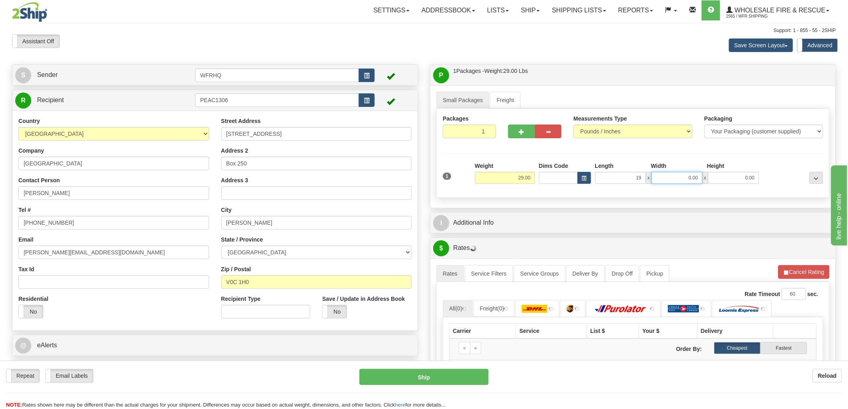
type input "19.00"
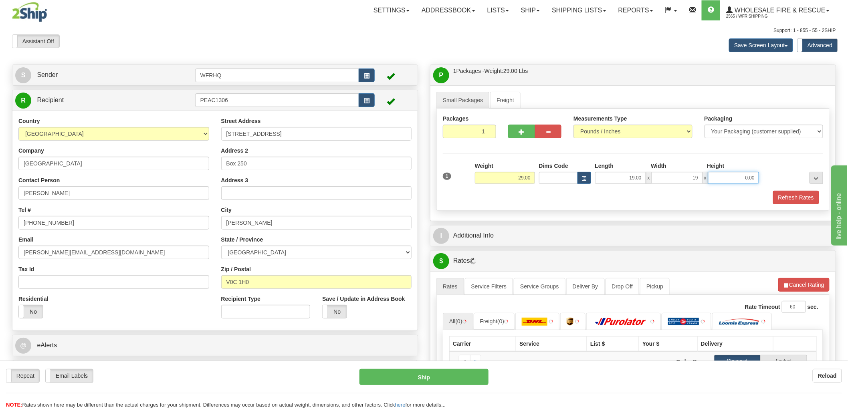
type input "19.00"
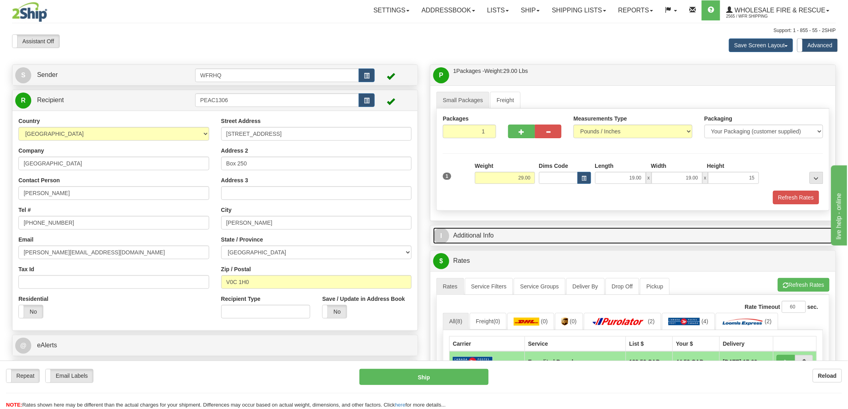
type input "15.00"
click at [488, 229] on link "I Additional Info" at bounding box center [633, 236] width 400 height 16
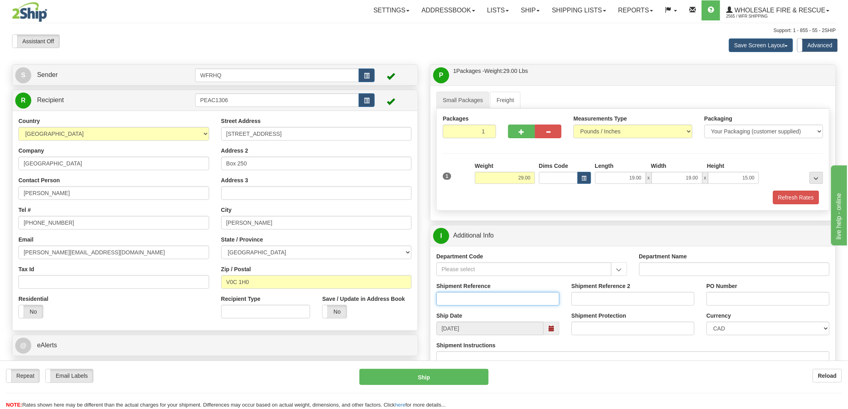
click at [481, 300] on input "Shipment Reference" at bounding box center [498, 299] width 123 height 14
type input "S44706 - 29408"
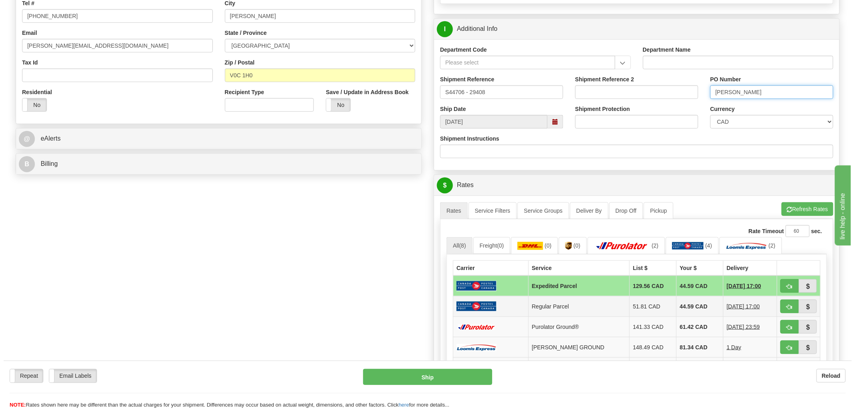
scroll to position [222, 0]
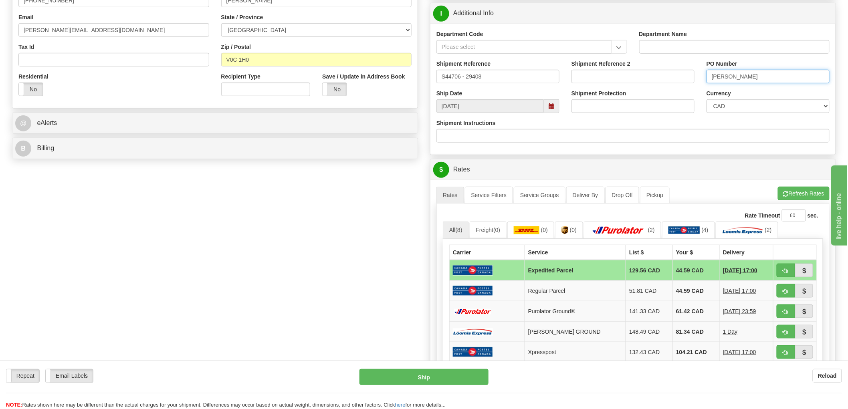
type input "Edward Albury"
click at [783, 316] on button "button" at bounding box center [786, 312] width 18 height 14
type input "260"
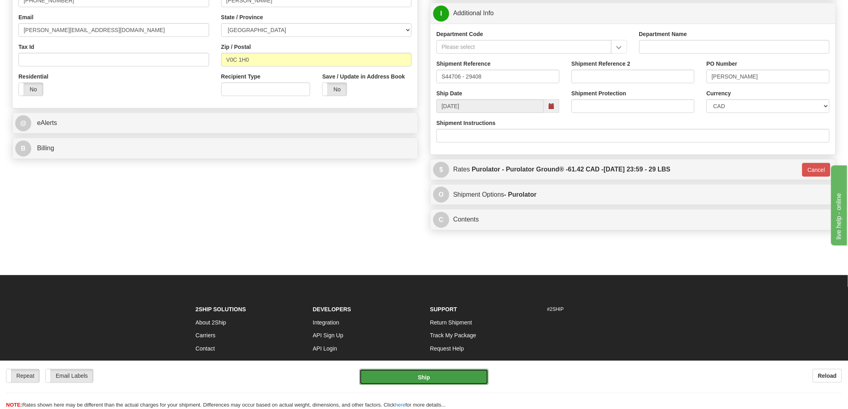
click at [393, 377] on button "Ship" at bounding box center [424, 377] width 129 height 16
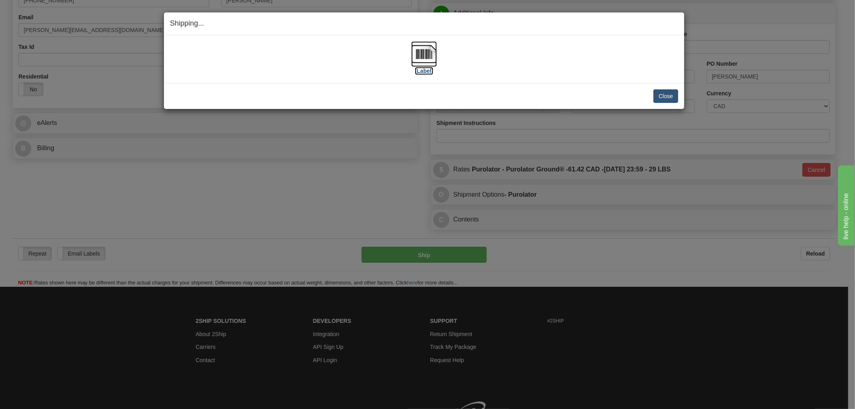
click at [431, 55] on img at bounding box center [424, 54] width 26 height 26
click at [519, 97] on div "Close Cancel" at bounding box center [424, 96] width 508 height 14
click at [660, 95] on button "Close" at bounding box center [665, 96] width 25 height 14
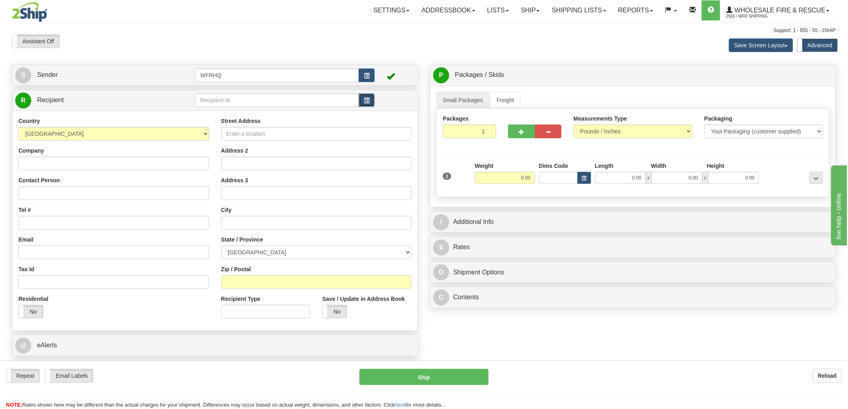
click at [366, 101] on span "button" at bounding box center [367, 100] width 6 height 5
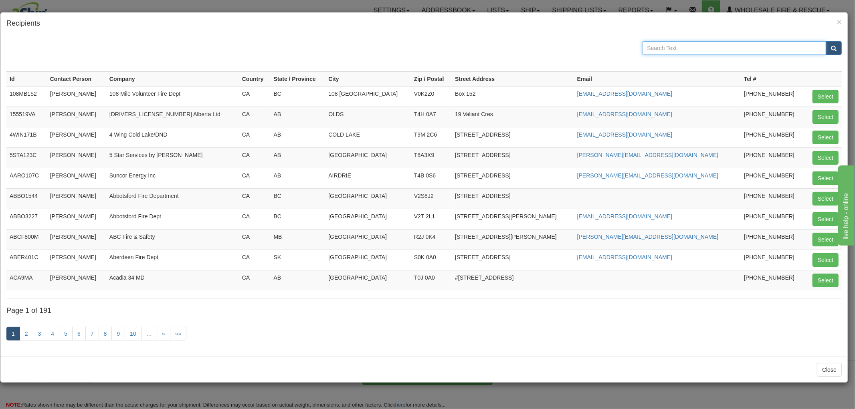
click at [706, 44] on input "text" at bounding box center [734, 48] width 184 height 14
type input "City of [GEOGRAPHIC_DATA]"
click at [826, 41] on button "submit" at bounding box center [834, 48] width 16 height 14
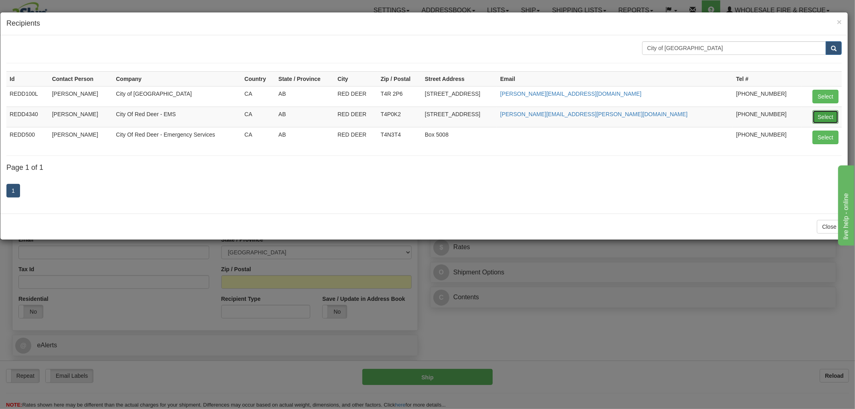
click at [832, 115] on button "Select" at bounding box center [826, 117] width 26 height 14
type input "REDD4340"
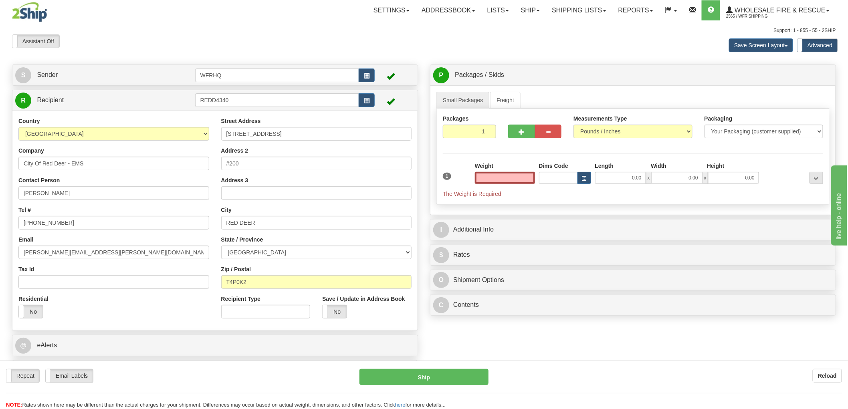
type input "0.00"
click at [513, 177] on input "0.00" at bounding box center [505, 178] width 60 height 12
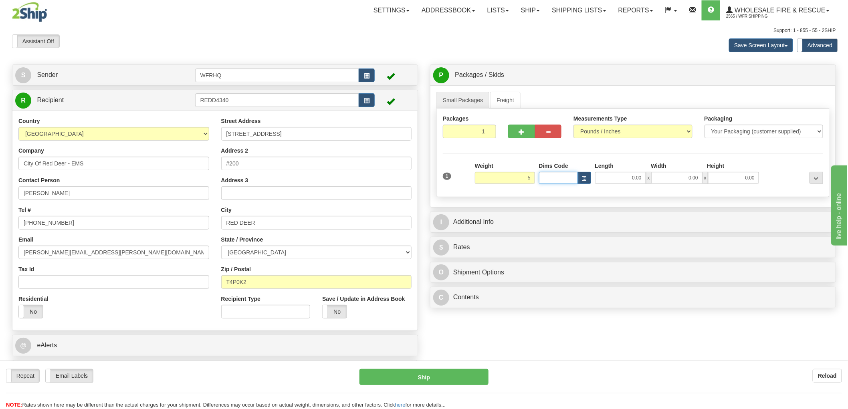
type input "5.00"
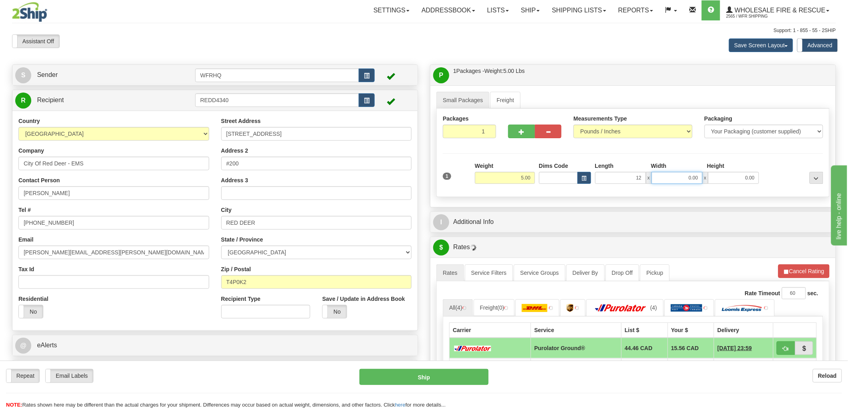
type input "12.00"
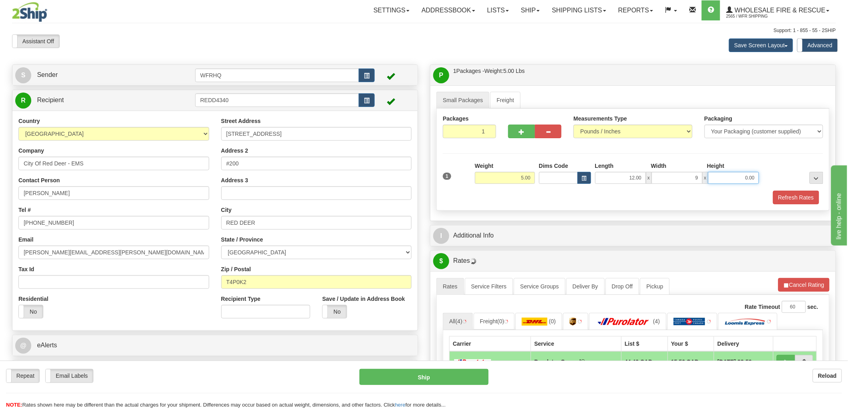
type input "9.00"
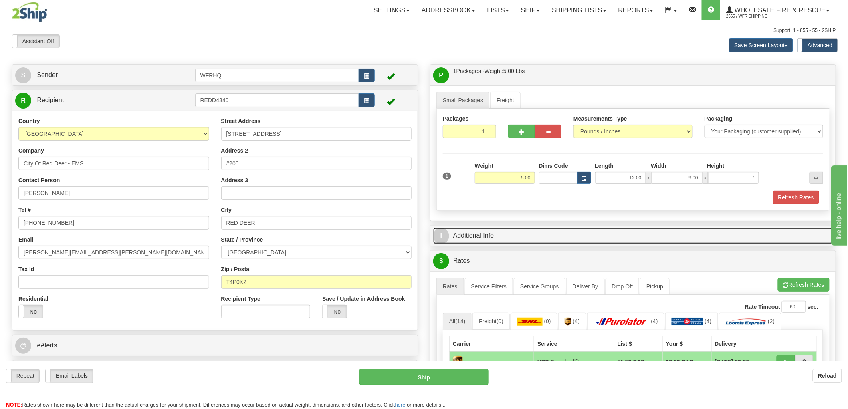
type input "7.00"
click at [480, 238] on link "I Additional Info" at bounding box center [633, 236] width 400 height 16
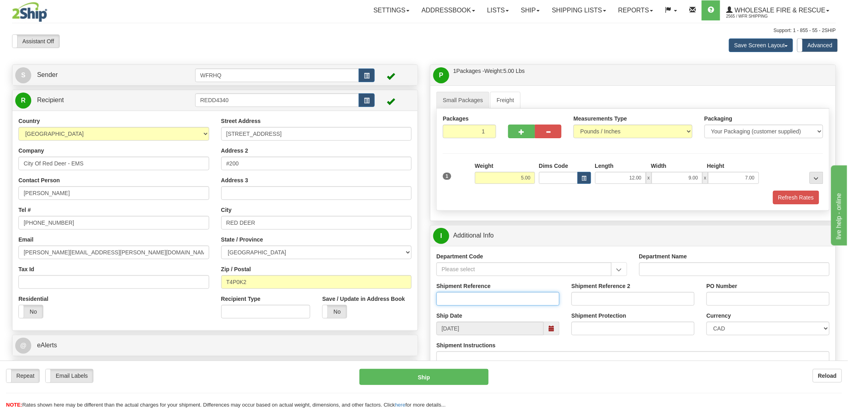
click at [457, 299] on input "Shipment Reference" at bounding box center [498, 299] width 123 height 14
type input "S44712 - 29390"
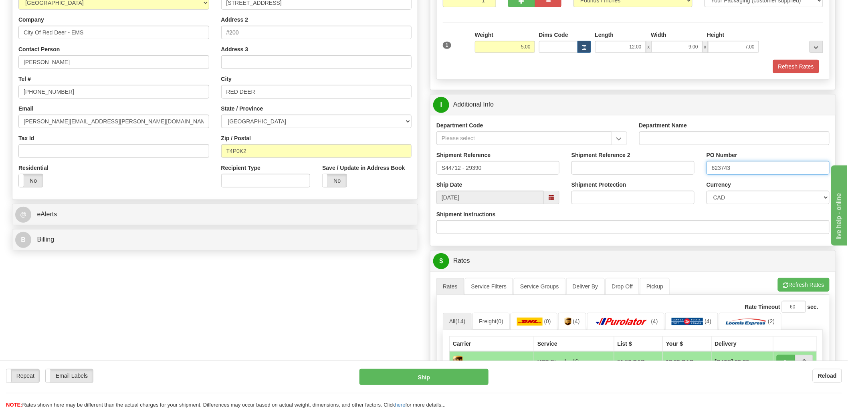
scroll to position [267, 0]
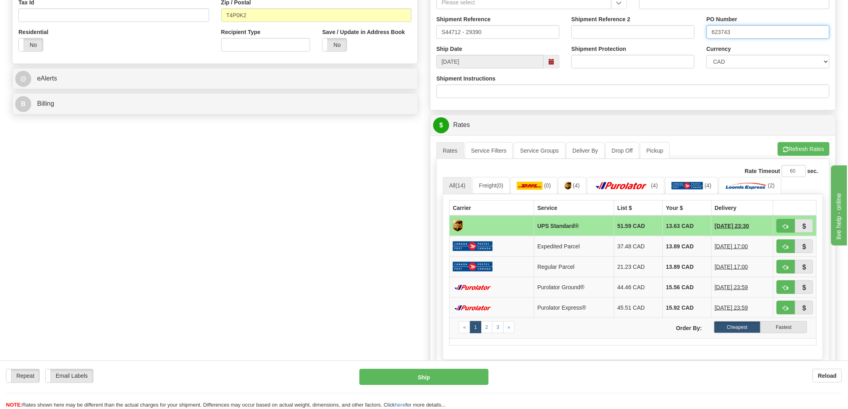
type input "623743"
click at [784, 230] on button "button" at bounding box center [786, 226] width 18 height 14
type input "11"
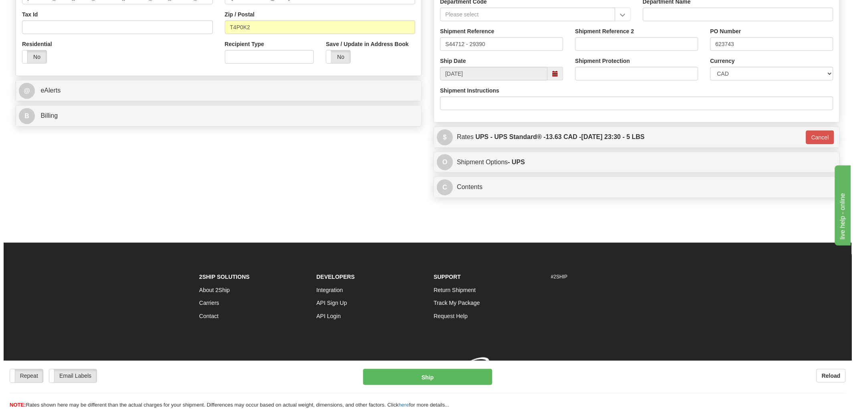
scroll to position [266, 0]
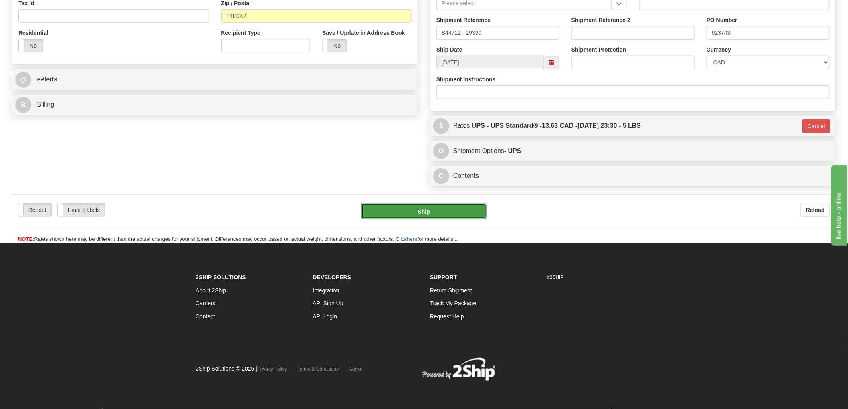
click at [447, 215] on button "Ship" at bounding box center [424, 211] width 125 height 16
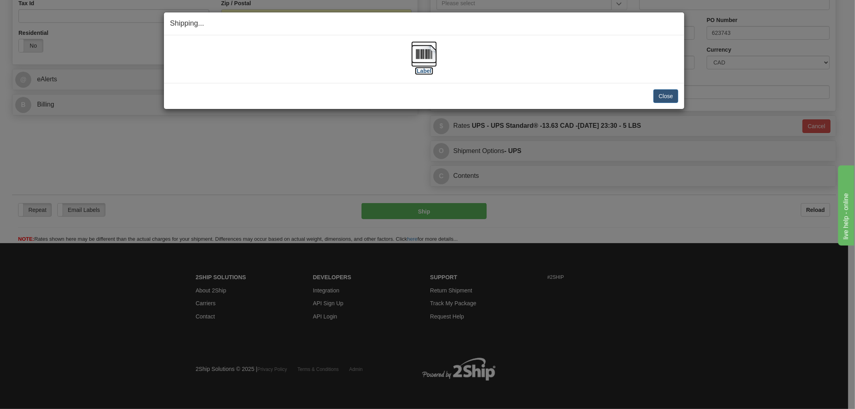
click at [428, 58] on img at bounding box center [424, 54] width 26 height 26
drag, startPoint x: 592, startPoint y: 78, endPoint x: 628, endPoint y: 94, distance: 39.5
click at [592, 78] on div "[Label] IMPORTANT NOTICE Embassy / Consulate / Government Building / Hospital C…" at bounding box center [424, 59] width 520 height 48
click at [674, 94] on button "Close" at bounding box center [665, 96] width 25 height 14
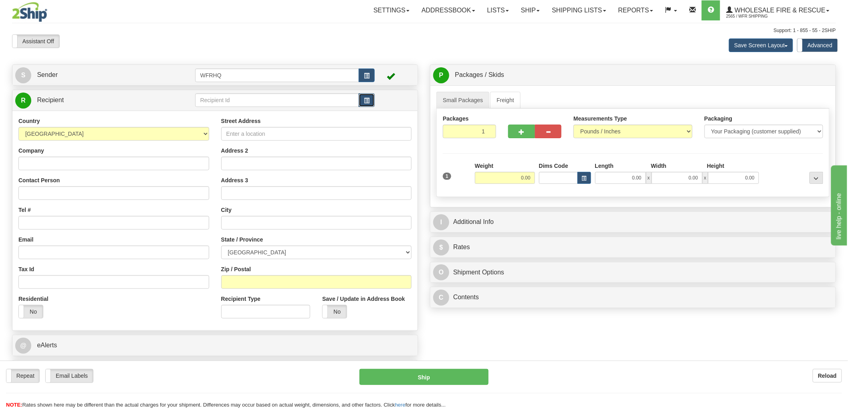
click at [367, 103] on span "button" at bounding box center [367, 100] width 6 height 5
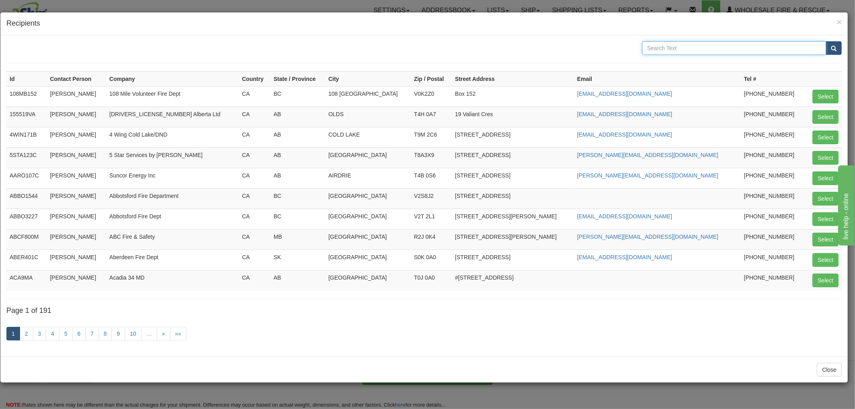
click at [726, 47] on input "text" at bounding box center [734, 48] width 184 height 14
type input "Ucluelet"
click at [826, 41] on button "submit" at bounding box center [834, 48] width 16 height 14
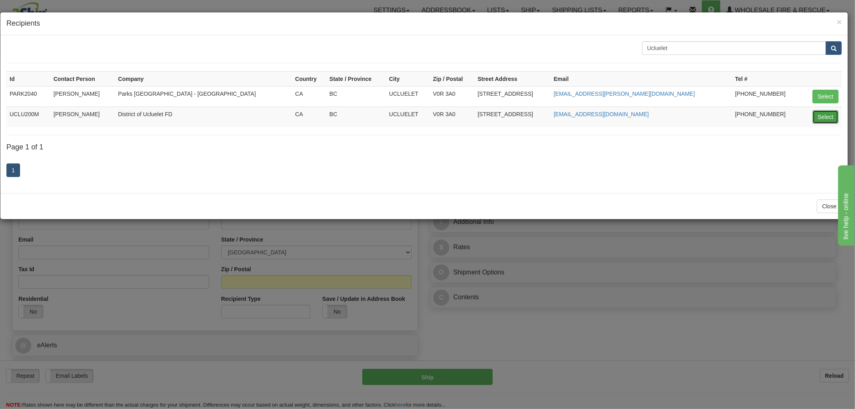
click at [829, 118] on button "Select" at bounding box center [826, 117] width 26 height 14
type input "UCLU200M"
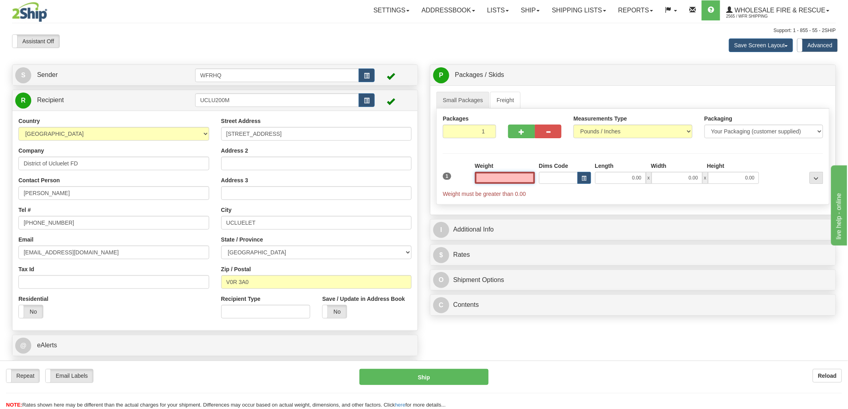
click at [520, 179] on input "text" at bounding box center [505, 178] width 60 height 12
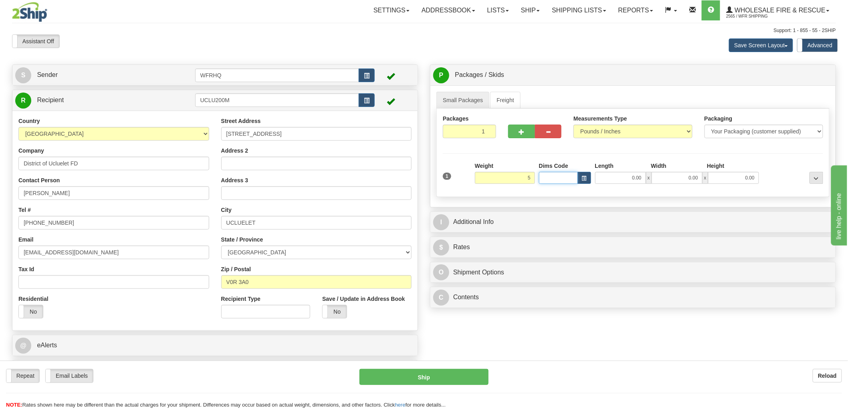
type input "5.00"
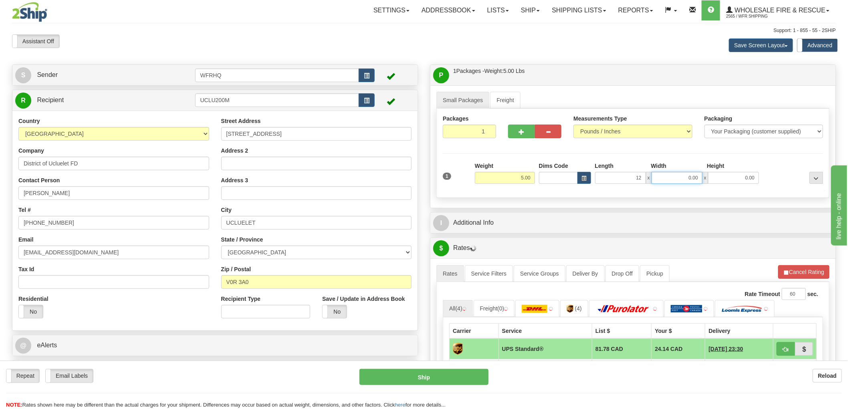
type input "12.00"
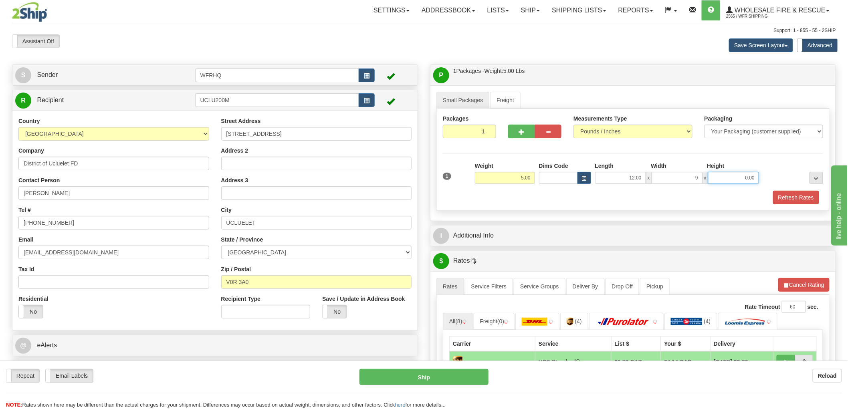
type input "9.00"
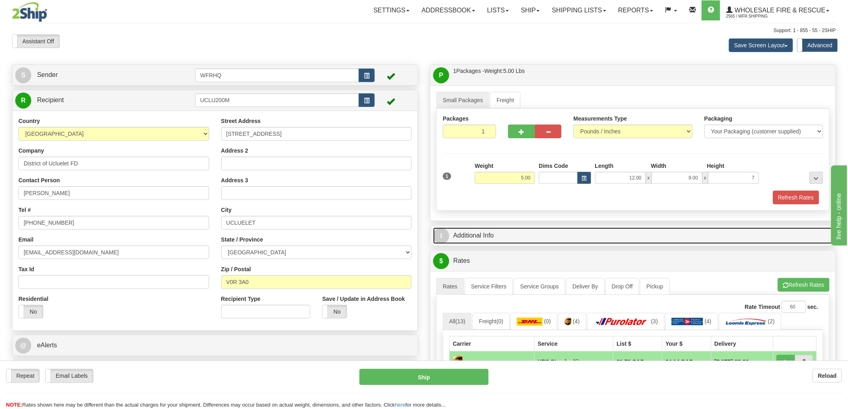
type input "7.00"
click at [483, 234] on link "I Additional Info" at bounding box center [633, 236] width 400 height 16
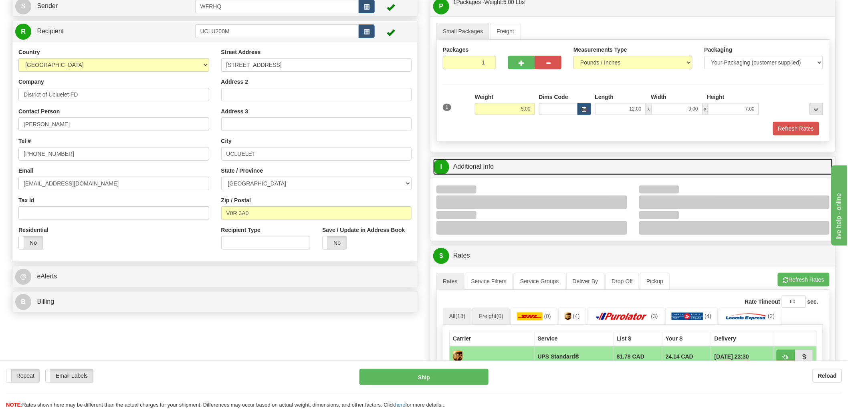
scroll to position [133, 0]
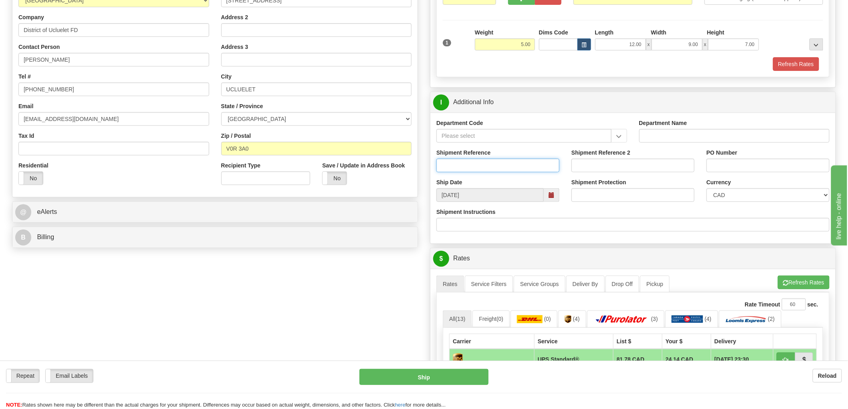
click at [484, 170] on input "Shipment Reference" at bounding box center [498, 166] width 123 height 14
type input "S44771 - 30484"
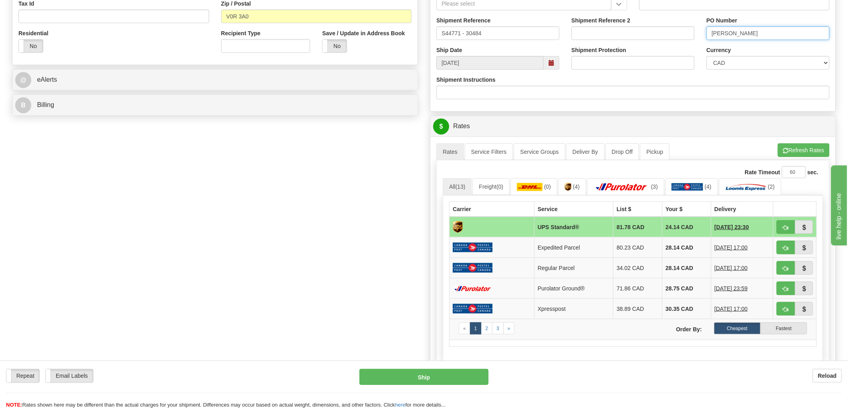
scroll to position [267, 0]
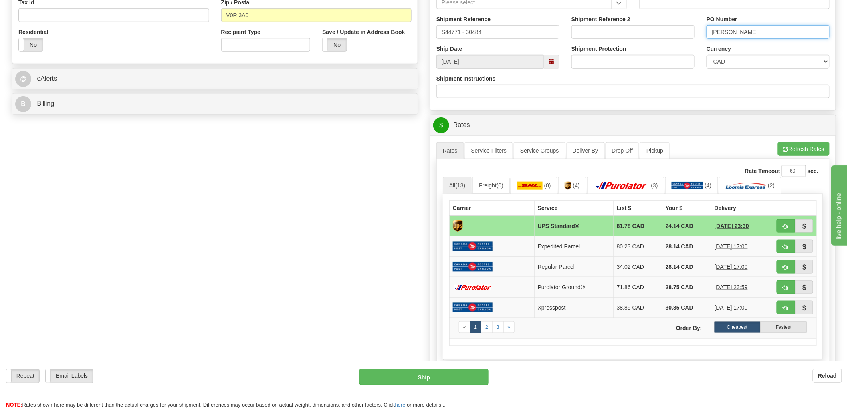
type input "Rick"
click at [787, 226] on span "button" at bounding box center [786, 226] width 6 height 5
type input "11"
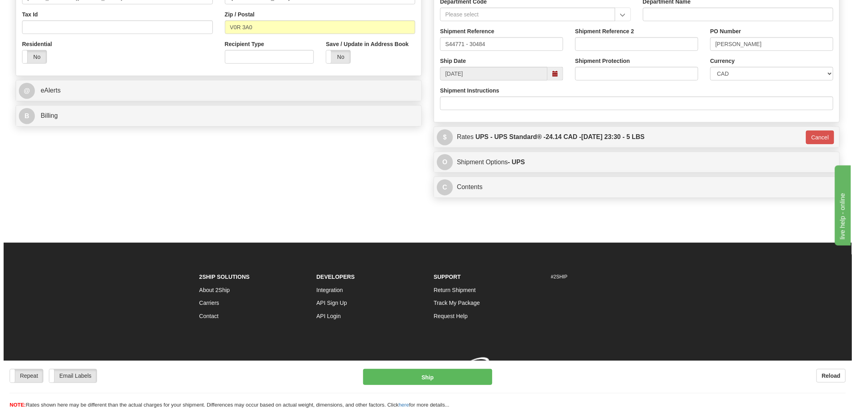
scroll to position [266, 0]
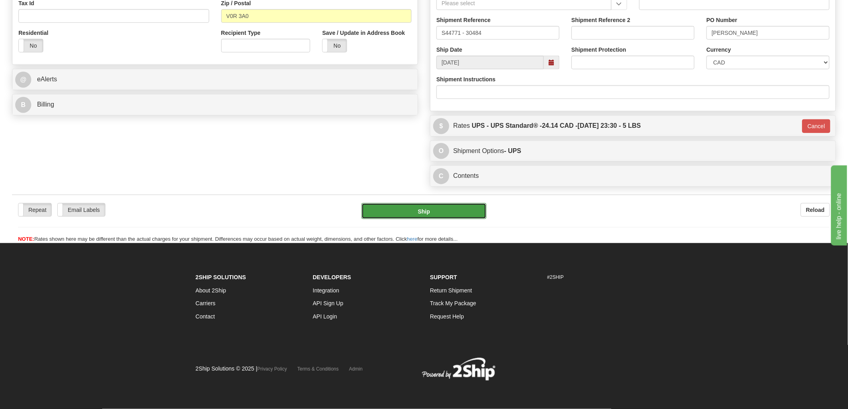
click at [424, 212] on button "Ship" at bounding box center [424, 211] width 125 height 16
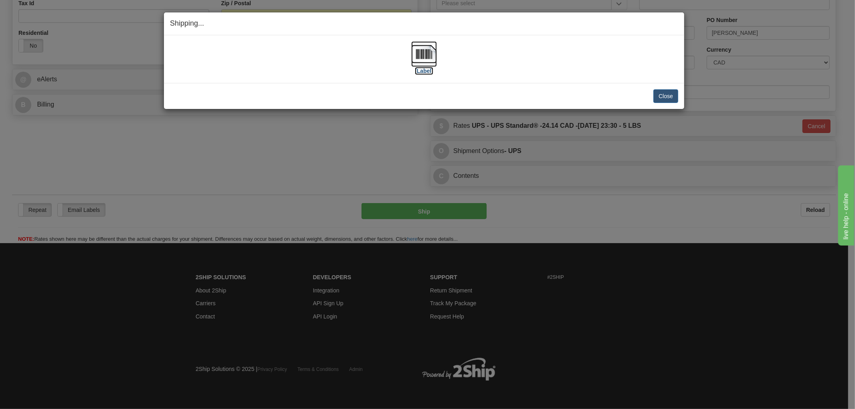
click at [429, 55] on img at bounding box center [424, 54] width 26 height 26
click at [528, 64] on div "[Label]" at bounding box center [424, 59] width 508 height 36
click at [662, 95] on button "Close" at bounding box center [665, 96] width 25 height 14
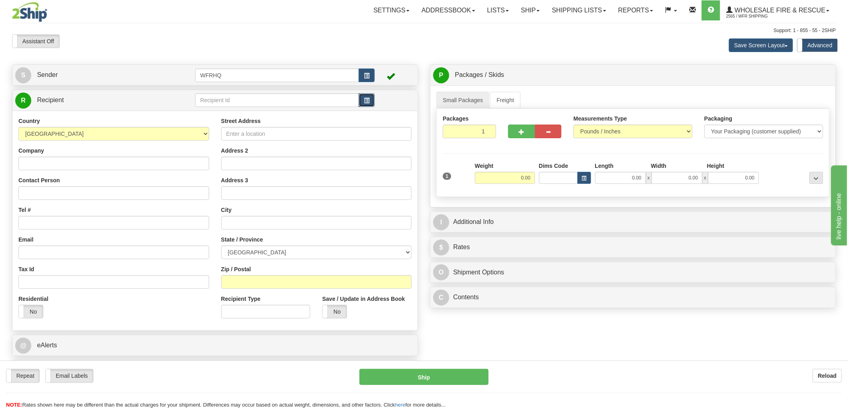
click at [366, 101] on span "button" at bounding box center [367, 100] width 6 height 5
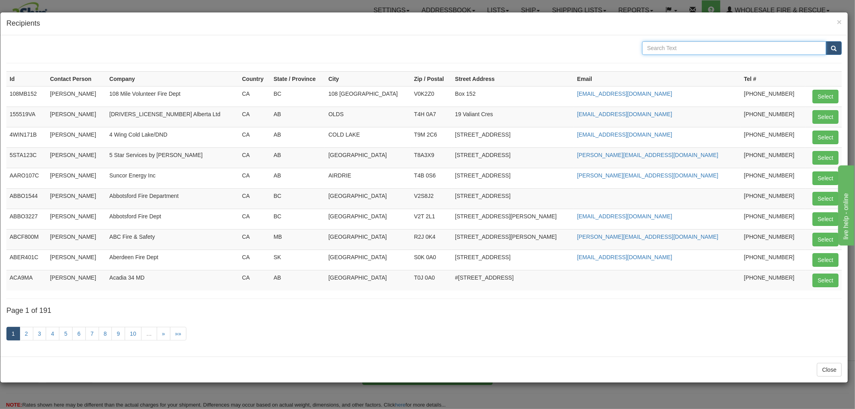
click at [692, 50] on input "text" at bounding box center [734, 48] width 184 height 14
type input "Commecial Truck"
click at [826, 41] on button "submit" at bounding box center [834, 48] width 16 height 14
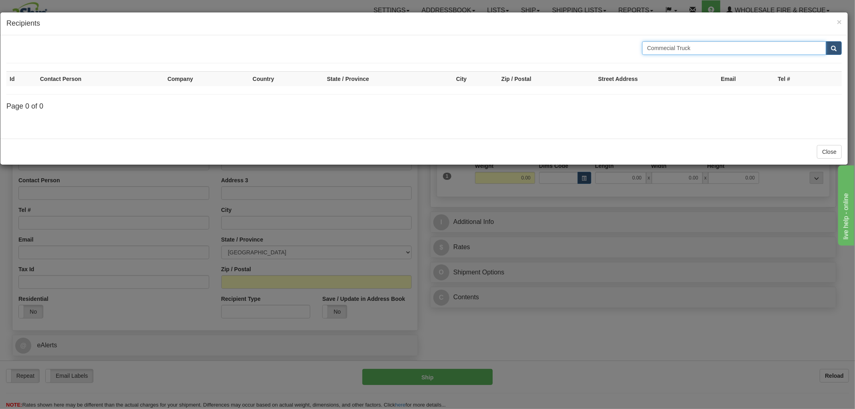
drag, startPoint x: 721, startPoint y: 48, endPoint x: 666, endPoint y: 42, distance: 54.8
click at [666, 42] on input "Commecial Truck" at bounding box center [734, 48] width 184 height 14
type input "Commercial"
click at [826, 41] on button "submit" at bounding box center [834, 48] width 16 height 14
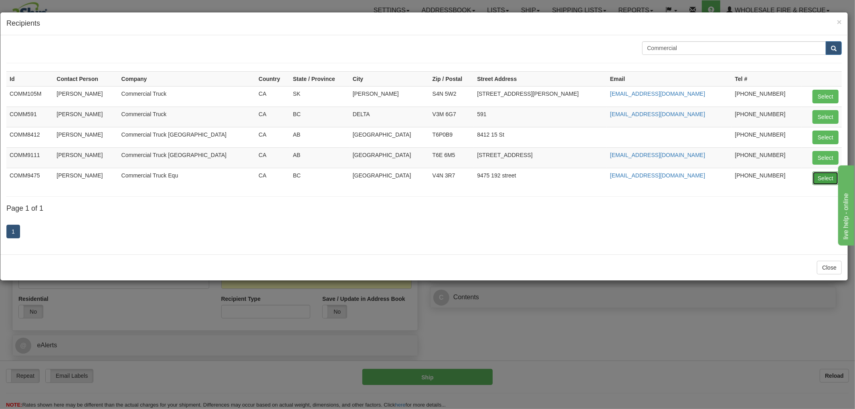
click at [817, 179] on button "Select" at bounding box center [826, 179] width 26 height 14
type input "COMM9475"
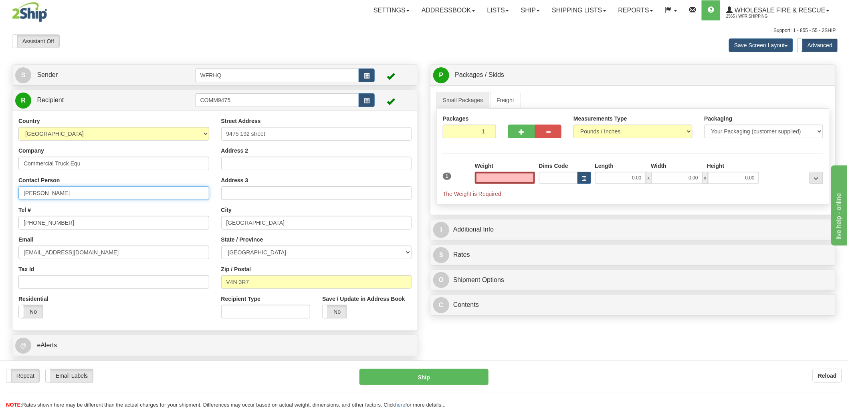
type input "0.00"
drag, startPoint x: 89, startPoint y: 197, endPoint x: -30, endPoint y: 196, distance: 119.5
click at [0, 196] on html "Training Course Close Toggle navigation Settings Shipping Preferences New Sende…" at bounding box center [424, 204] width 848 height 409
type input "Wanda Sarsam"
click at [517, 178] on input "0.00" at bounding box center [505, 178] width 60 height 12
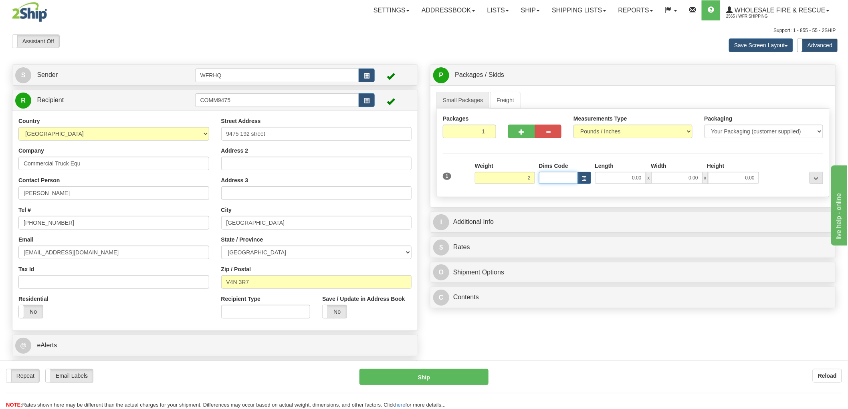
type input "2.00"
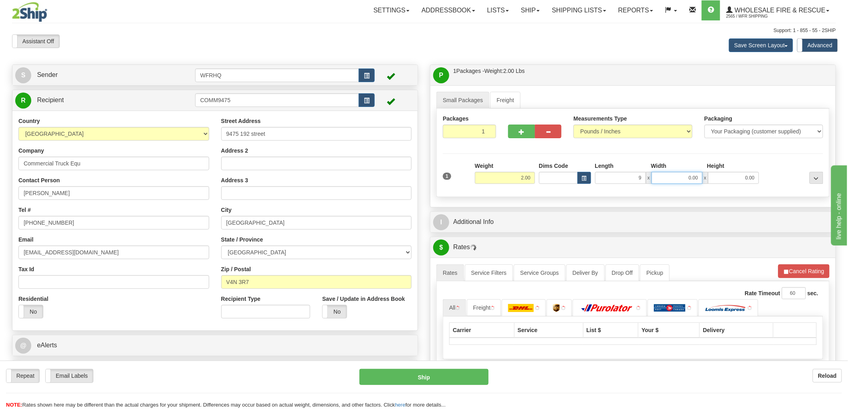
type input "9.00"
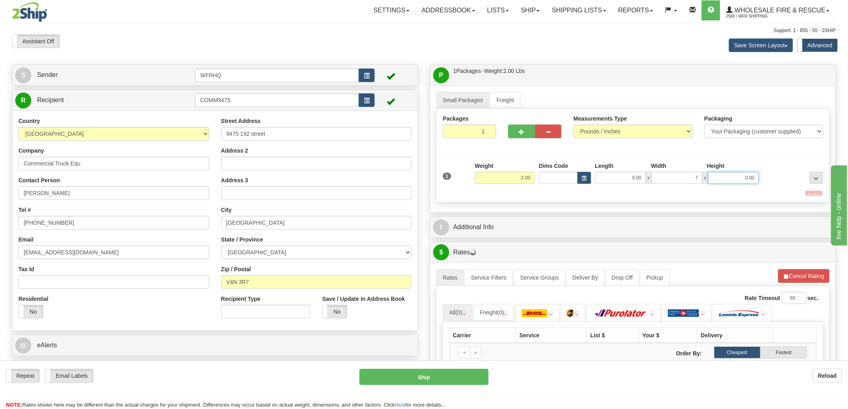
type input "7.00"
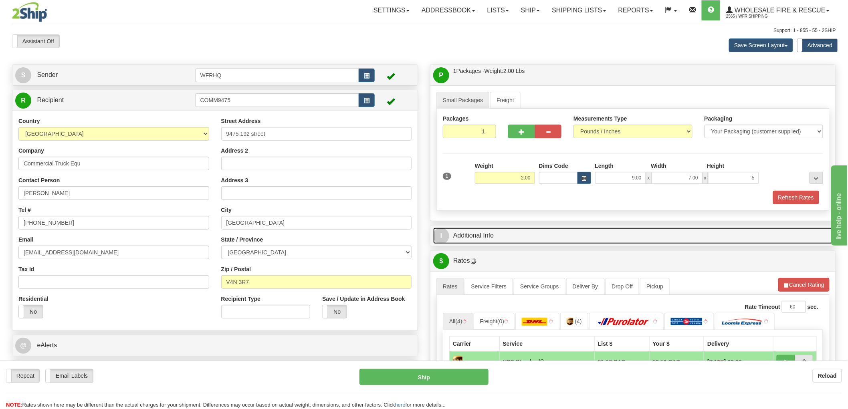
type input "5.00"
click at [478, 237] on link "I Additional Info" at bounding box center [633, 236] width 400 height 16
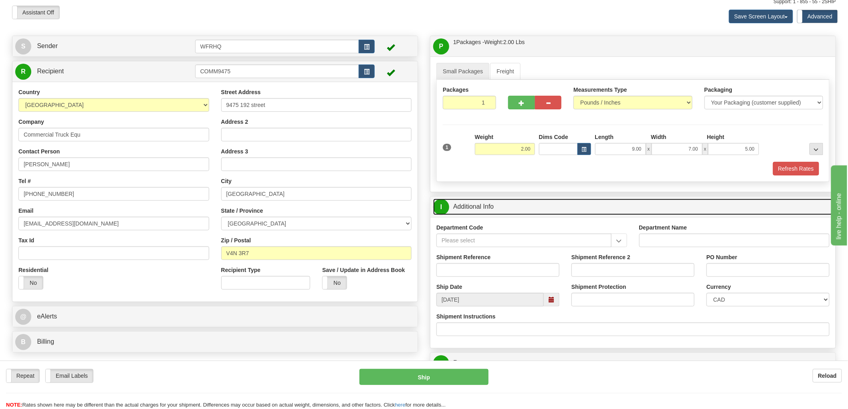
scroll to position [44, 0]
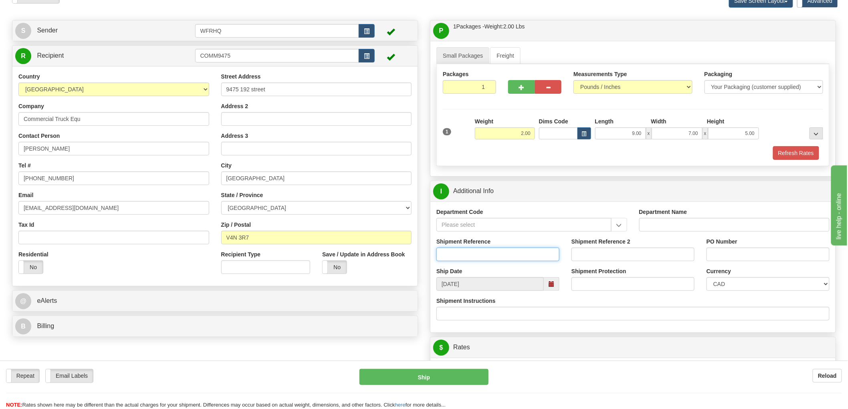
click at [468, 253] on input "Shipment Reference" at bounding box center [498, 255] width 123 height 14
type input "S47162 - 31212"
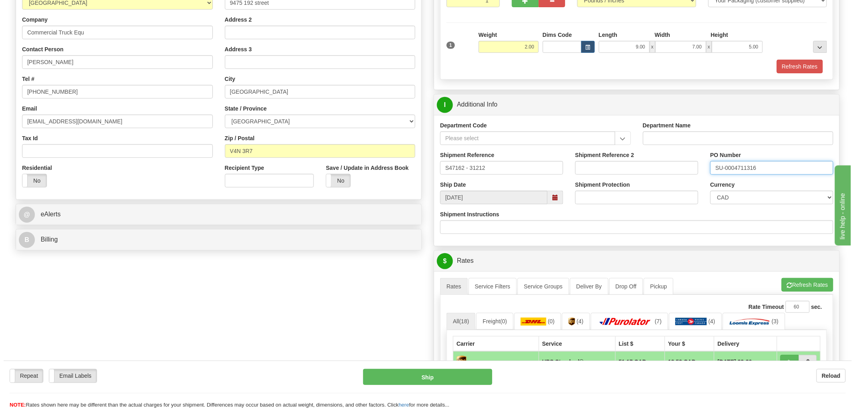
scroll to position [222, 0]
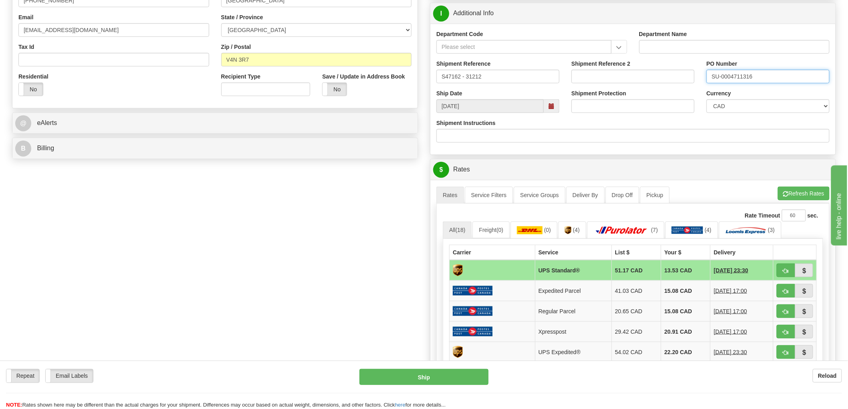
type input "SU-0004711316"
click at [783, 270] on button "button" at bounding box center [786, 271] width 18 height 14
type input "11"
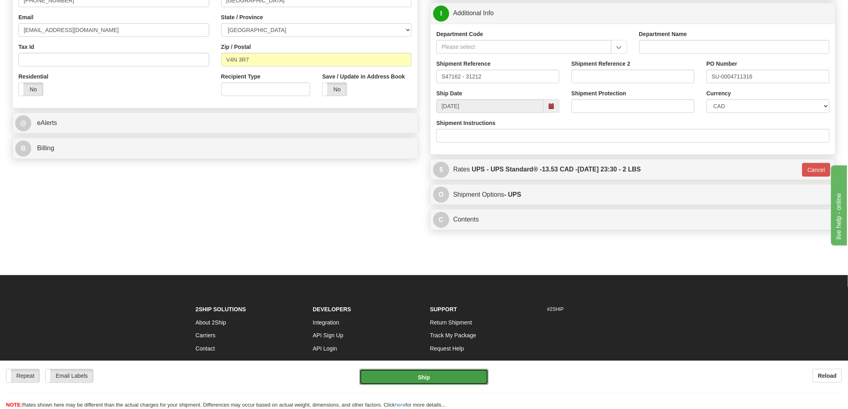
click at [428, 380] on button "Ship" at bounding box center [424, 377] width 129 height 16
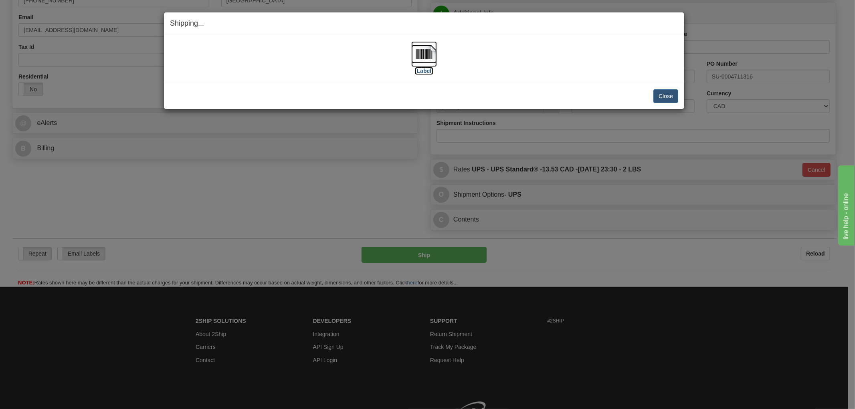
click at [415, 57] on img at bounding box center [424, 54] width 26 height 26
click at [390, 95] on div "Close Cancel" at bounding box center [424, 96] width 508 height 14
click at [549, 82] on div "[Label] IMPORTANT NOTICE Embassy / Consulate / Government Building / Hospital C…" at bounding box center [424, 59] width 520 height 48
click at [663, 95] on button "Close" at bounding box center [665, 96] width 25 height 14
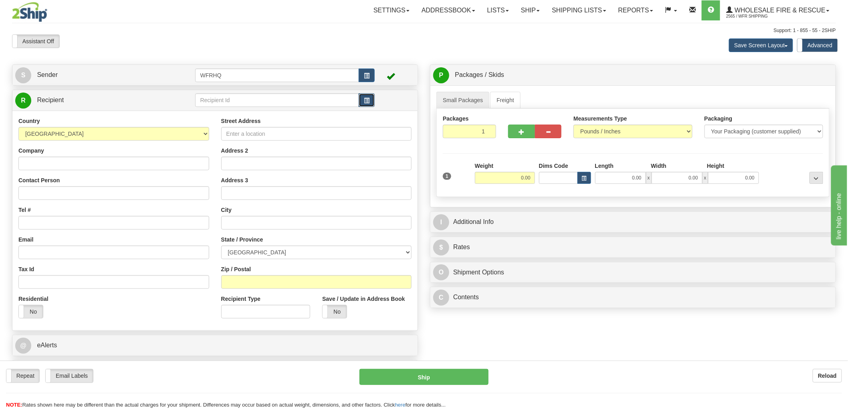
click at [368, 101] on span "button" at bounding box center [367, 100] width 6 height 5
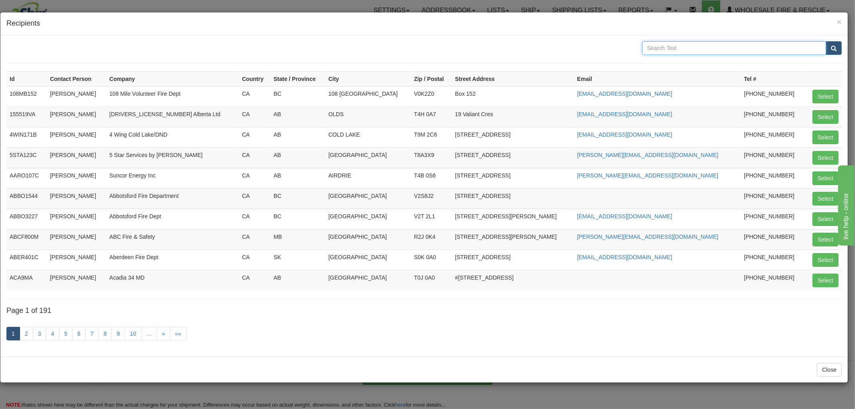
click at [677, 44] on input "text" at bounding box center [734, 48] width 184 height 14
type input "Vulcan"
click at [826, 41] on button "submit" at bounding box center [834, 48] width 16 height 14
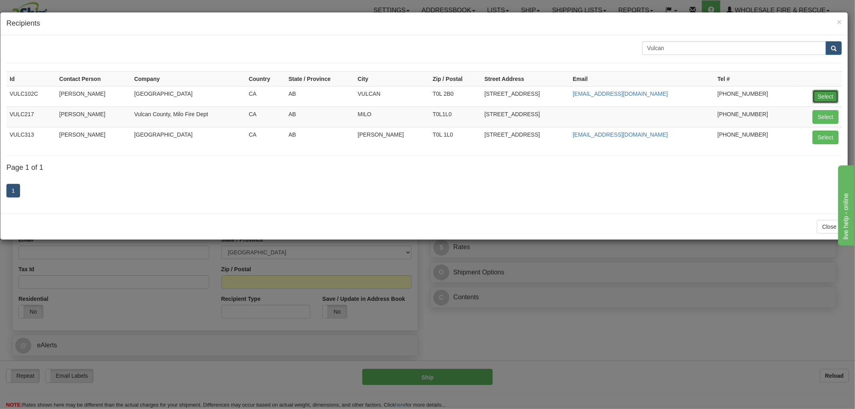
click at [819, 94] on button "Select" at bounding box center [826, 97] width 26 height 14
type input "VULC102C"
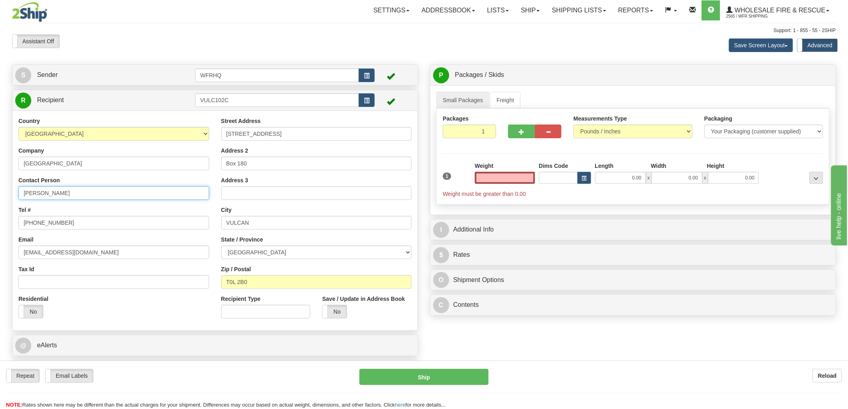
type input "0.00"
drag, startPoint x: 97, startPoint y: 193, endPoint x: -77, endPoint y: 214, distance: 175.3
click at [0, 214] on html "Training Course Close Toggle navigation Settings Shipping Preferences New Sende…" at bounding box center [424, 204] width 848 height 409
type input "Selina Hiemstra"
click at [514, 179] on input "0.00" at bounding box center [505, 178] width 60 height 12
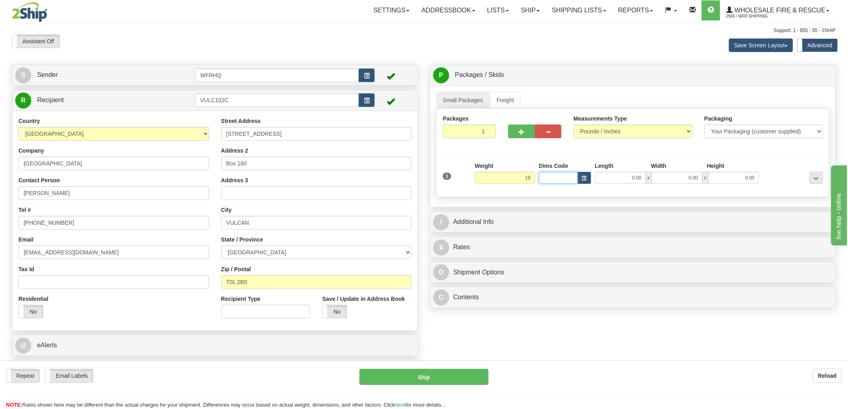
type input "19.00"
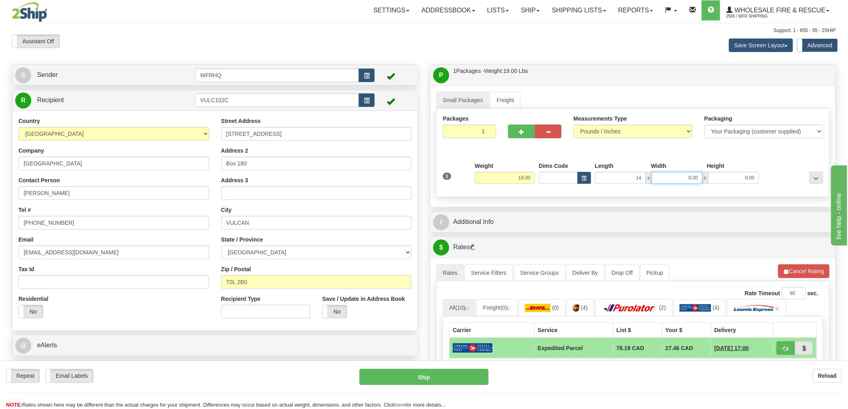
type input "14.00"
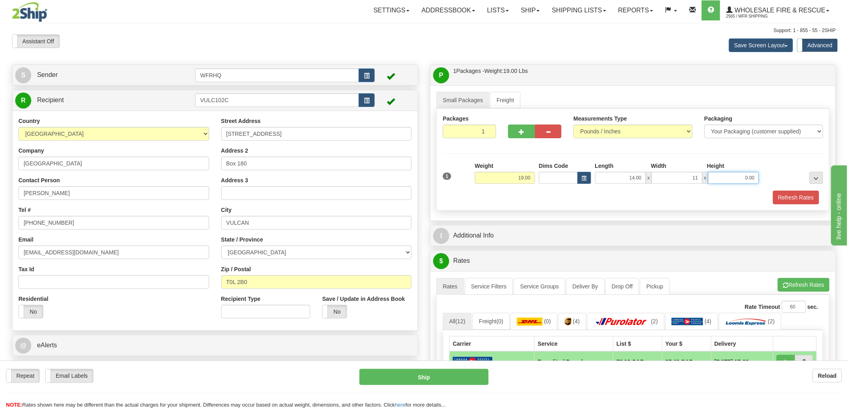
type input "11.00"
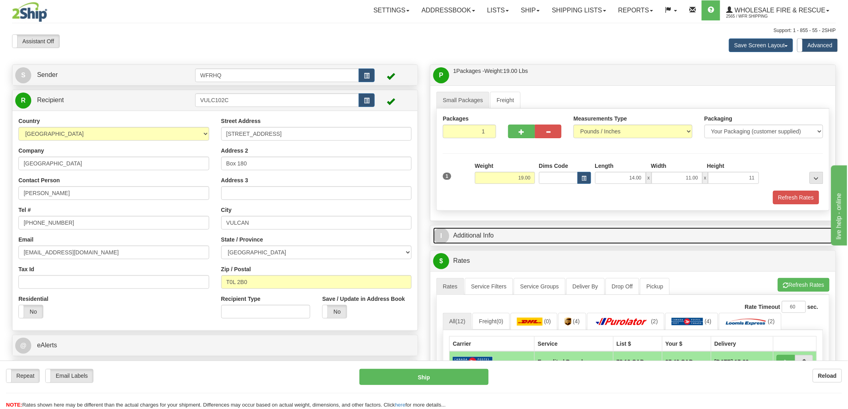
type input "11.00"
click at [478, 234] on link "I Additional Info" at bounding box center [633, 236] width 400 height 16
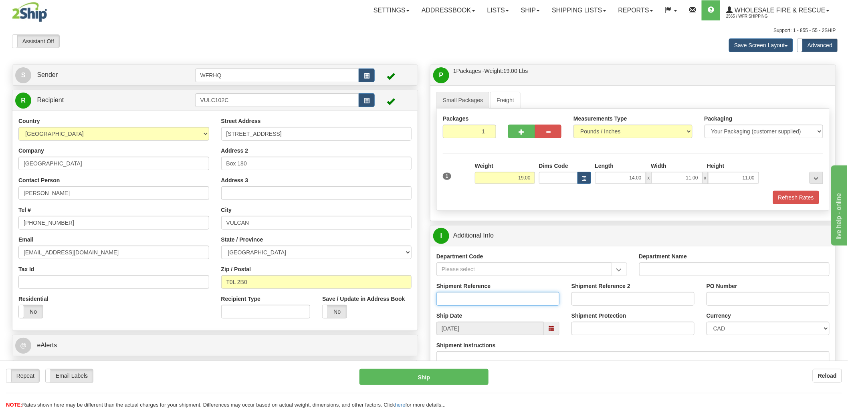
click at [467, 300] on input "Shipment Reference" at bounding box center [498, 299] width 123 height 14
type input "S47400 - 31361"
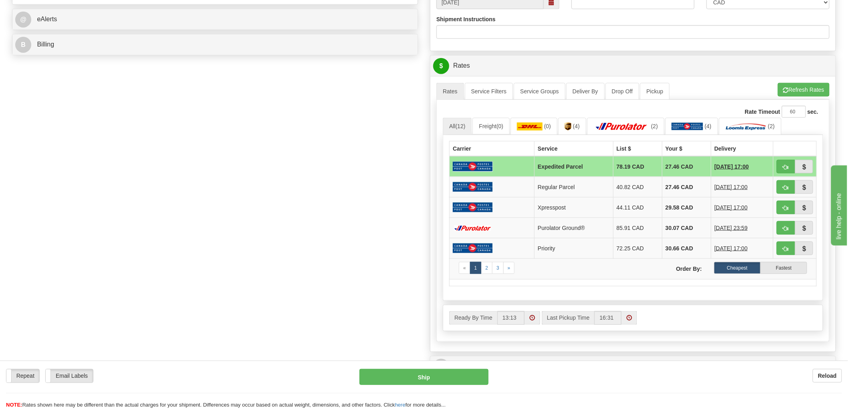
scroll to position [356, 0]
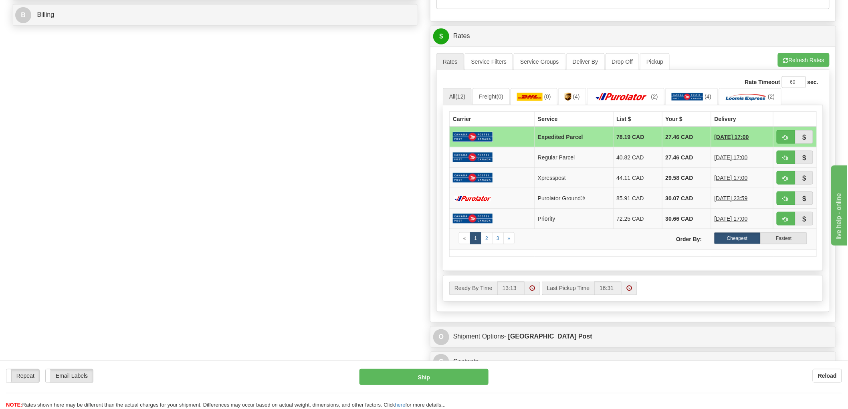
type input "337798"
click at [787, 197] on span "button" at bounding box center [786, 198] width 6 height 5
type input "260"
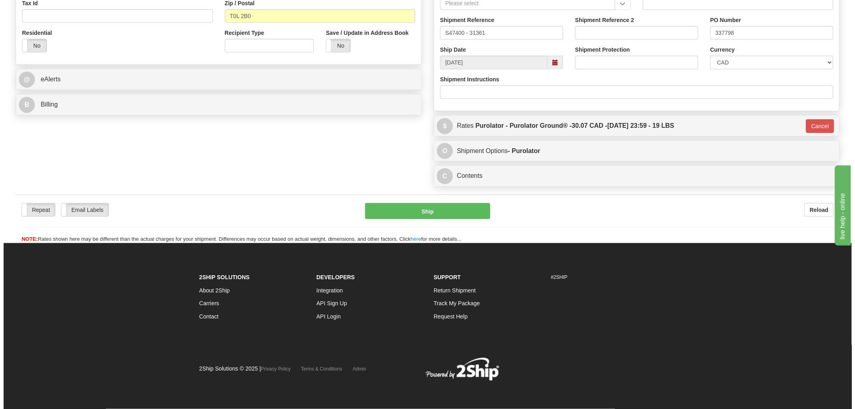
scroll to position [268, 0]
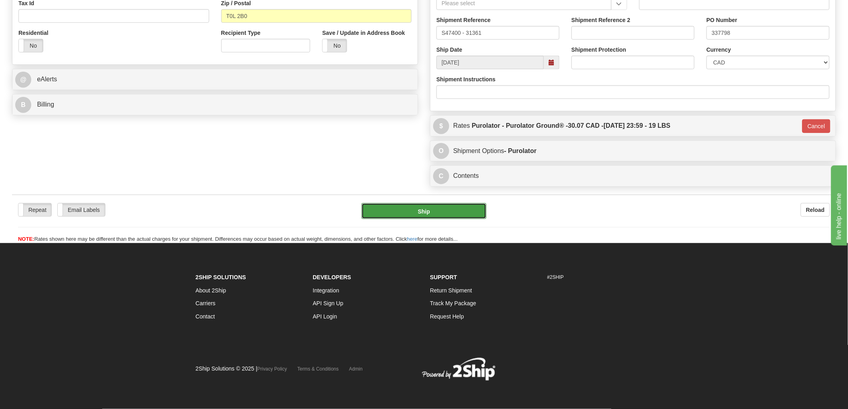
click at [443, 212] on button "Ship" at bounding box center [424, 211] width 125 height 16
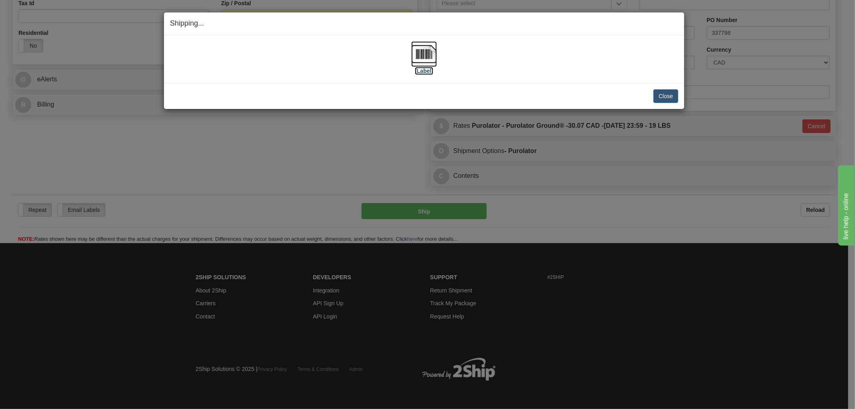
click at [430, 57] on img at bounding box center [424, 54] width 26 height 26
click at [417, 86] on div "Close Cancel Cancel Shipment and Quit Pickup Quit Pickup ONLY" at bounding box center [424, 96] width 520 height 26
drag, startPoint x: 535, startPoint y: 93, endPoint x: 700, endPoint y: 91, distance: 164.8
click at [539, 93] on div "Close Cancel" at bounding box center [424, 96] width 508 height 14
click at [665, 95] on button "Close" at bounding box center [665, 96] width 25 height 14
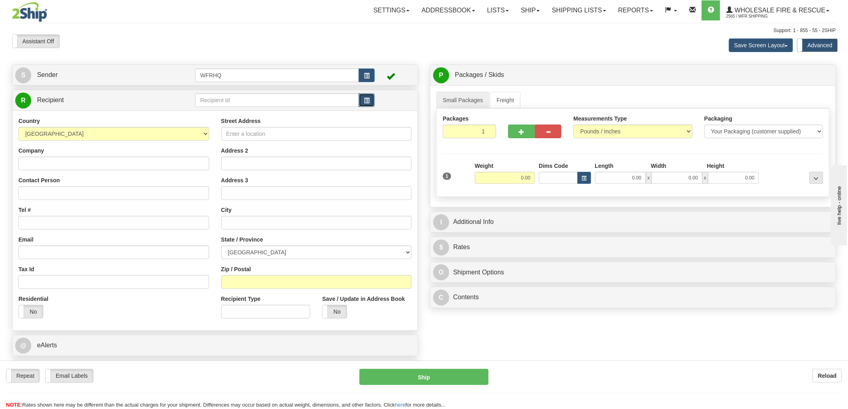
click at [373, 104] on button "button" at bounding box center [367, 100] width 16 height 14
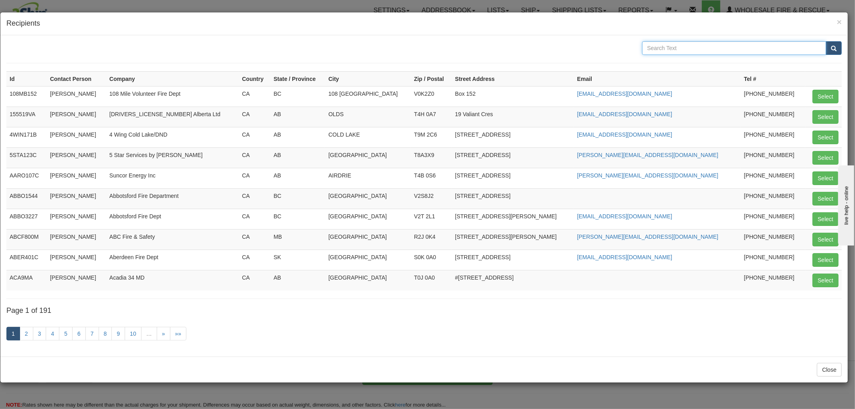
click at [703, 47] on input "text" at bounding box center [734, 48] width 184 height 14
type input "Cameco"
click at [826, 41] on button "submit" at bounding box center [834, 48] width 16 height 14
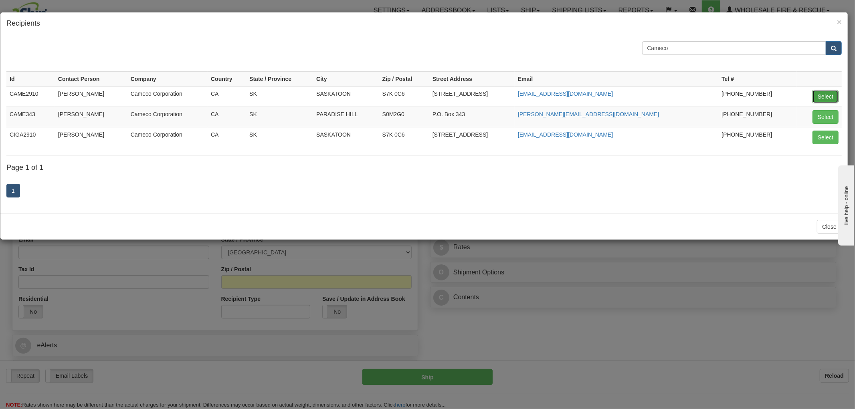
click at [817, 93] on button "Select" at bounding box center [826, 97] width 26 height 14
type input "CAME2910"
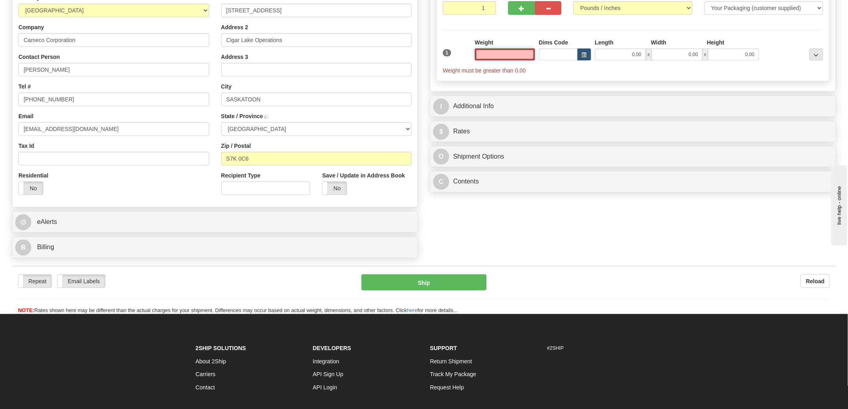
scroll to position [133, 0]
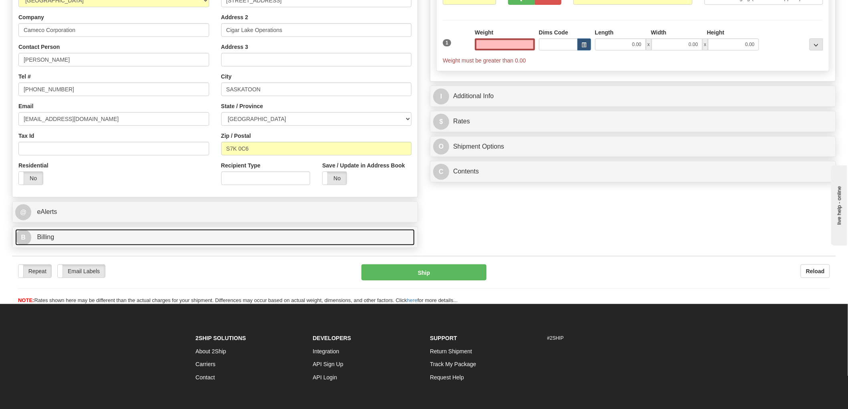
type input "0.00"
click at [38, 243] on link "B Billing" at bounding box center [215, 237] width 400 height 16
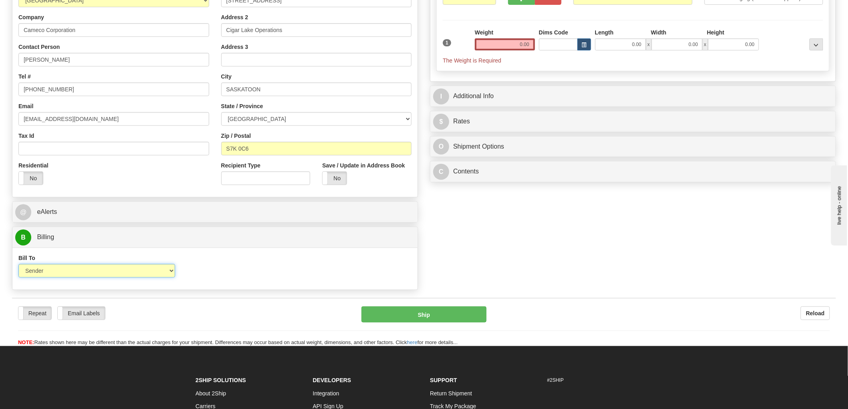
drag, startPoint x: 87, startPoint y: 272, endPoint x: 88, endPoint y: 277, distance: 5.5
click at [87, 272] on select "Sender Recipient Third Party Collect" at bounding box center [96, 271] width 157 height 14
select select "2"
click at [18, 265] on select "Sender Recipient Third Party Collect" at bounding box center [96, 271] width 157 height 14
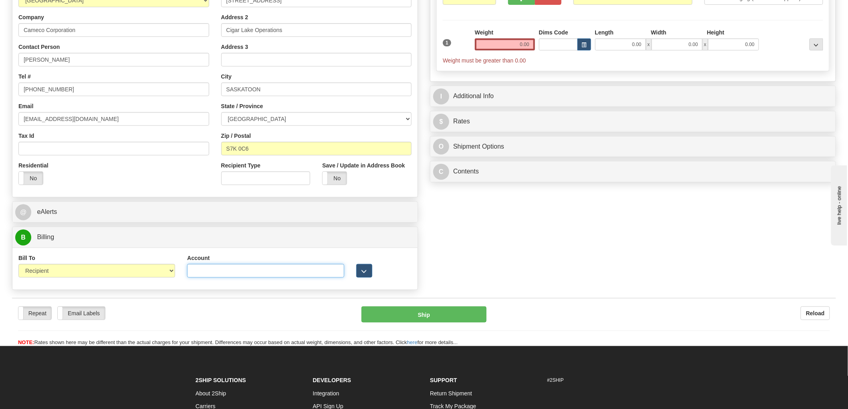
click at [263, 271] on input "Account" at bounding box center [265, 271] width 157 height 14
paste input "2158630"
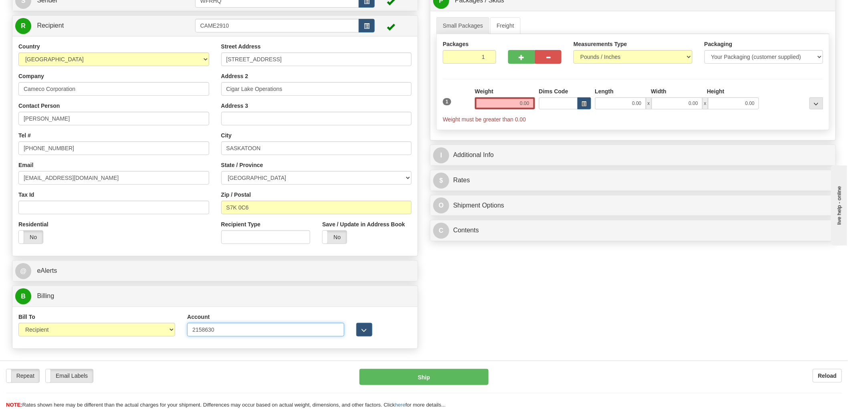
scroll to position [0, 0]
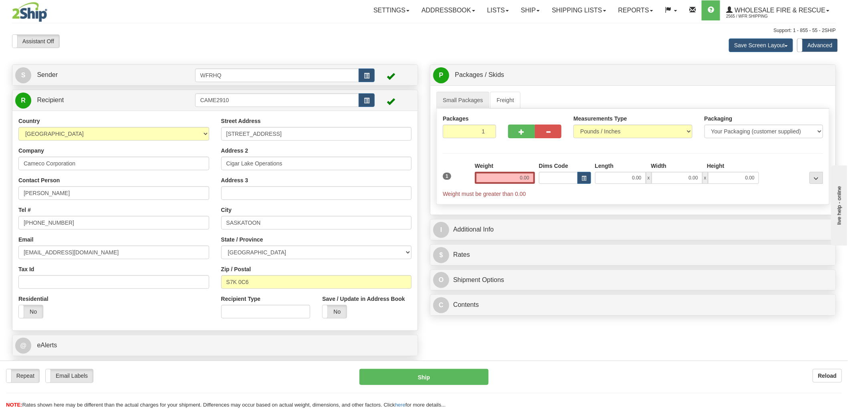
type input "2158630"
click at [518, 178] on input "0.00" at bounding box center [505, 178] width 60 height 12
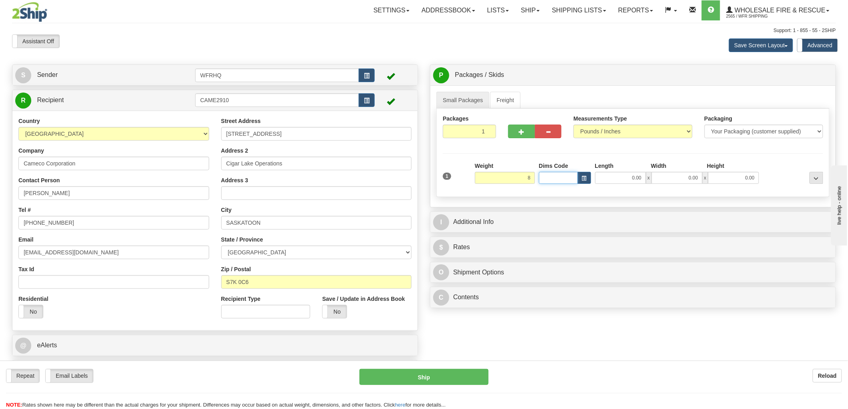
type input "8.00"
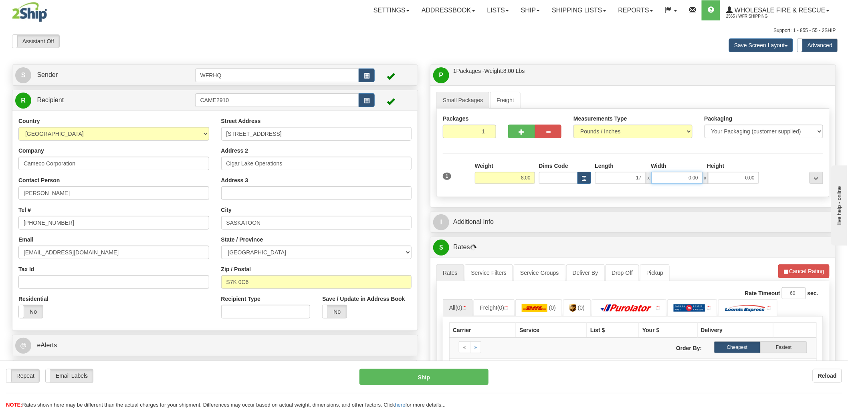
type input "17.00"
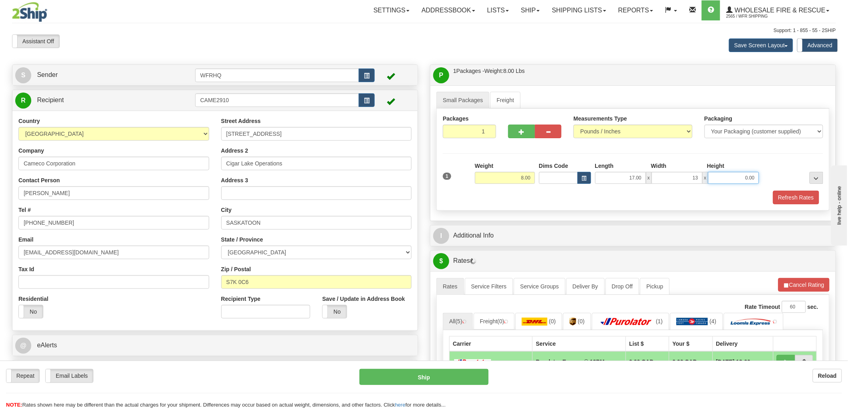
type input "13.00"
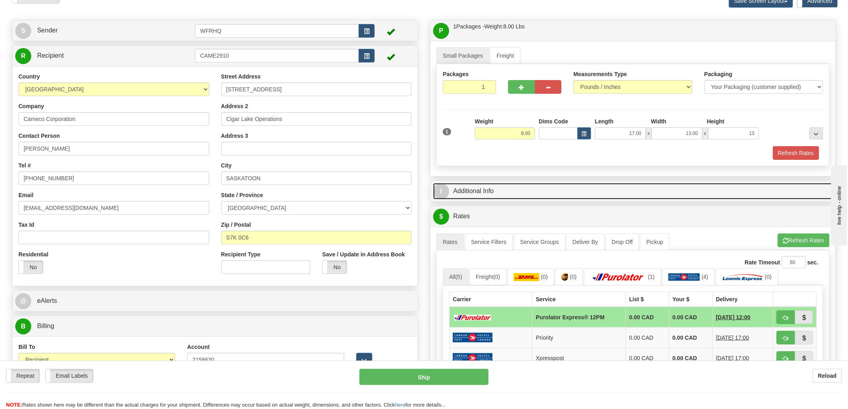
click at [472, 189] on link "I Additional Info" at bounding box center [633, 191] width 400 height 16
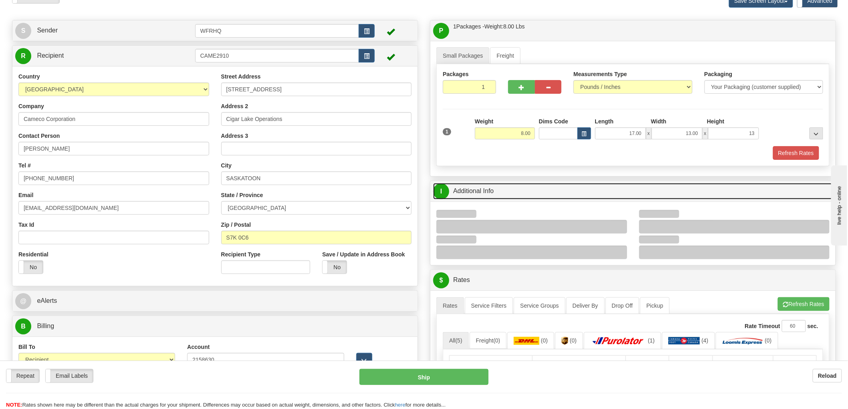
type input "13.00"
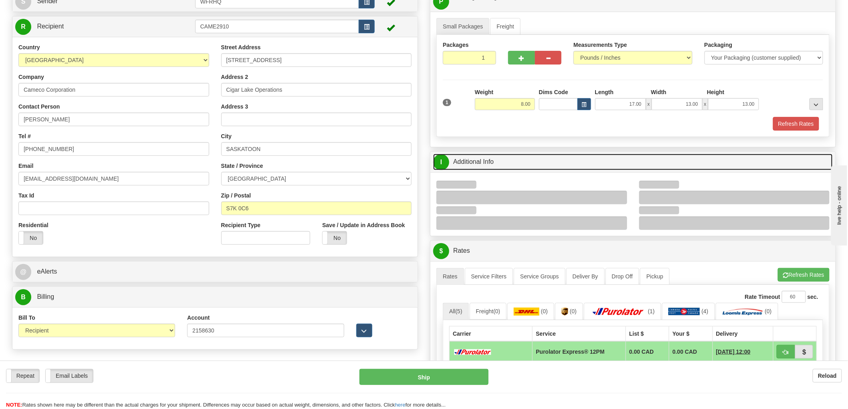
scroll to position [89, 0]
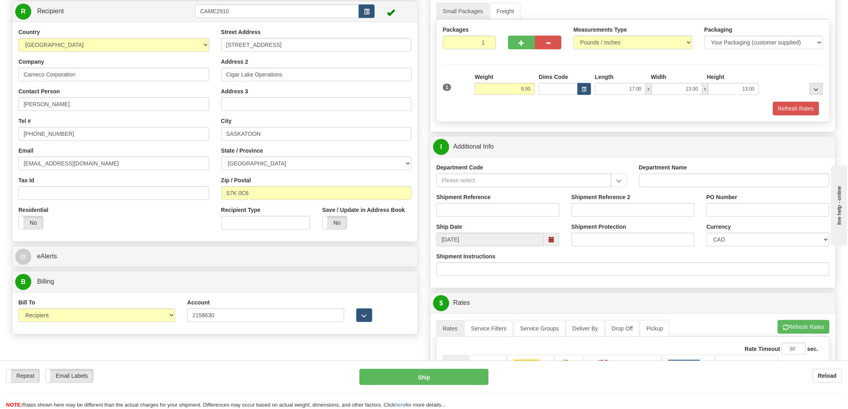
click at [479, 218] on div "Shipment Reference" at bounding box center [498, 208] width 135 height 30
click at [480, 214] on input "Shipment Reference" at bounding box center [498, 210] width 123 height 14
type input "S43661 - 30785"
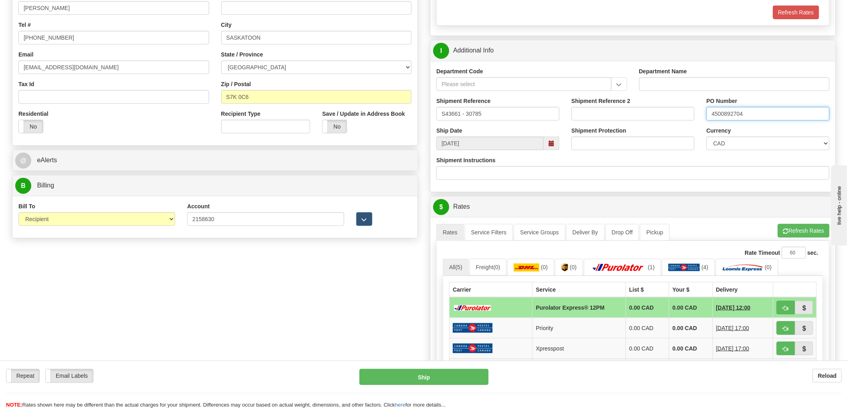
scroll to position [267, 0]
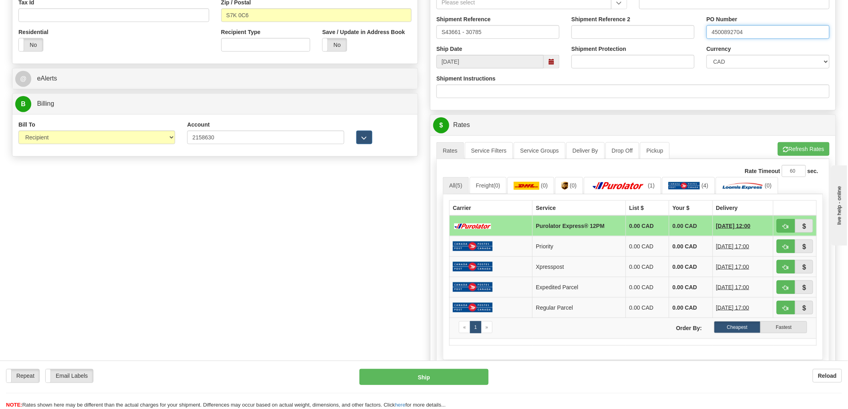
type input "4500892704"
click at [790, 224] on button "button" at bounding box center [786, 226] width 18 height 14
type input "204"
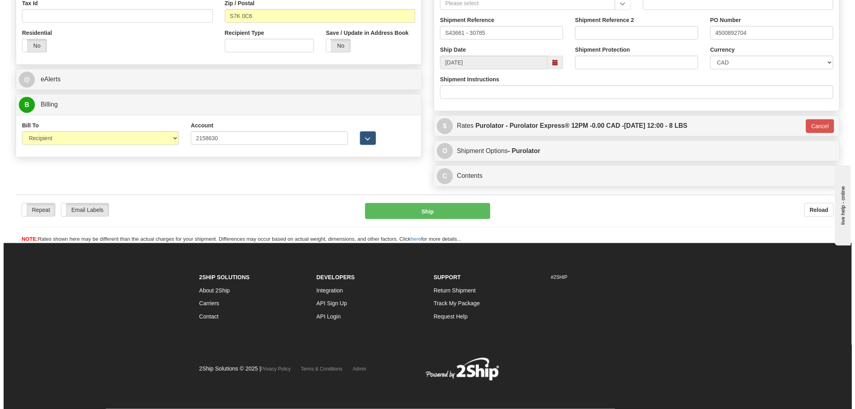
scroll to position [266, 0]
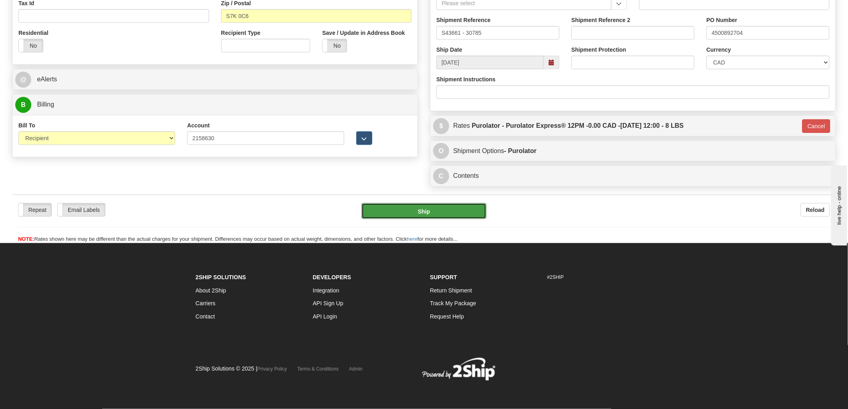
click at [440, 213] on button "Ship" at bounding box center [424, 211] width 125 height 16
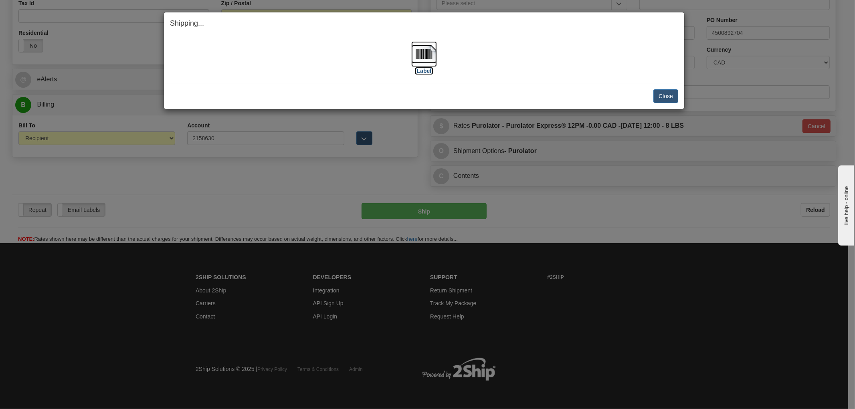
click at [427, 53] on img at bounding box center [424, 54] width 26 height 26
click at [583, 75] on div "[Label]" at bounding box center [424, 59] width 508 height 36
click at [667, 95] on button "Close" at bounding box center [665, 96] width 25 height 14
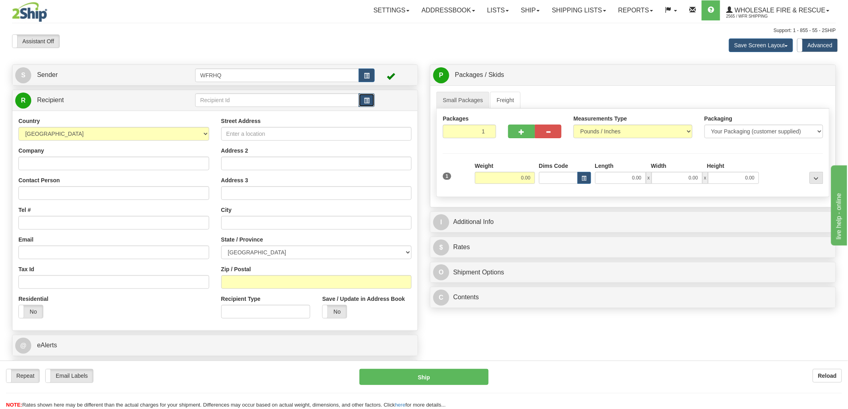
click at [369, 103] on span "button" at bounding box center [367, 100] width 6 height 5
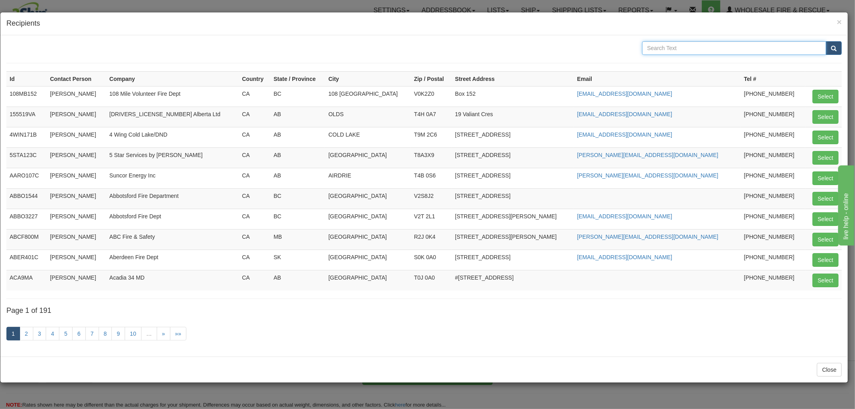
click at [656, 47] on input "text" at bounding box center [734, 48] width 184 height 14
type input "Suncor"
click at [826, 41] on button "submit" at bounding box center [834, 48] width 16 height 14
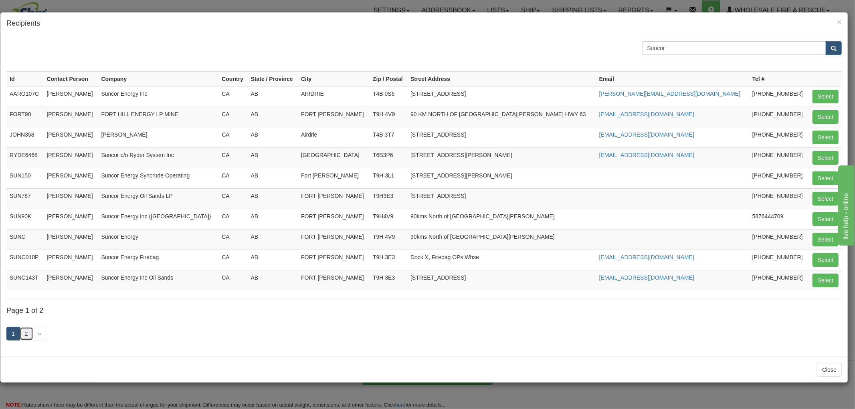
click at [27, 336] on link "2" at bounding box center [27, 334] width 14 height 14
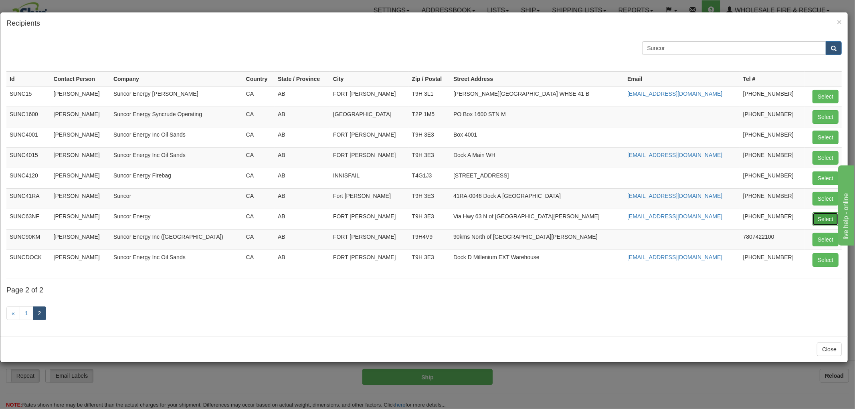
click at [823, 217] on button "Select" at bounding box center [826, 219] width 26 height 14
type input "SUNC63NF"
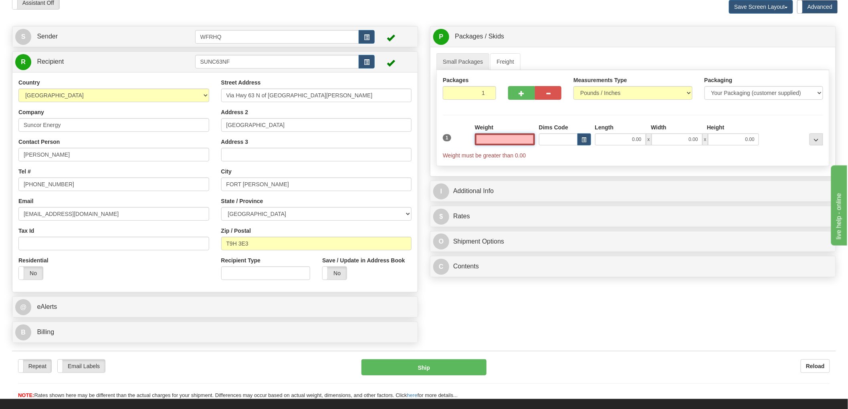
scroll to position [89, 0]
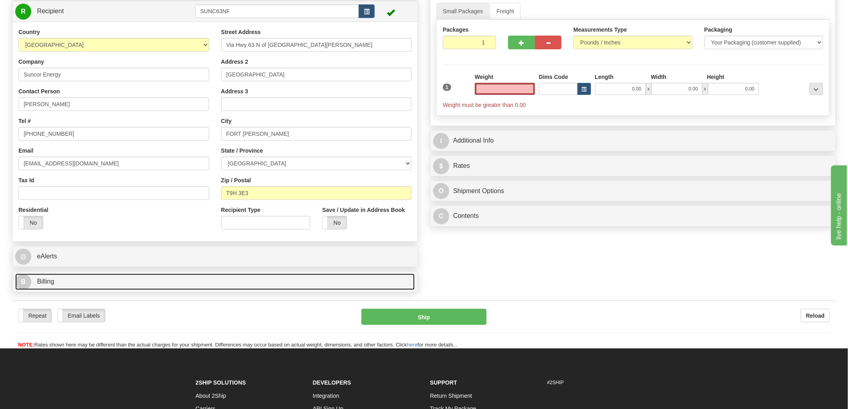
type input "0.00"
click at [37, 282] on span "Billing" at bounding box center [45, 281] width 17 height 7
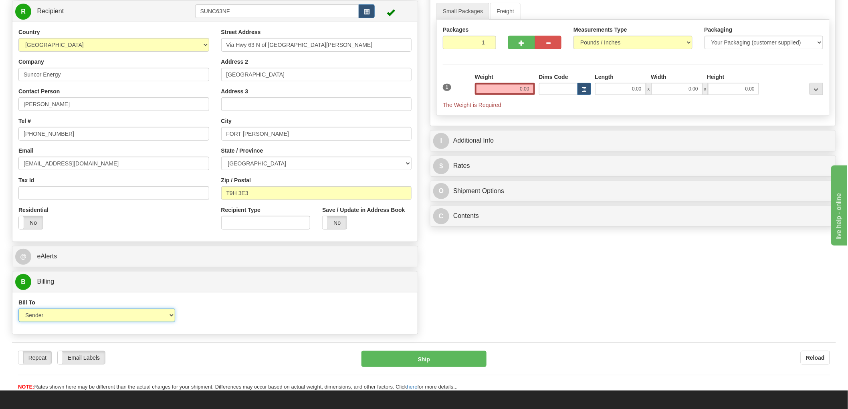
click at [74, 313] on select "Sender Recipient Third Party Collect" at bounding box center [96, 316] width 157 height 14
select select "2"
click at [18, 309] on select "Sender Recipient Third Party Collect" at bounding box center [96, 316] width 157 height 14
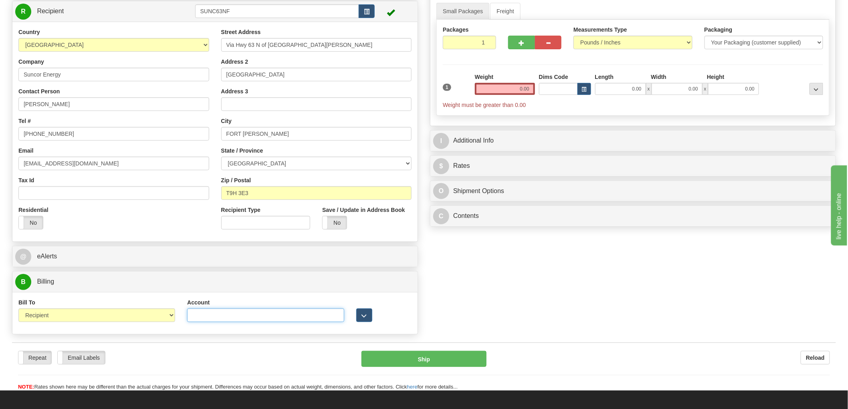
click at [234, 319] on input "Account" at bounding box center [265, 316] width 157 height 14
paste input "6582967"
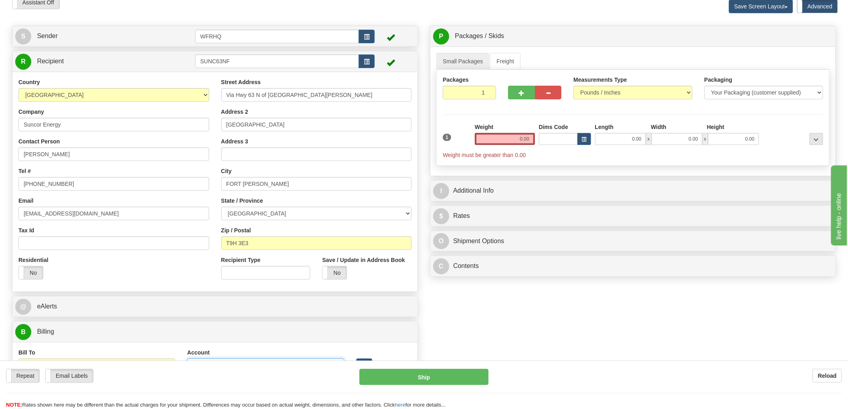
scroll to position [0, 0]
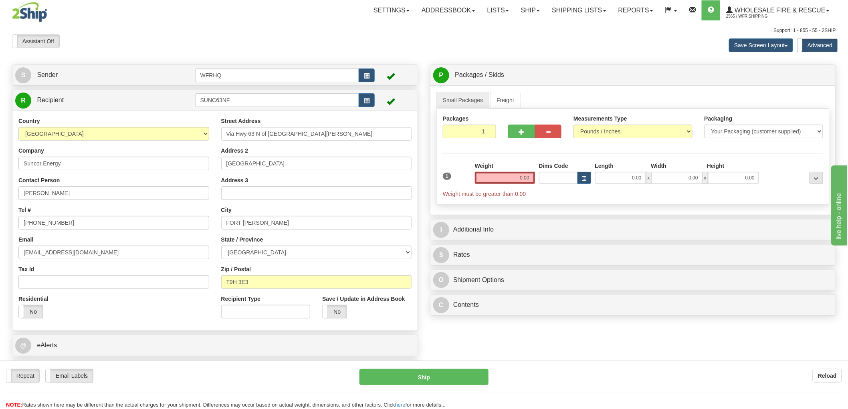
type input "6582967"
click at [517, 178] on input "0.00" at bounding box center [505, 178] width 60 height 12
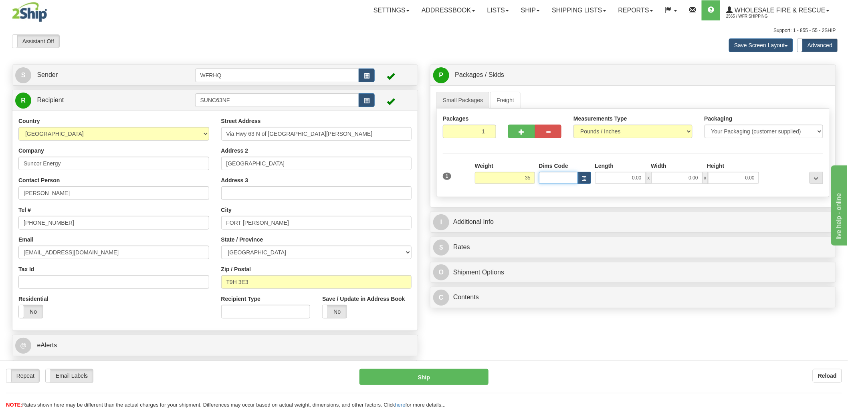
type input "35.00"
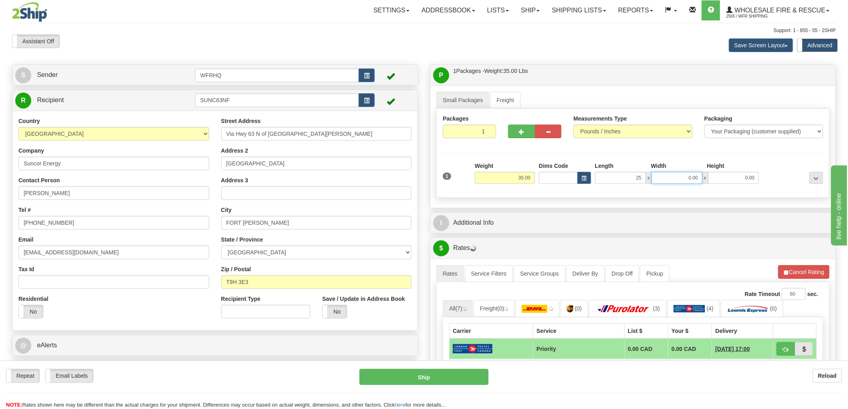
type input "25.00"
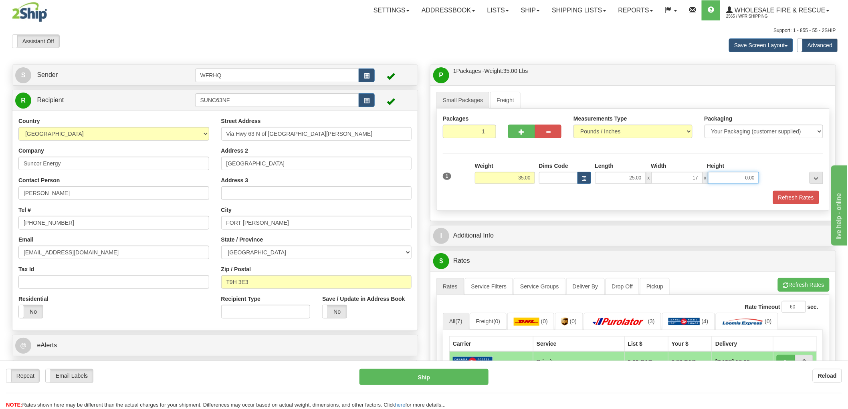
type input "17.00"
type input "8.00"
click at [516, 131] on button "button" at bounding box center [521, 132] width 27 height 14
radio input "true"
type input "2"
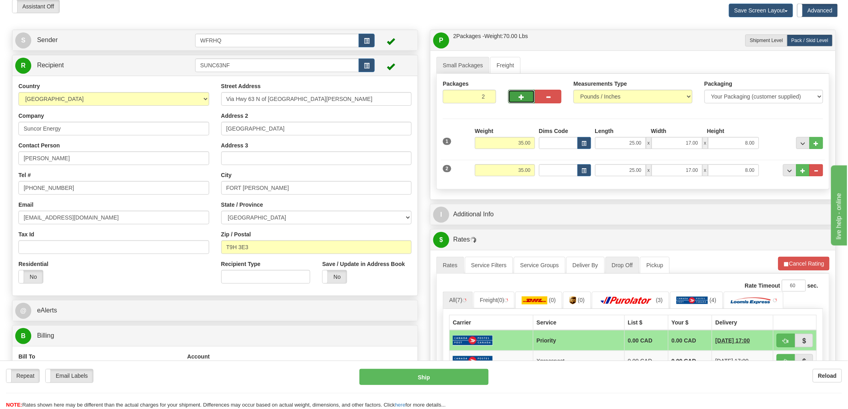
scroll to position [44, 0]
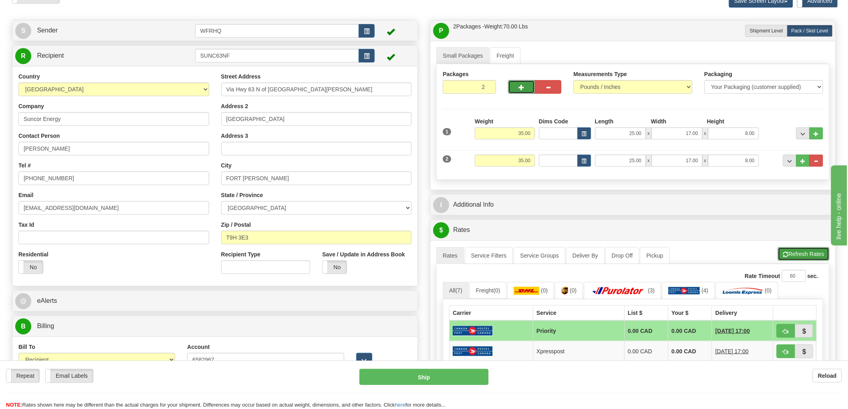
click at [806, 257] on button "Refresh Rates" at bounding box center [804, 254] width 52 height 14
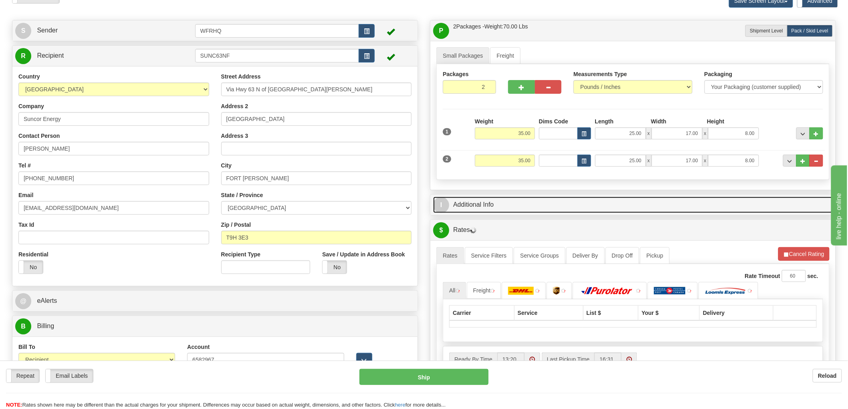
click at [483, 207] on link "I Additional Info" at bounding box center [633, 205] width 400 height 16
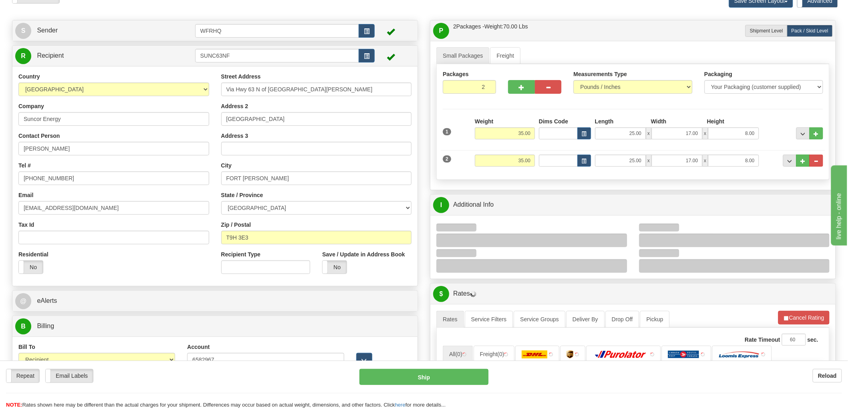
click at [482, 243] on div at bounding box center [532, 241] width 191 height 14
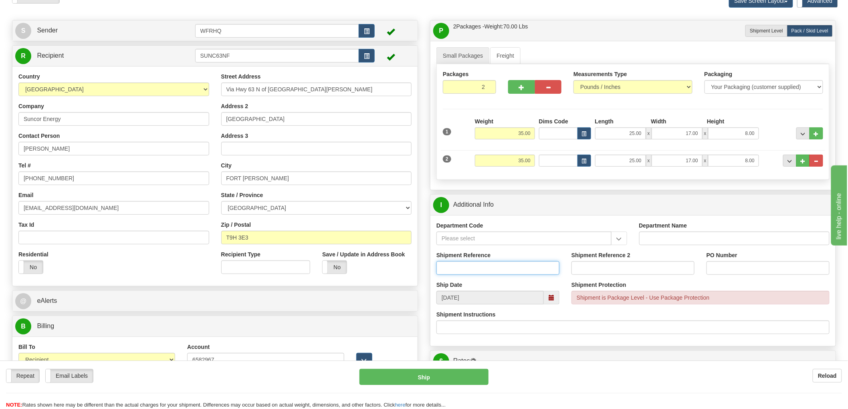
click at [491, 270] on input "Shipment Reference" at bounding box center [498, 268] width 123 height 14
type input "S44722 - 29423"
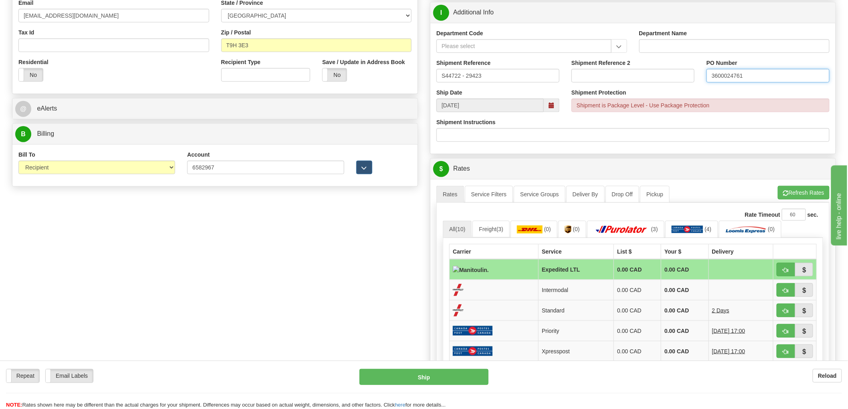
scroll to position [311, 0]
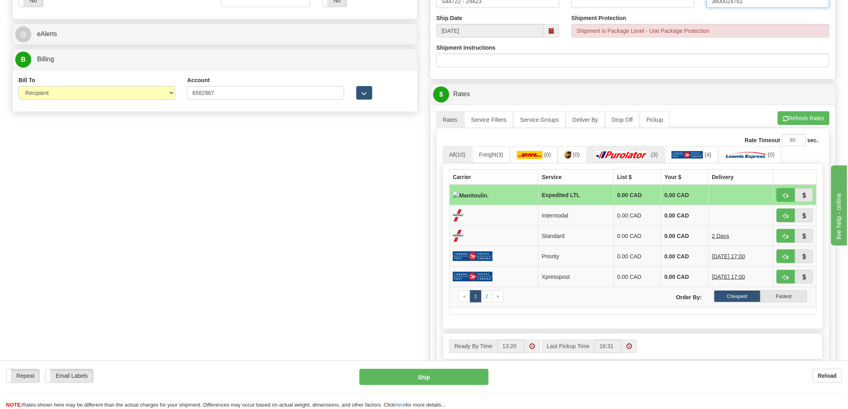
type input "3600024761"
click at [647, 152] on img at bounding box center [622, 155] width 56 height 8
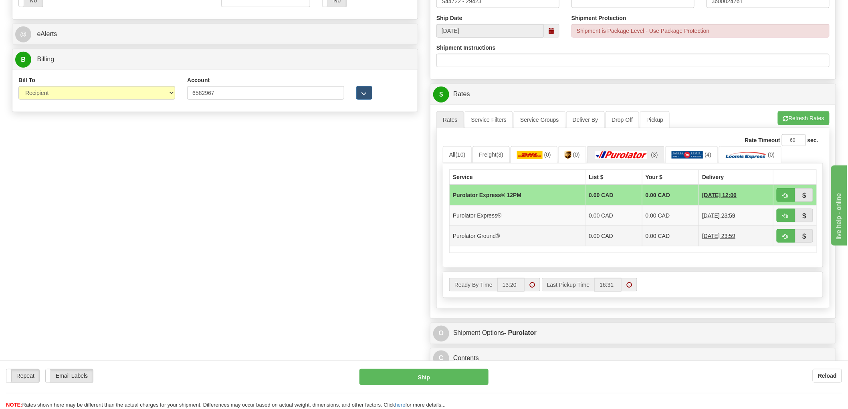
click at [550, 239] on td "Purolator Ground®" at bounding box center [518, 236] width 136 height 20
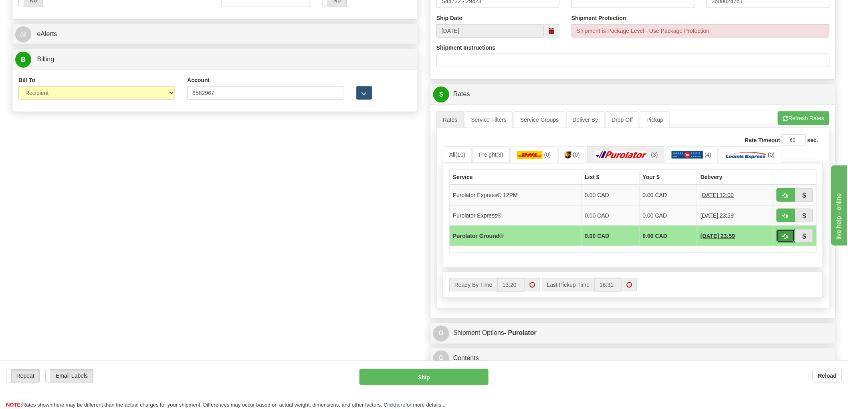
click at [784, 236] on span "button" at bounding box center [786, 236] width 6 height 5
type input "260"
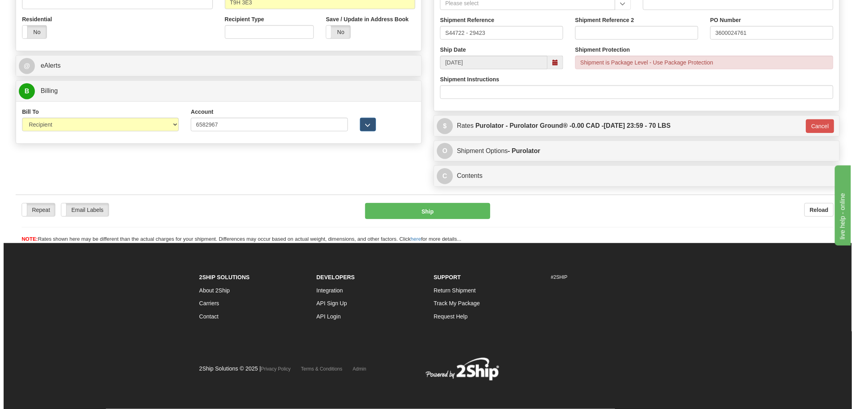
scroll to position [282, 0]
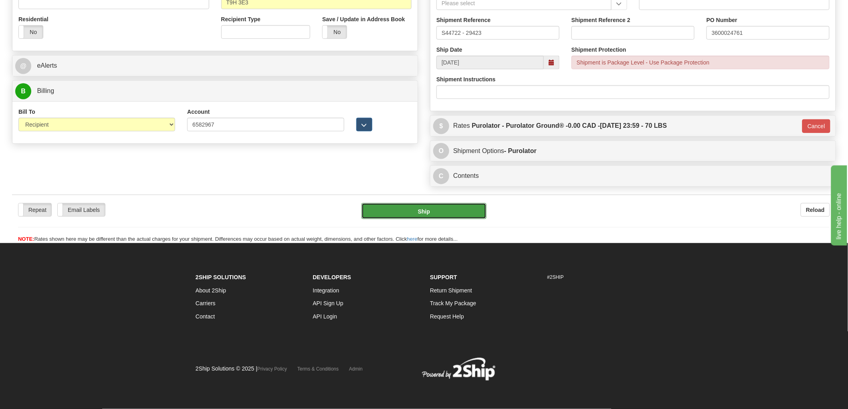
click at [440, 214] on button "Ship" at bounding box center [424, 211] width 125 height 16
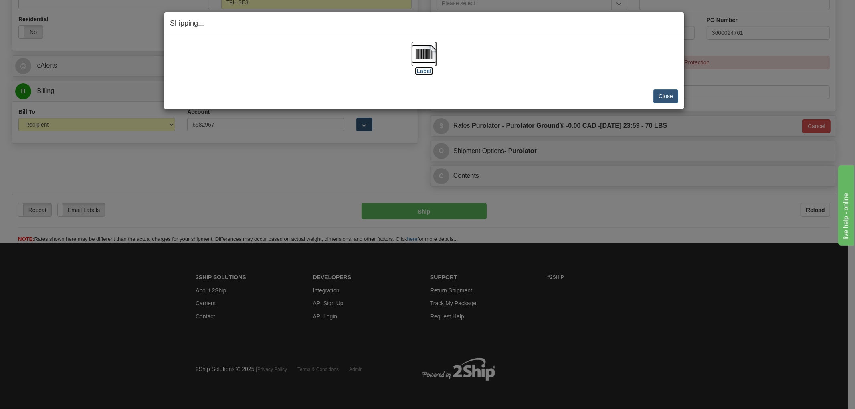
click at [429, 51] on img at bounding box center [424, 54] width 26 height 26
click at [256, 59] on div "[Label]" at bounding box center [424, 59] width 508 height 36
click at [651, 101] on div "Close Cancel" at bounding box center [424, 96] width 508 height 14
click at [661, 95] on button "Close" at bounding box center [665, 96] width 25 height 14
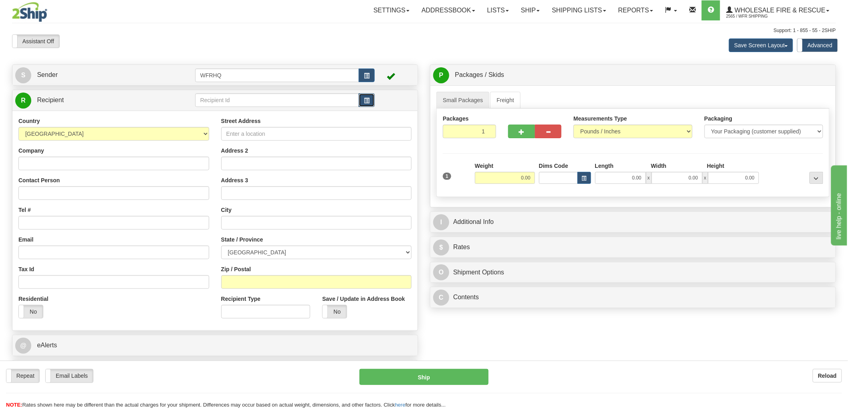
click at [367, 99] on span "button" at bounding box center [367, 100] width 6 height 5
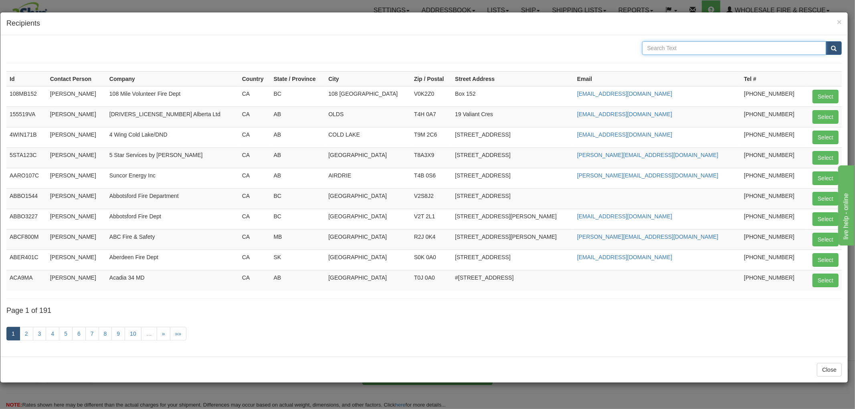
click at [707, 50] on input "text" at bounding box center [734, 48] width 184 height 14
type input "Tennacor"
click at [826, 41] on button "submit" at bounding box center [834, 48] width 16 height 14
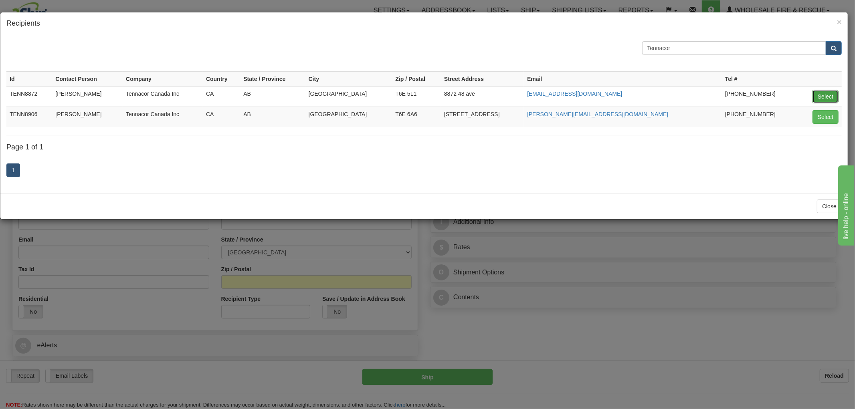
click at [831, 95] on button "Select" at bounding box center [826, 97] width 26 height 14
type input "TENN8872"
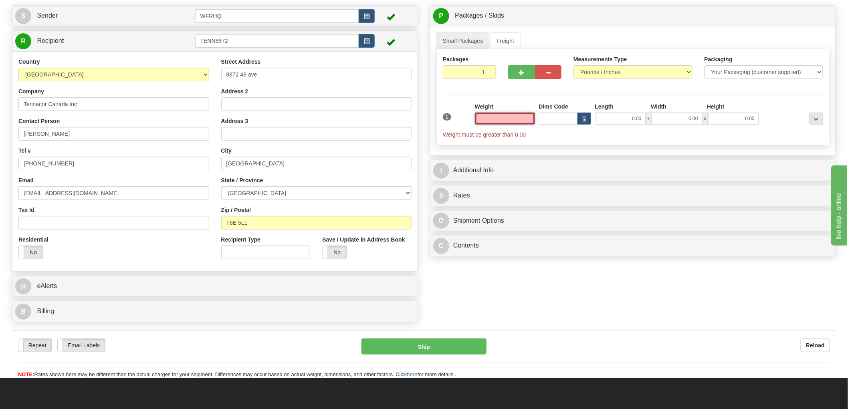
scroll to position [89, 0]
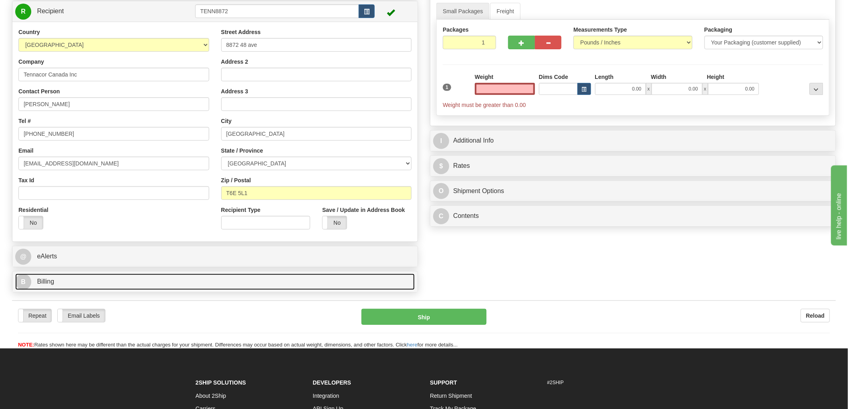
click at [47, 283] on span "Billing" at bounding box center [45, 281] width 17 height 7
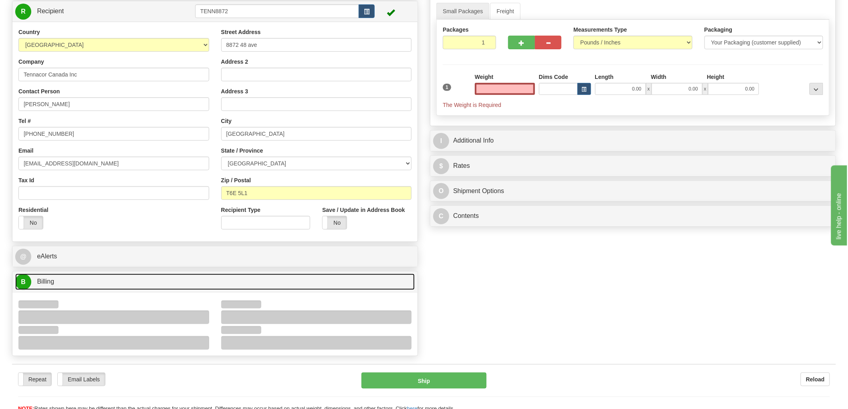
type input "0.00"
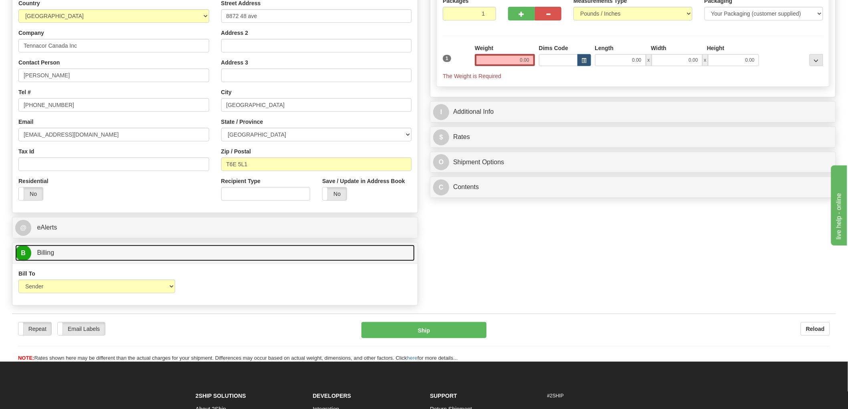
scroll to position [133, 0]
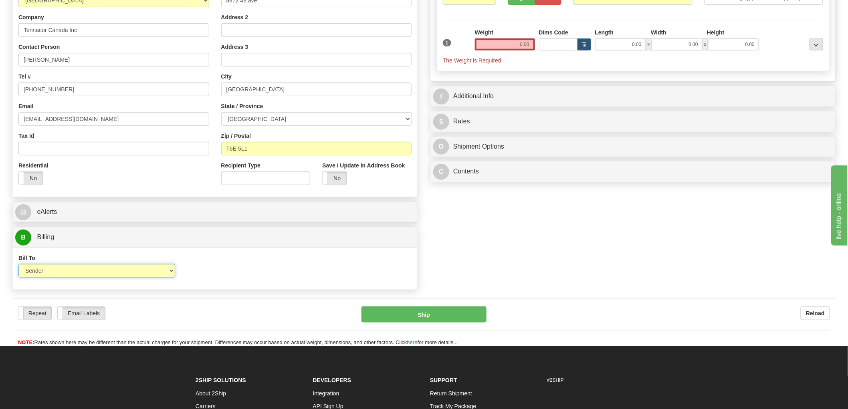
click at [99, 271] on select "Sender Recipient Third Party Collect" at bounding box center [96, 271] width 157 height 14
select select "2"
click at [18, 265] on select "Sender Recipient Third Party Collect" at bounding box center [96, 271] width 157 height 14
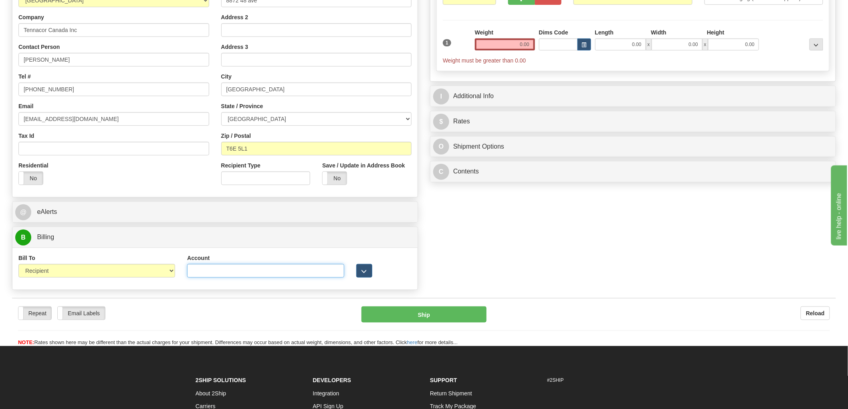
click at [249, 269] on input "Account" at bounding box center [265, 271] width 157 height 14
paste input "9102425"
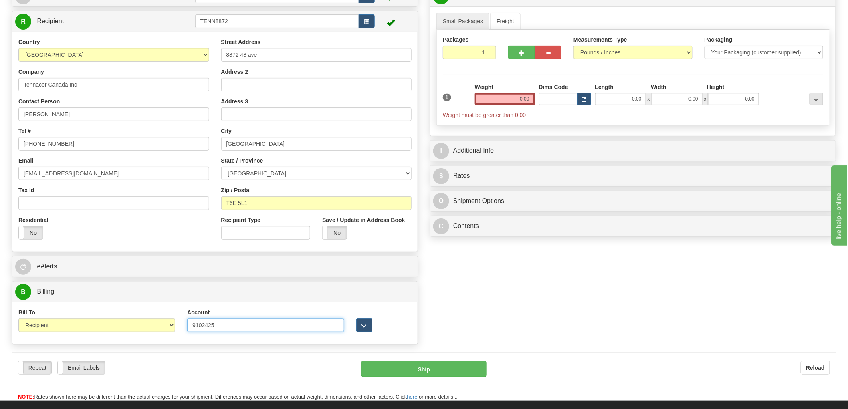
scroll to position [0, 0]
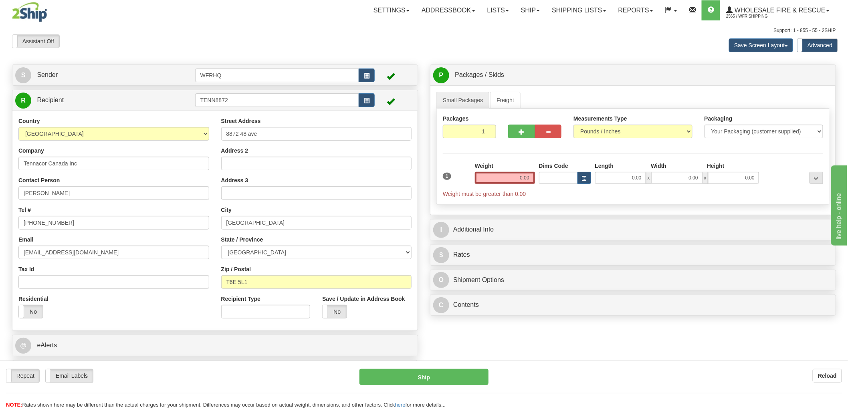
type input "9102425"
click at [516, 179] on input "0.00" at bounding box center [505, 178] width 60 height 12
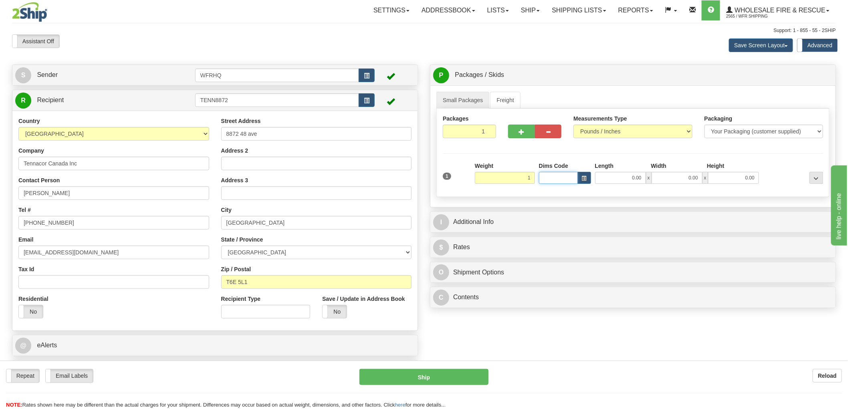
type input "1.00"
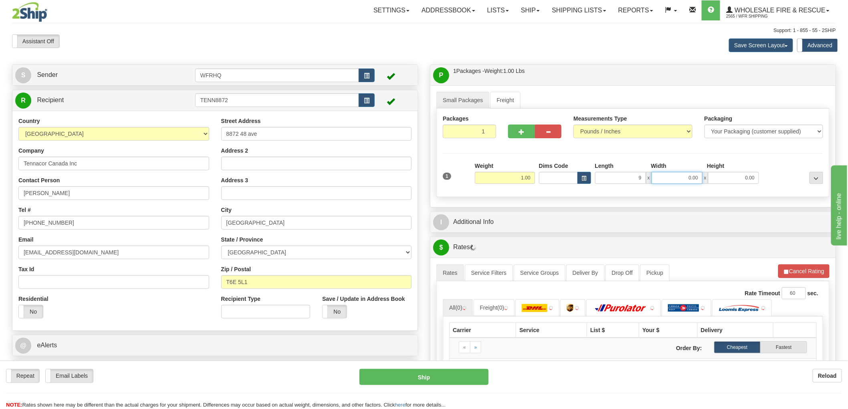
type input "9.00"
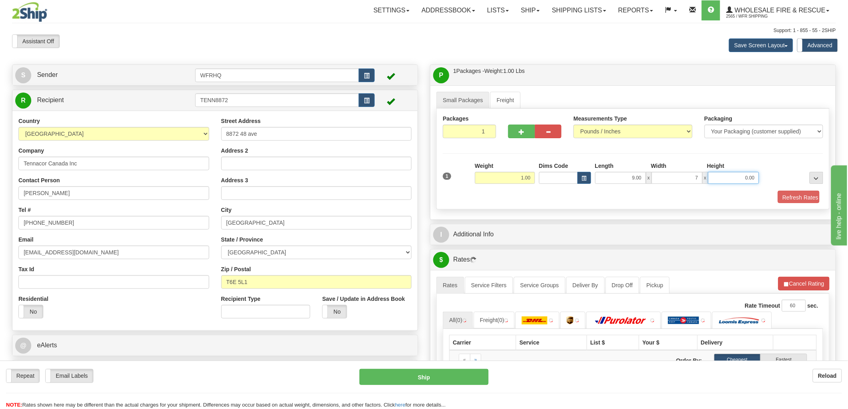
type input "7.00"
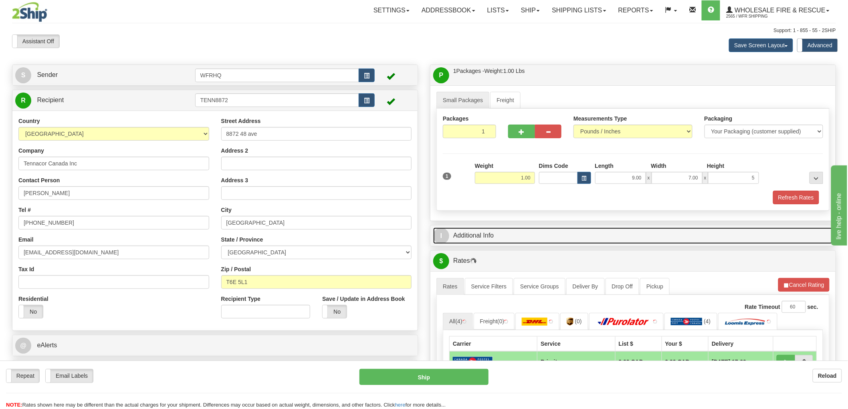
type input "5.00"
click at [483, 234] on link "I Additional Info" at bounding box center [633, 236] width 400 height 16
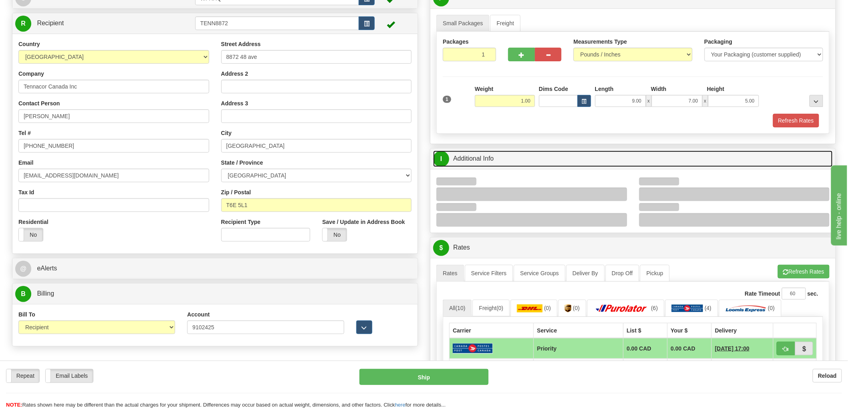
scroll to position [89, 0]
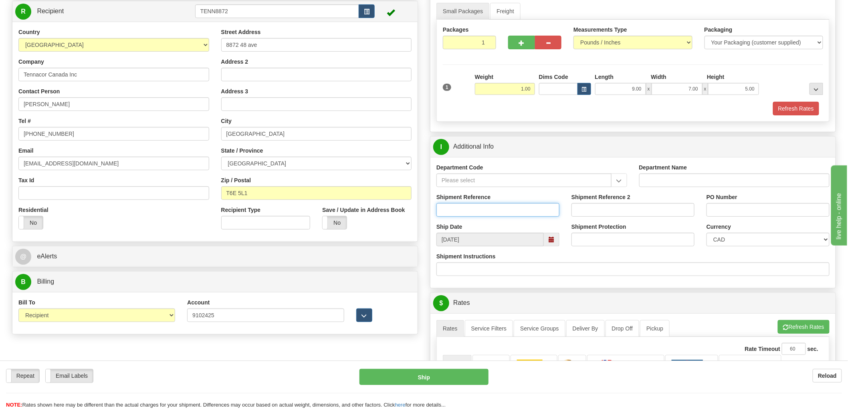
click at [485, 213] on input "Shipment Reference" at bounding box center [498, 210] width 123 height 14
type input "S45525 - 30204"
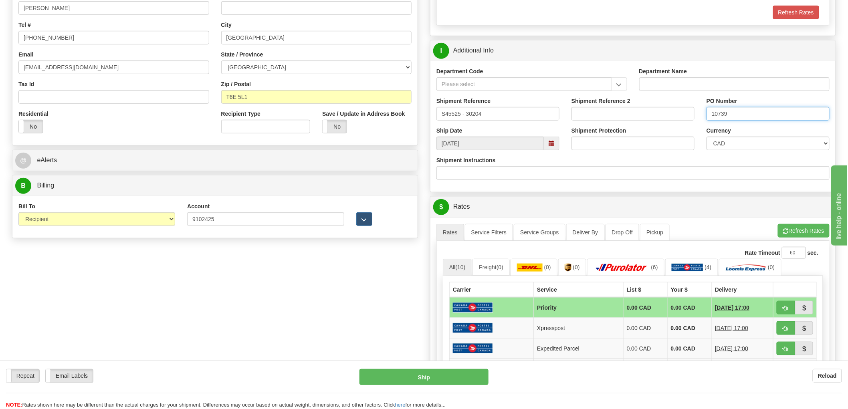
scroll to position [311, 0]
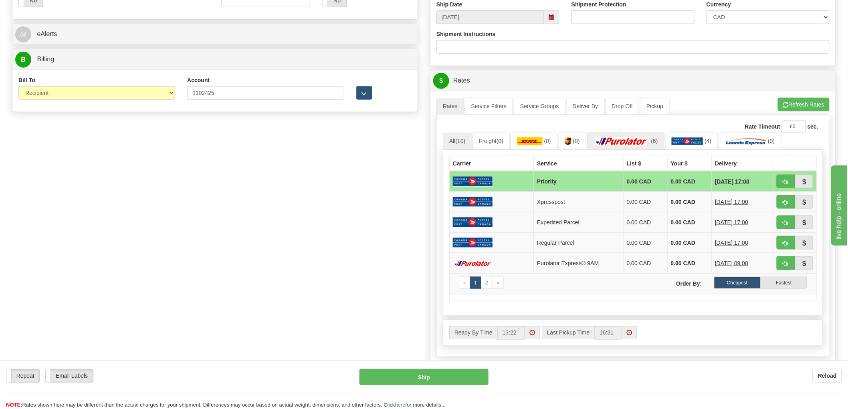
type input "10739"
click at [637, 142] on img at bounding box center [622, 141] width 56 height 8
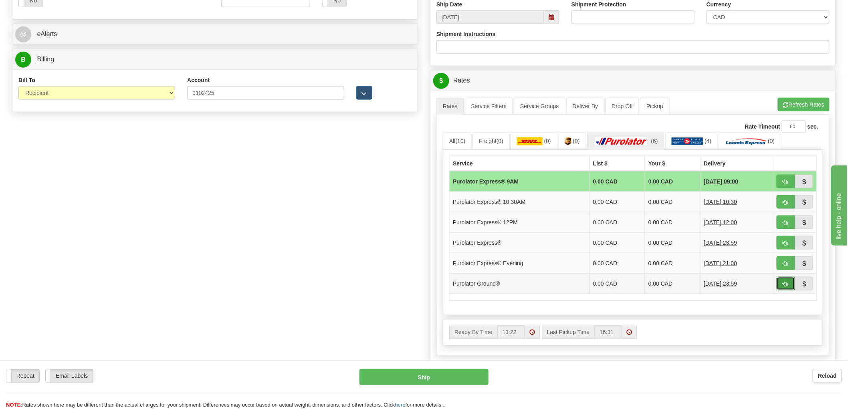
click at [783, 286] on span "button" at bounding box center [786, 284] width 6 height 5
type input "260"
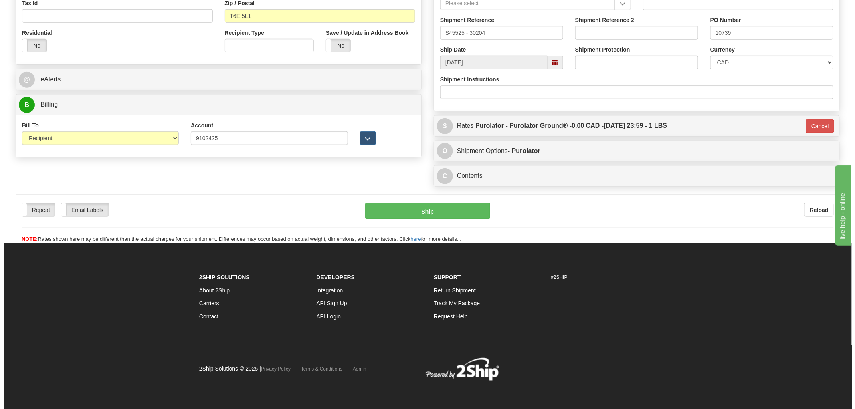
scroll to position [268, 0]
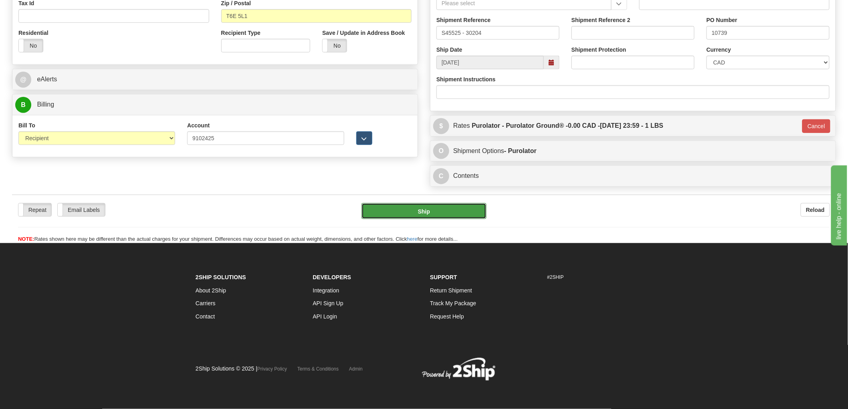
click at [439, 208] on button "Ship" at bounding box center [424, 211] width 125 height 16
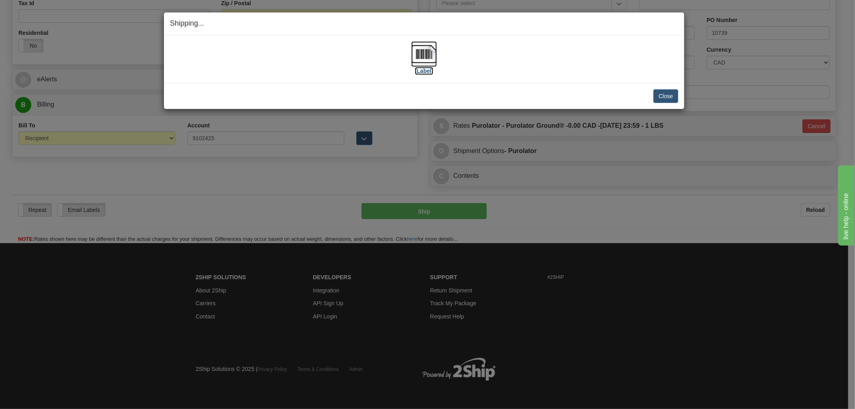
click at [423, 53] on img at bounding box center [424, 54] width 26 height 26
drag, startPoint x: 367, startPoint y: 93, endPoint x: 388, endPoint y: 91, distance: 20.9
click at [367, 93] on div "Close Cancel" at bounding box center [424, 96] width 508 height 14
drag, startPoint x: 667, startPoint y: 97, endPoint x: 633, endPoint y: 98, distance: 33.7
click at [667, 98] on button "Close" at bounding box center [665, 96] width 25 height 14
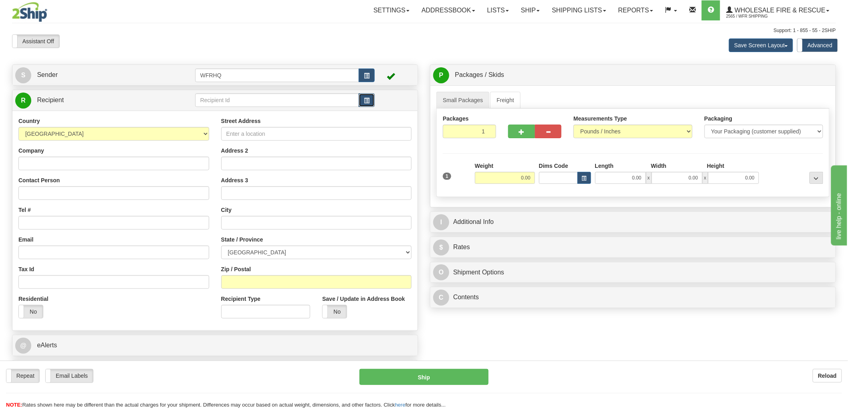
click at [372, 97] on button "button" at bounding box center [367, 100] width 16 height 14
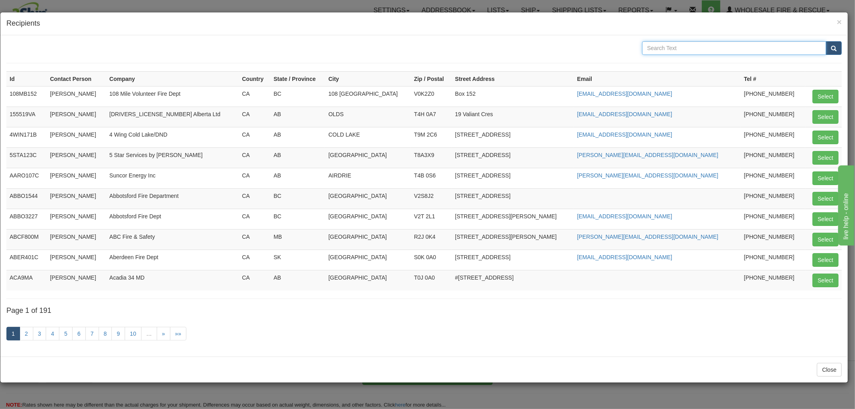
click at [701, 45] on input "text" at bounding box center [734, 48] width 184 height 14
type input "Cenovus"
click at [826, 41] on button "submit" at bounding box center [834, 48] width 16 height 14
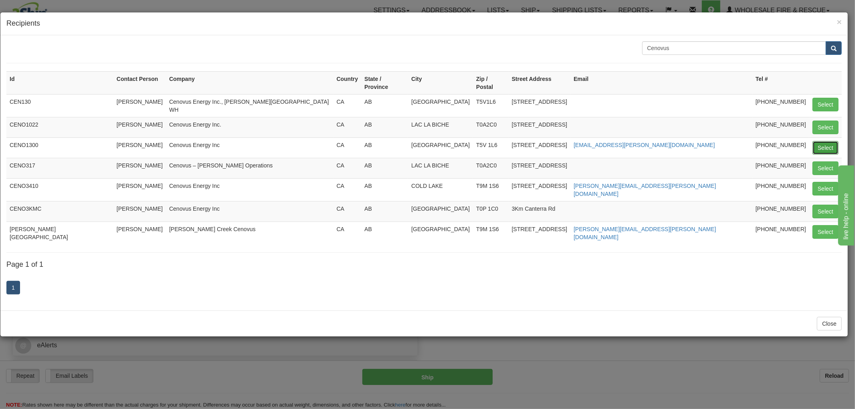
click at [819, 141] on button "Select" at bounding box center [826, 148] width 26 height 14
type input "CENO1300"
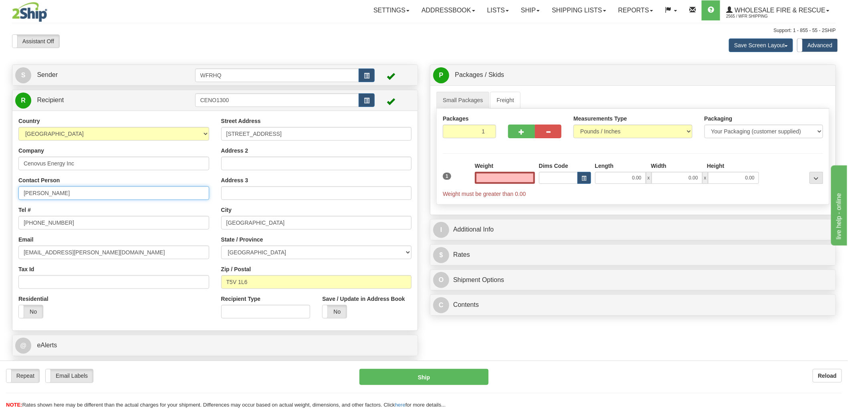
type input "0.00"
drag, startPoint x: 69, startPoint y: 194, endPoint x: -73, endPoint y: 194, distance: 141.1
click at [0, 194] on html "Training Course Close Toggle navigation Settings Shipping Preferences New Sende…" at bounding box center [424, 204] width 848 height 409
type input "[PERSON_NAME]"
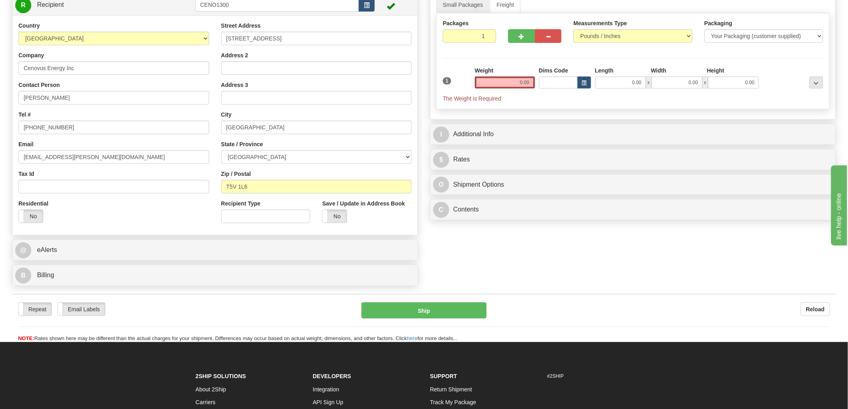
scroll to position [133, 0]
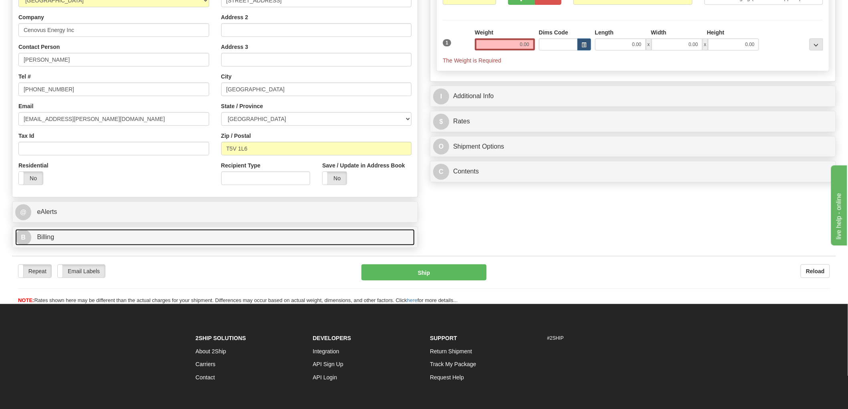
click at [46, 242] on link "B Billing" at bounding box center [215, 237] width 400 height 16
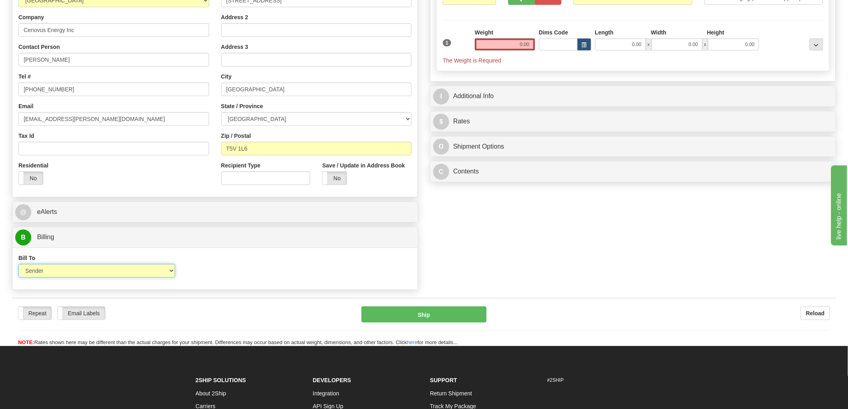
click at [91, 271] on select "Sender Recipient Third Party Collect" at bounding box center [96, 271] width 157 height 14
select select "2"
click at [18, 265] on select "Sender Recipient Third Party Collect" at bounding box center [96, 271] width 157 height 14
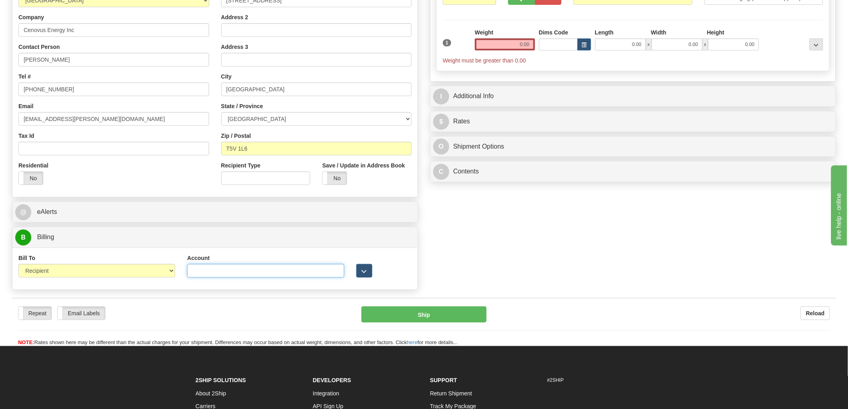
click at [236, 268] on input "Account" at bounding box center [265, 271] width 157 height 14
paste input "7716952"
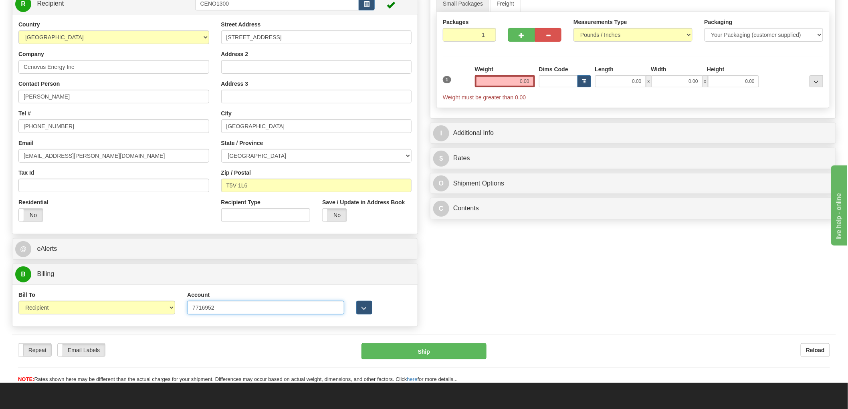
scroll to position [0, 0]
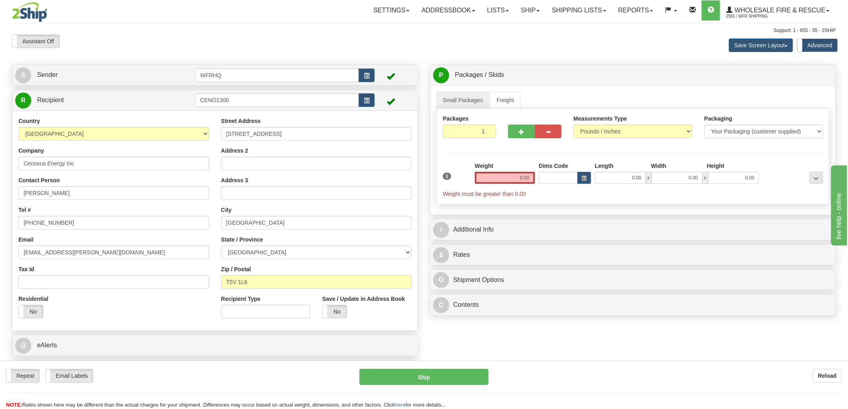
type input "7716952"
click at [515, 177] on input "0.00" at bounding box center [505, 178] width 60 height 12
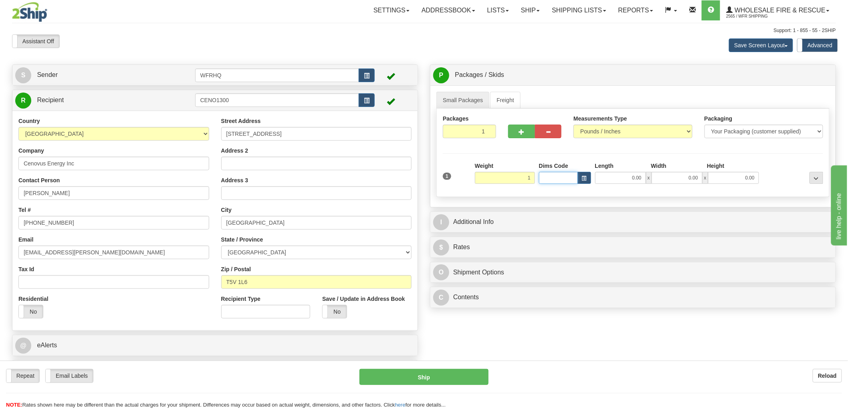
type input "1.00"
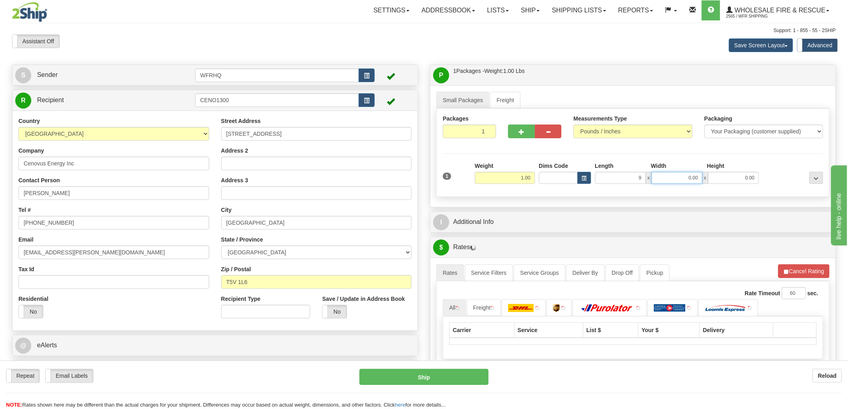
type input "9.00"
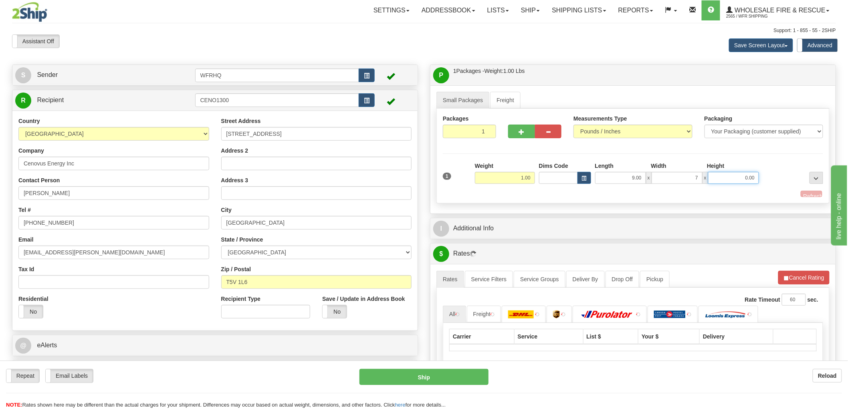
type input "7.00"
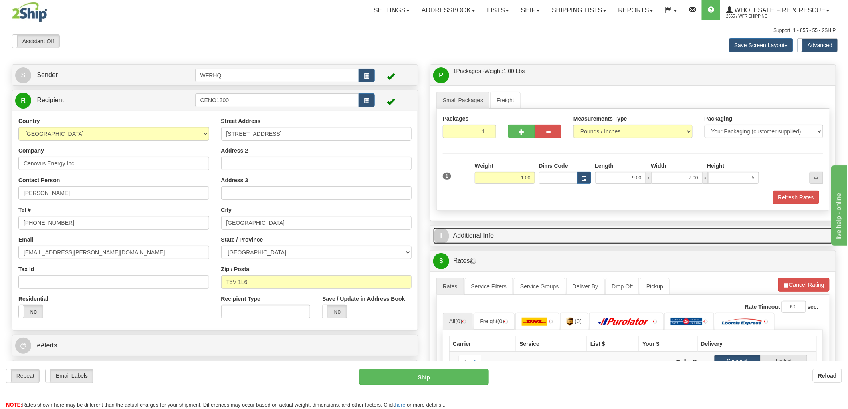
click at [473, 244] on link "I Additional Info" at bounding box center [633, 236] width 400 height 16
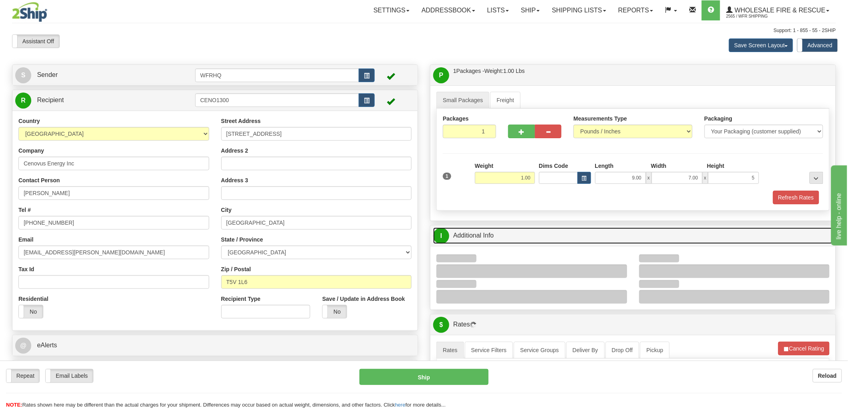
type input "5.00"
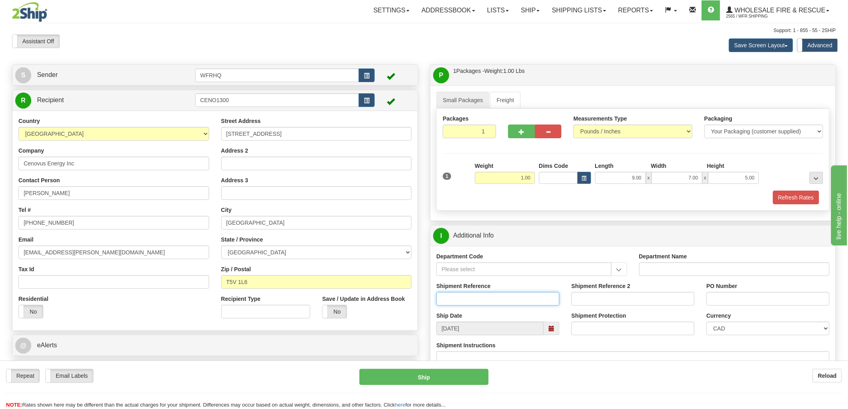
click at [464, 303] on input "Shipment Reference" at bounding box center [498, 299] width 123 height 14
click at [480, 299] on input "S47258 - 313343" at bounding box center [498, 299] width 123 height 14
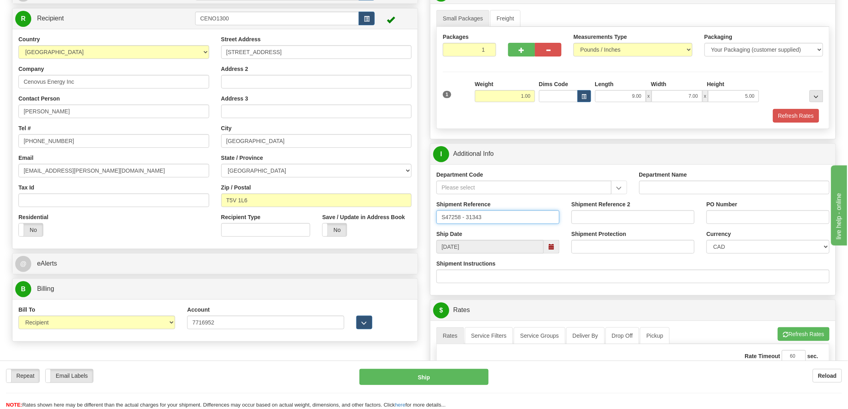
scroll to position [178, 0]
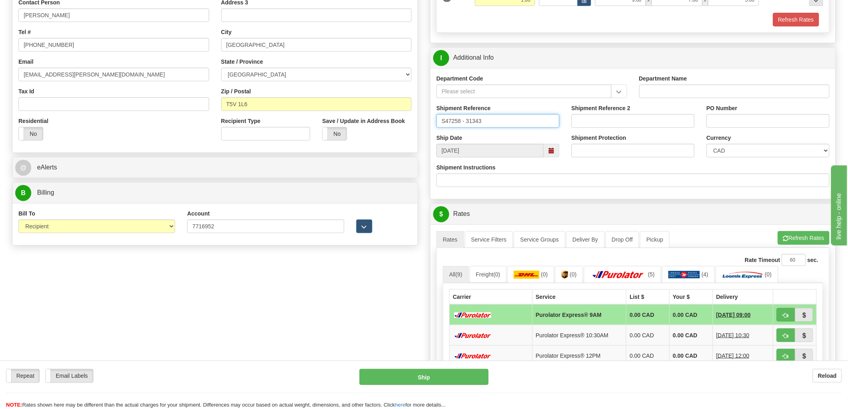
type input "S47258 - 31343"
click at [730, 119] on input "PO Number" at bounding box center [768, 121] width 123 height 14
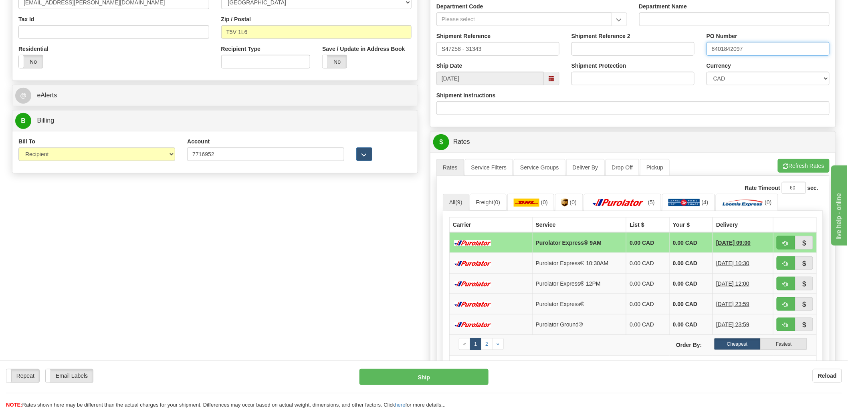
scroll to position [267, 0]
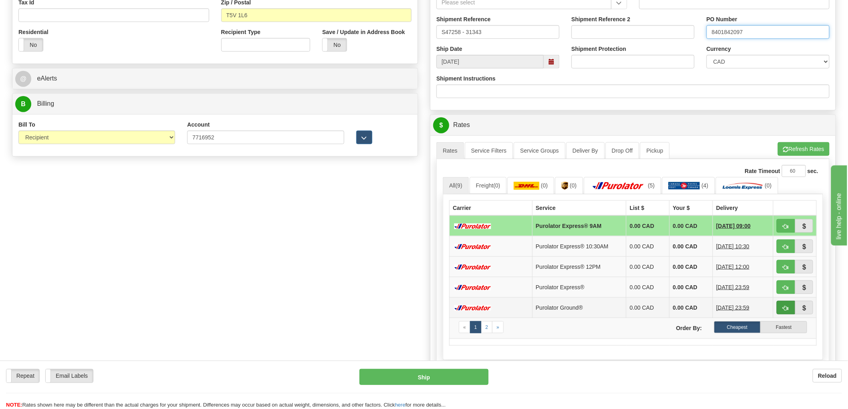
type input "8401842097"
click at [785, 310] on span "button" at bounding box center [786, 308] width 6 height 5
type input "260"
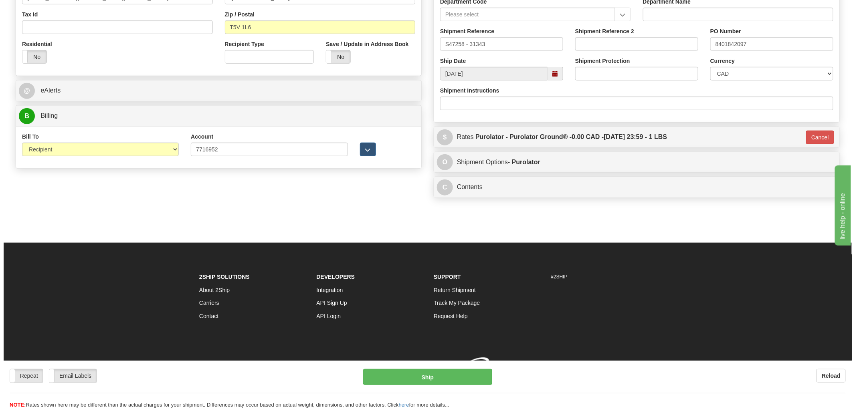
scroll to position [263, 0]
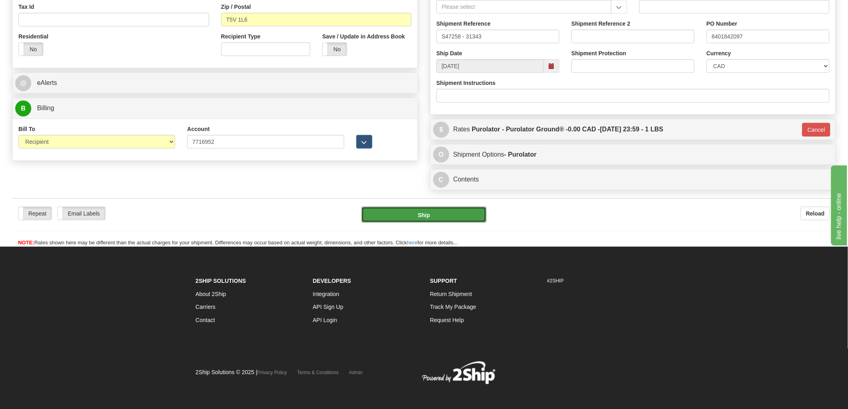
click at [468, 219] on button "Ship" at bounding box center [424, 215] width 125 height 16
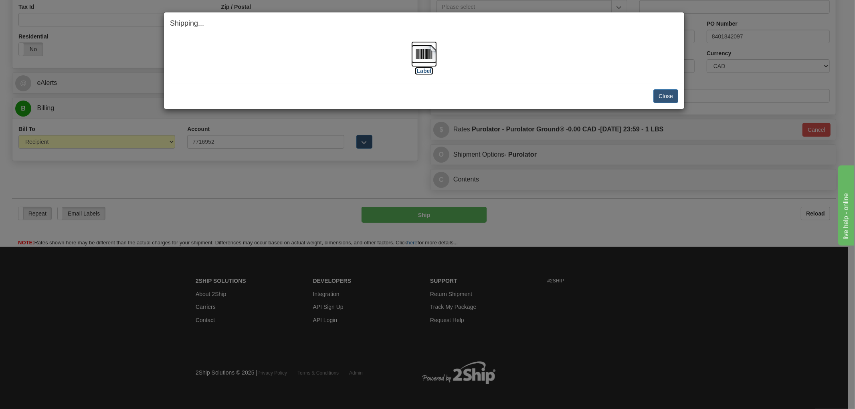
click at [430, 49] on img at bounding box center [424, 54] width 26 height 26
